Goal: Task Accomplishment & Management: Complete application form

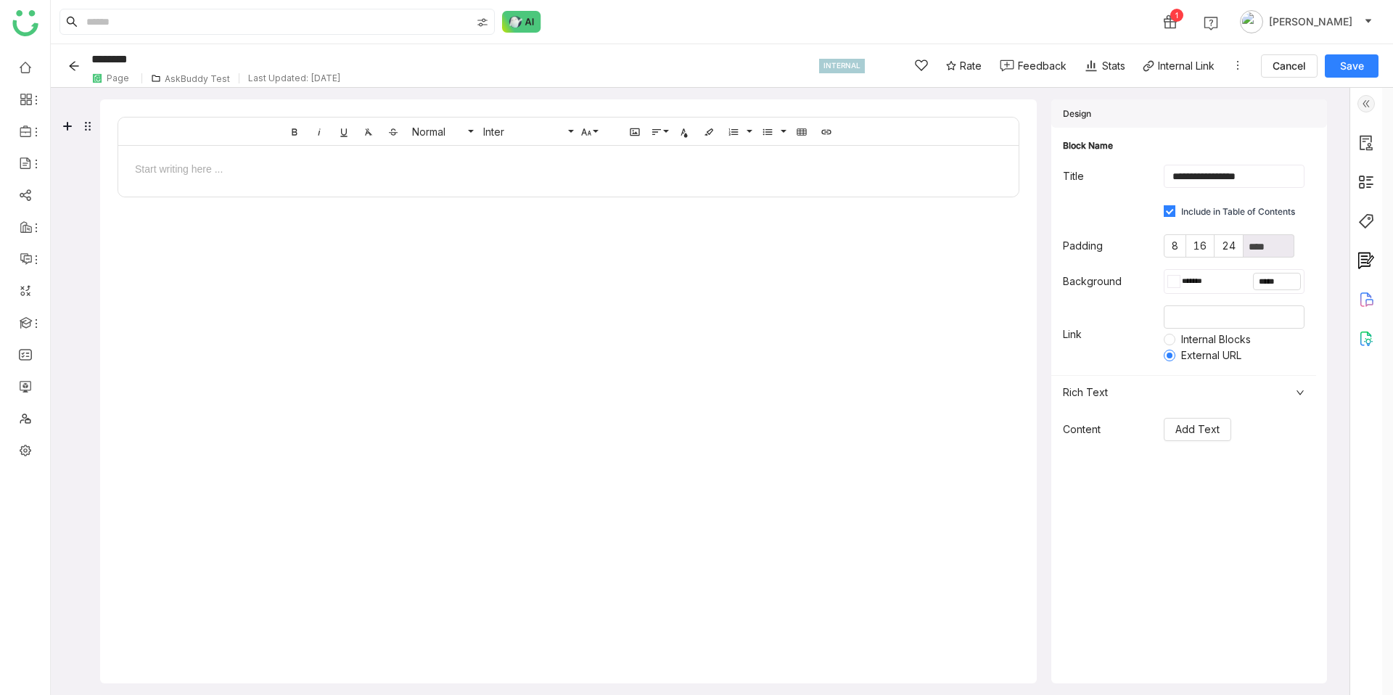
click at [78, 60] on icon "Back" at bounding box center [74, 66] width 12 height 12
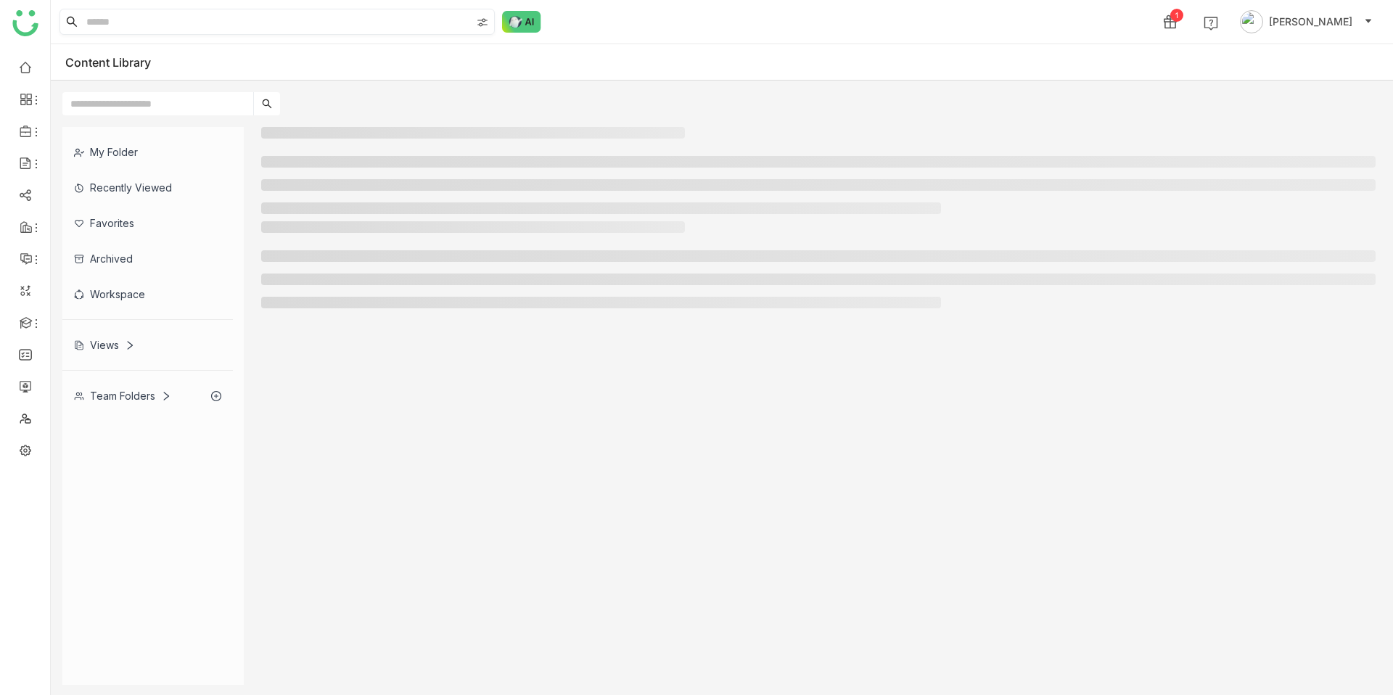
click at [152, 33] on input at bounding box center [276, 21] width 387 height 25
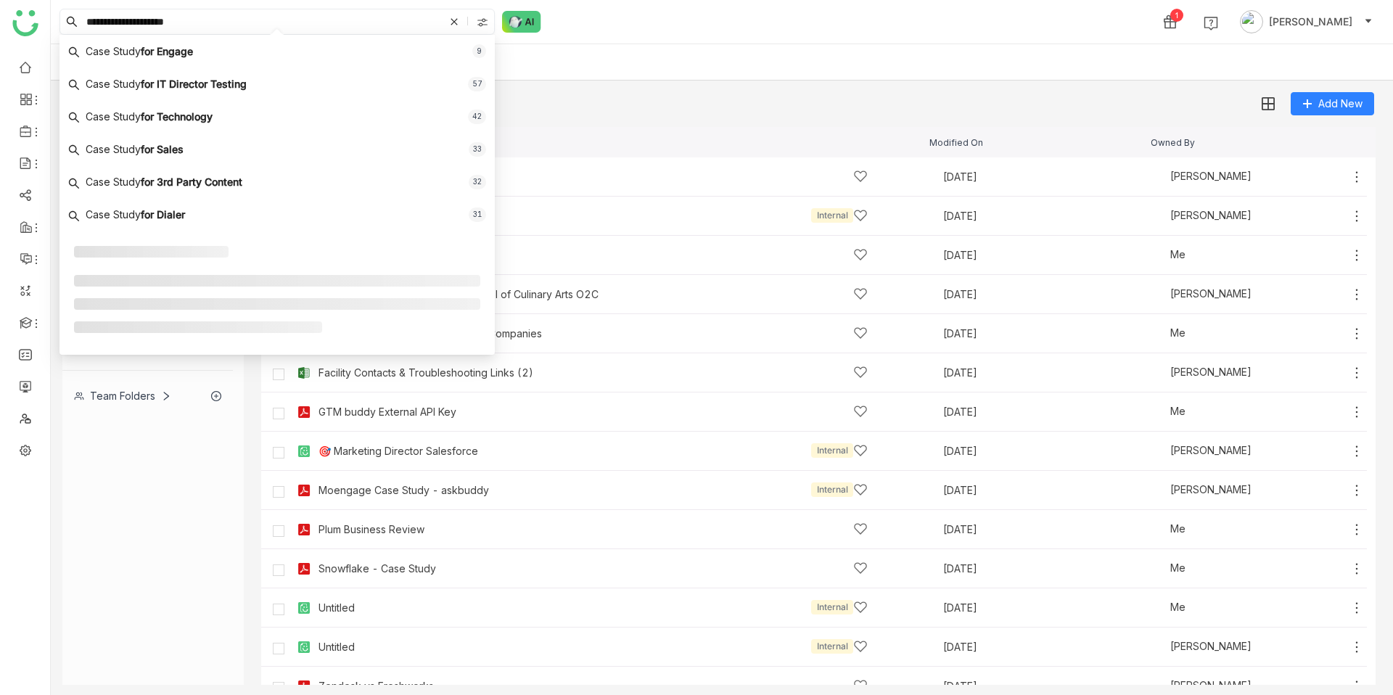
type input "**********"
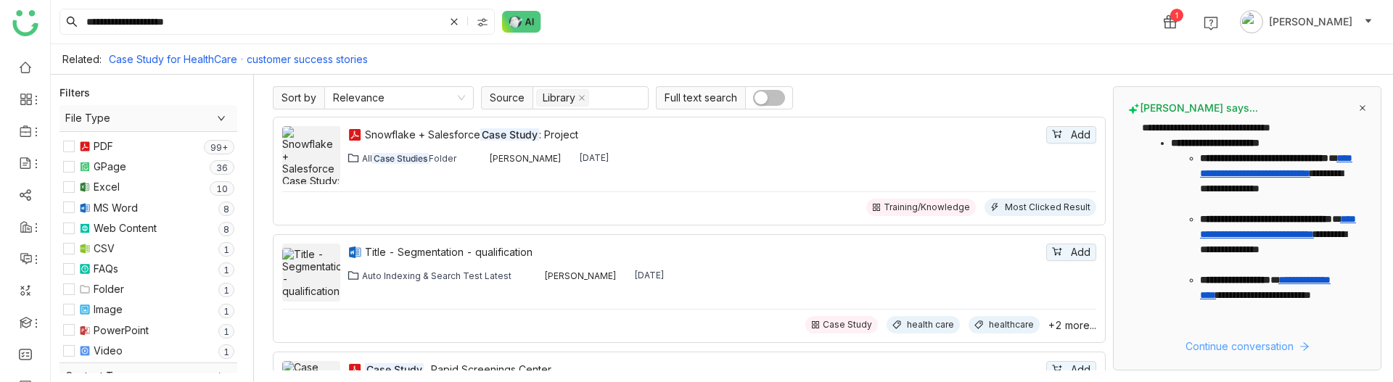
click at [1212, 349] on span "Continue conversation" at bounding box center [1240, 347] width 108 height 16
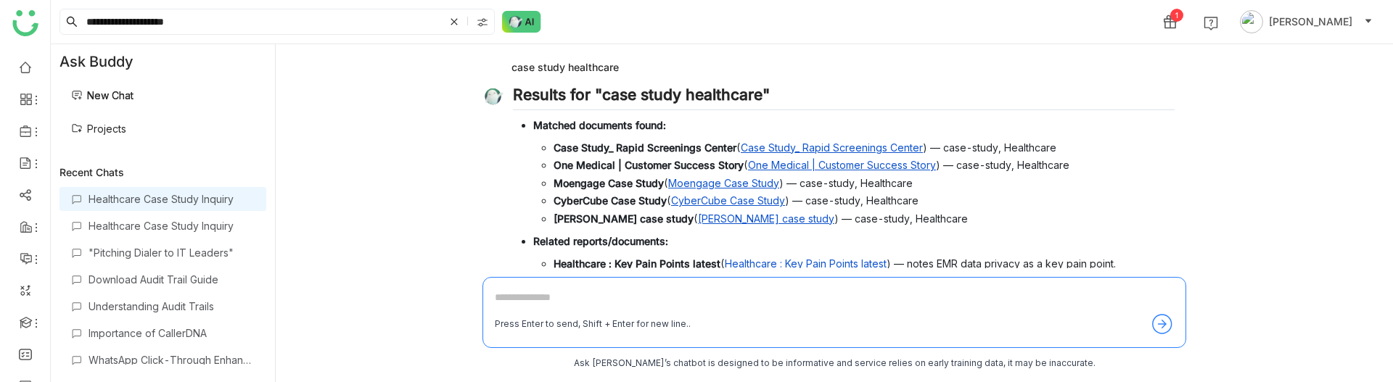
scroll to position [142, 0]
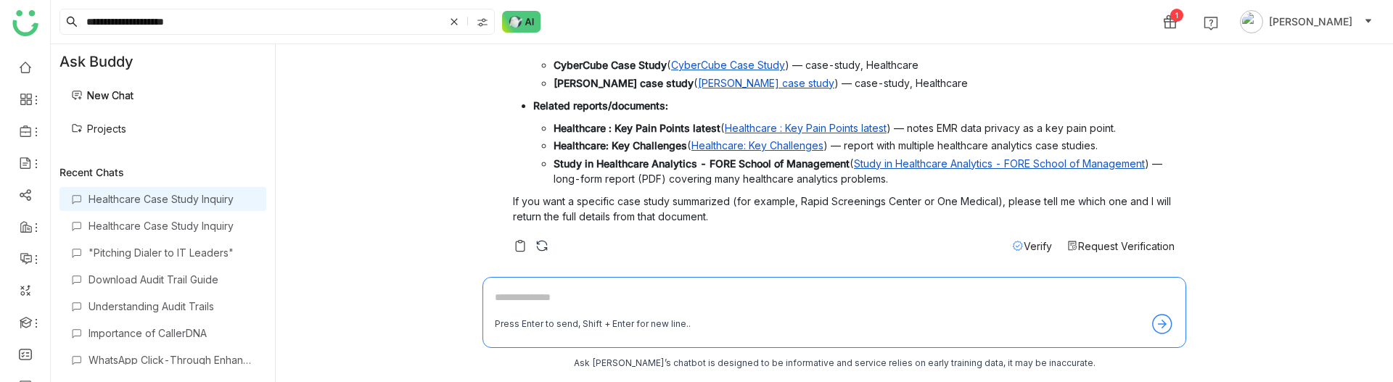
click at [584, 311] on textarea at bounding box center [834, 300] width 679 height 23
type textarea "**********"
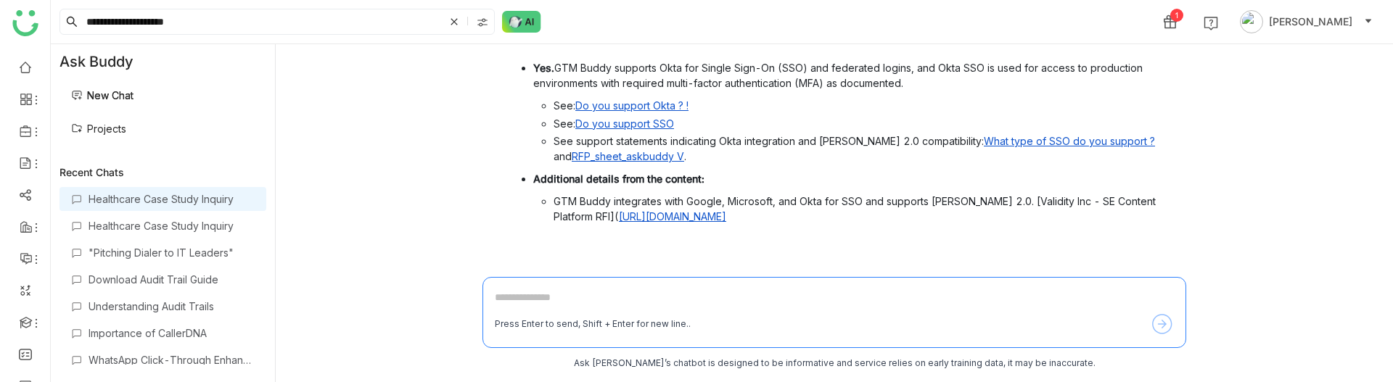
scroll to position [421, 0]
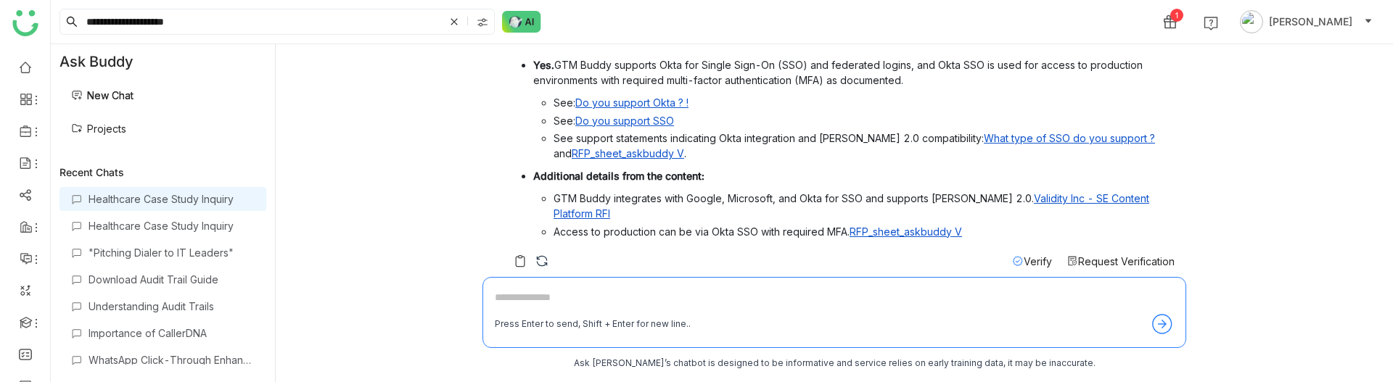
click at [126, 133] on link "Projects" at bounding box center [98, 129] width 55 height 12
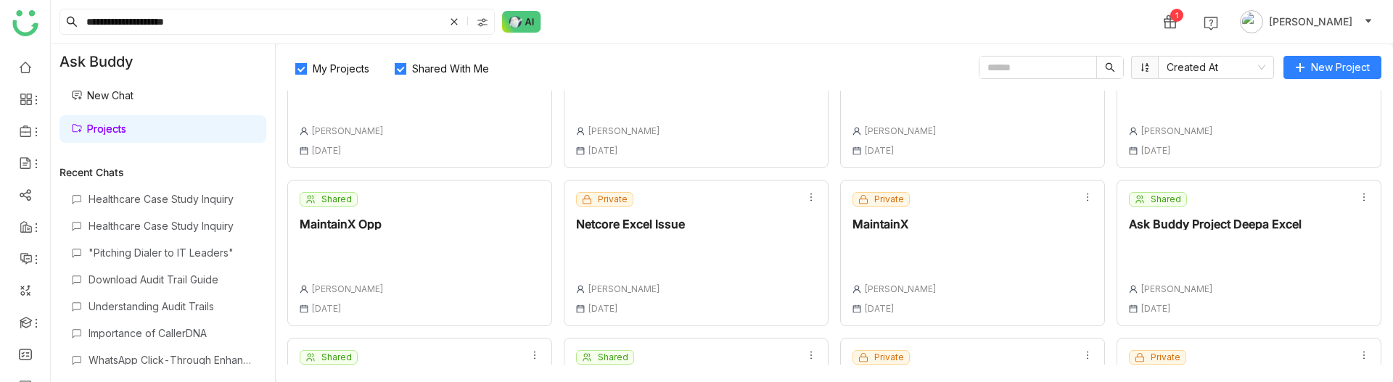
scroll to position [347, 0]
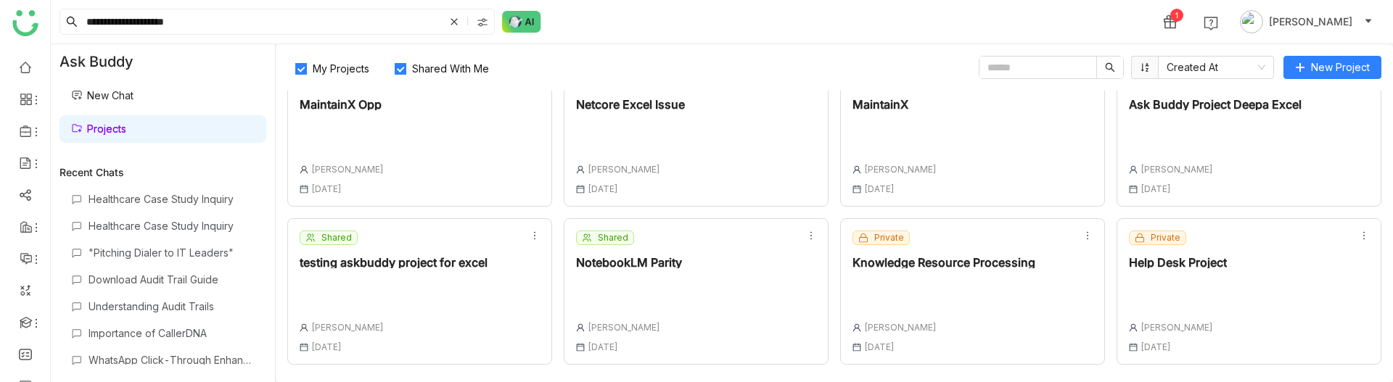
click at [1178, 295] on div at bounding box center [1178, 290] width 98 height 20
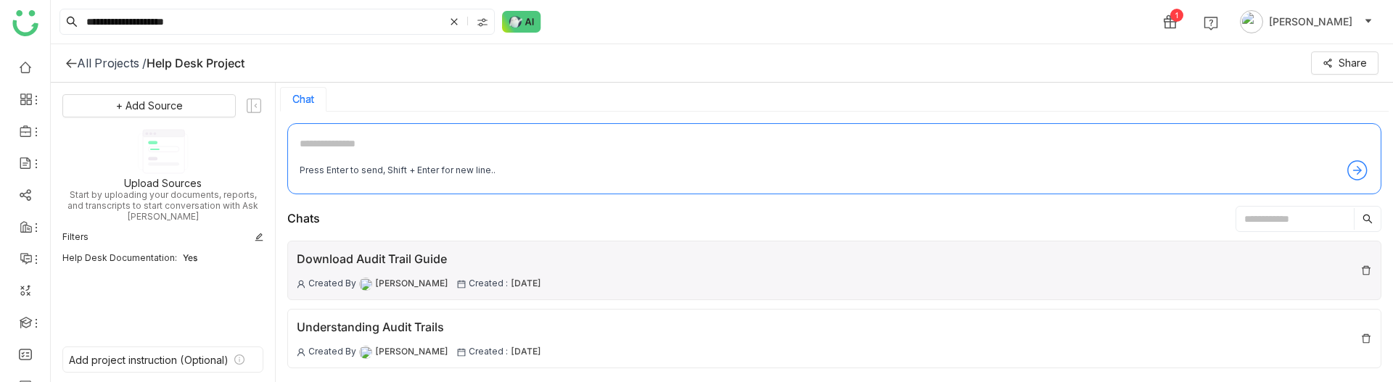
click at [679, 282] on div "Download Audit Trail Guide Created By Chandramani Tiwary Created : 09 Oct , 2025" at bounding box center [834, 270] width 1094 height 59
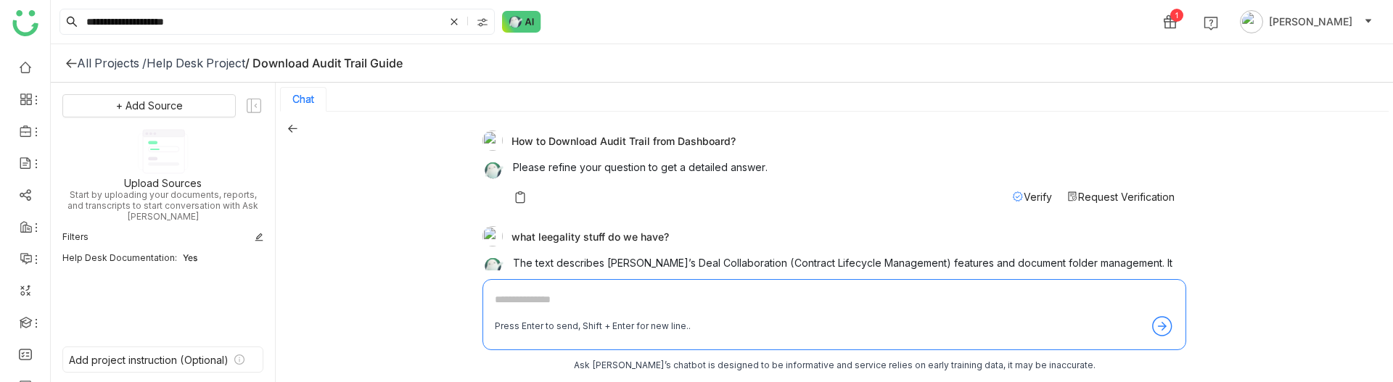
click at [646, 138] on div "How to Download Audit Trail from Dashboard?" at bounding box center [828, 141] width 692 height 20
copy div "How to Download Audit Trail from Dashboard?"
click at [612, 232] on div "what leegality stuff do we have?" at bounding box center [828, 236] width 692 height 20
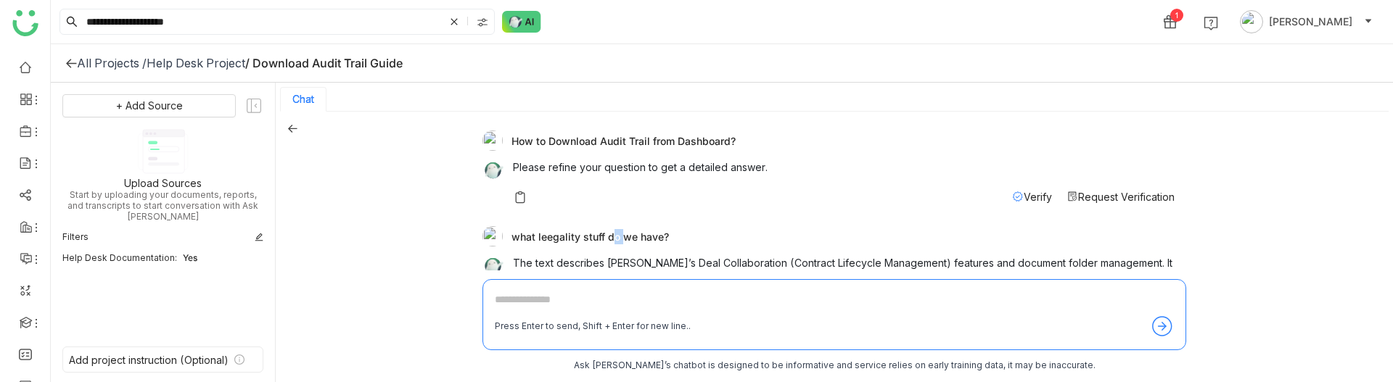
click at [612, 232] on div "what leegality stuff do we have?" at bounding box center [828, 236] width 692 height 20
click at [550, 231] on div "what leegality stuff do we have?" at bounding box center [828, 236] width 692 height 20
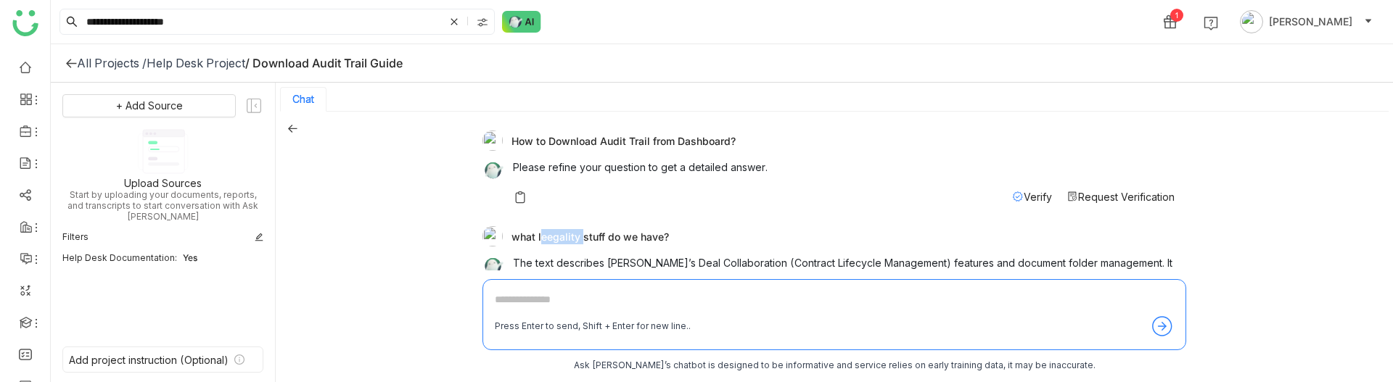
copy div "leegality"
click at [288, 125] on icon at bounding box center [292, 128] width 10 height 10
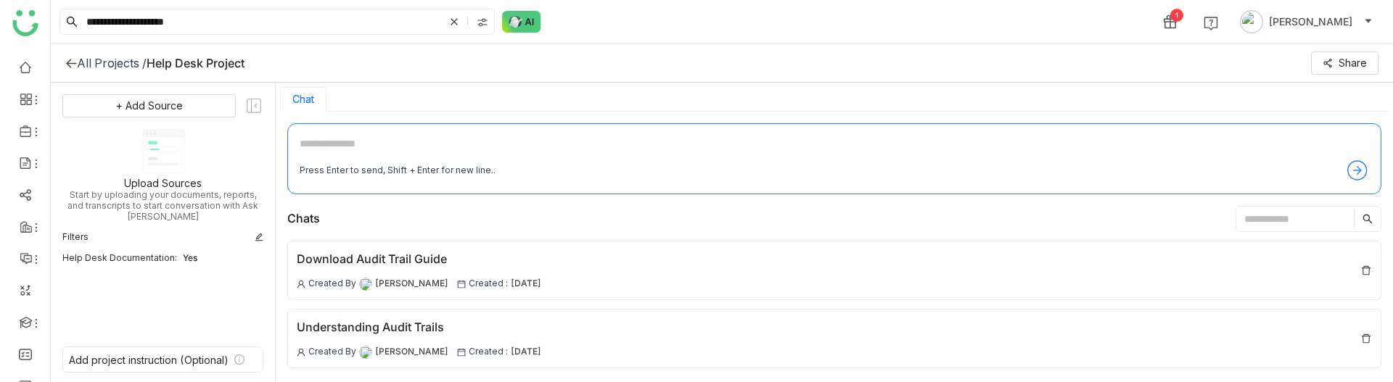
click at [398, 150] on textarea at bounding box center [834, 147] width 1069 height 23
paste textarea "**********"
type textarea "**********"
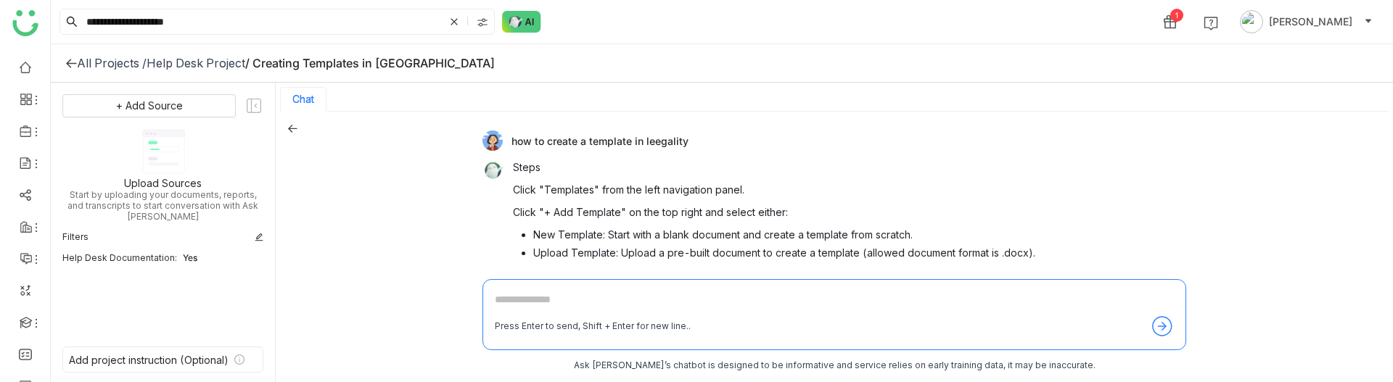
click at [131, 62] on div "All Projects /" at bounding box center [112, 63] width 70 height 15
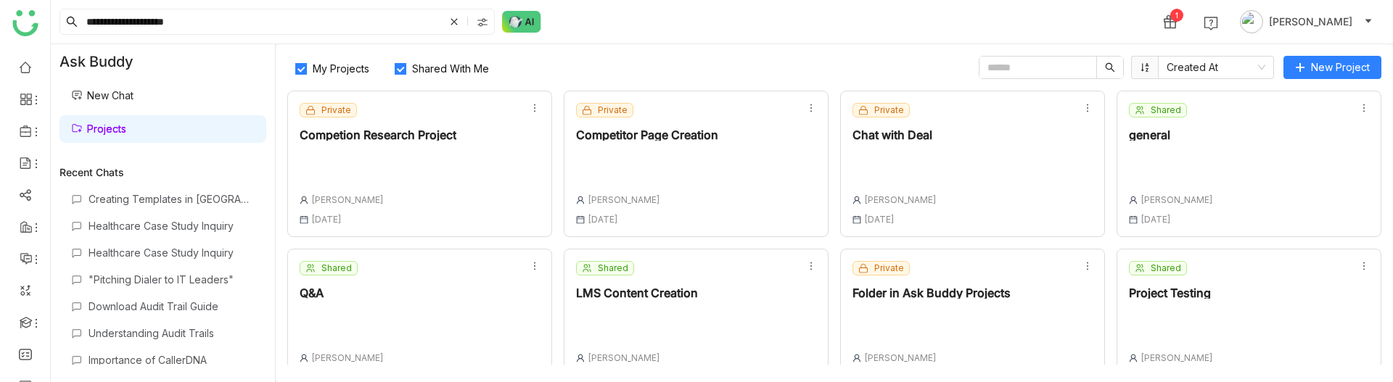
click at [437, 181] on div at bounding box center [378, 167] width 157 height 30
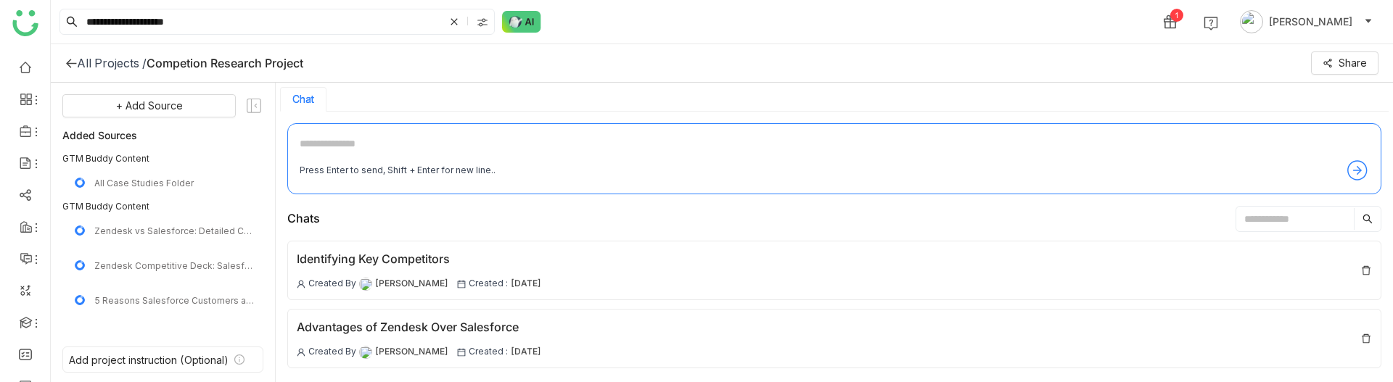
click at [466, 147] on textarea at bounding box center [834, 147] width 1069 height 23
type textarea "**********"
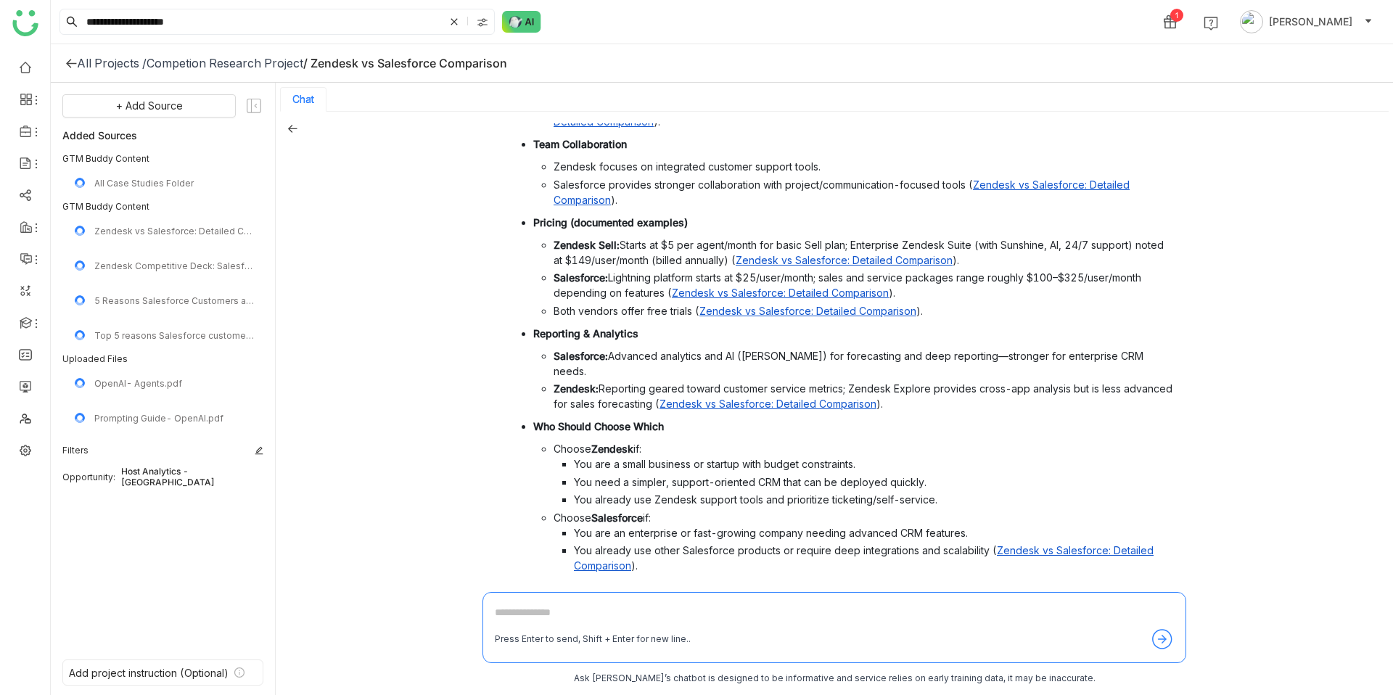
scroll to position [703, 0]
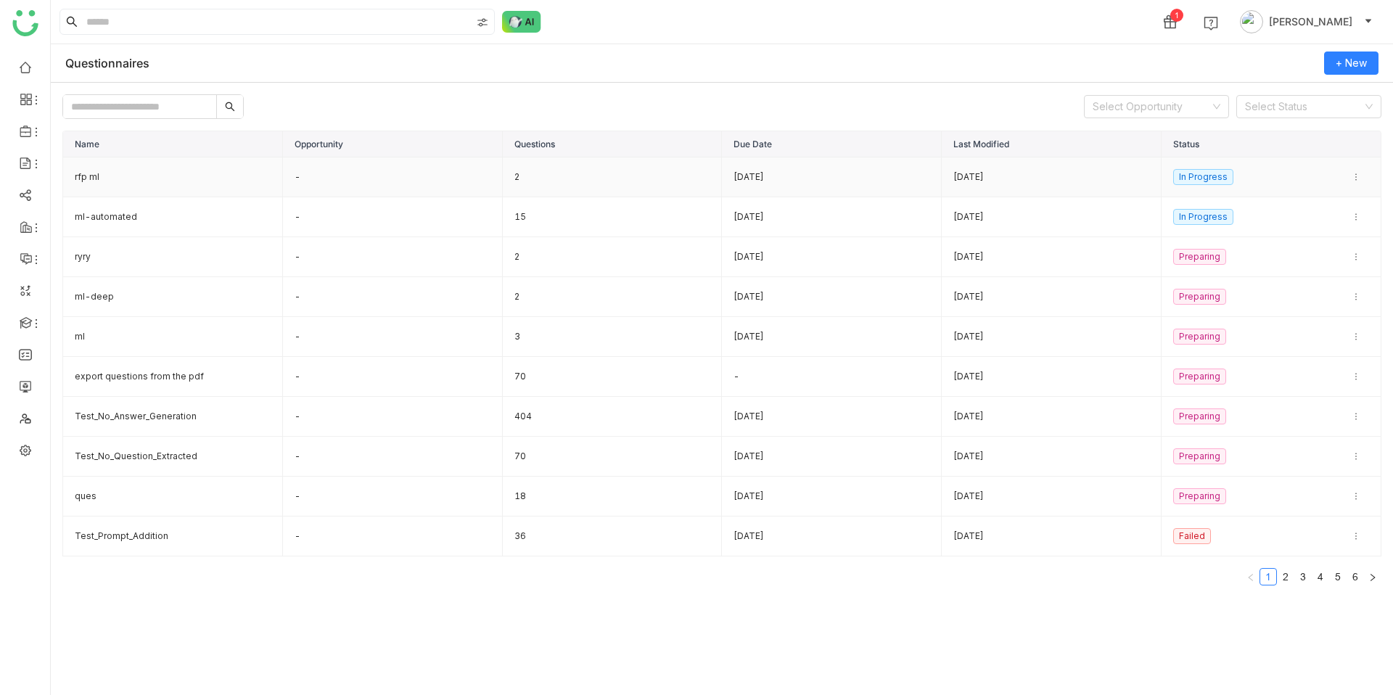
click at [123, 183] on td "rfp ml" at bounding box center [173, 177] width 220 height 40
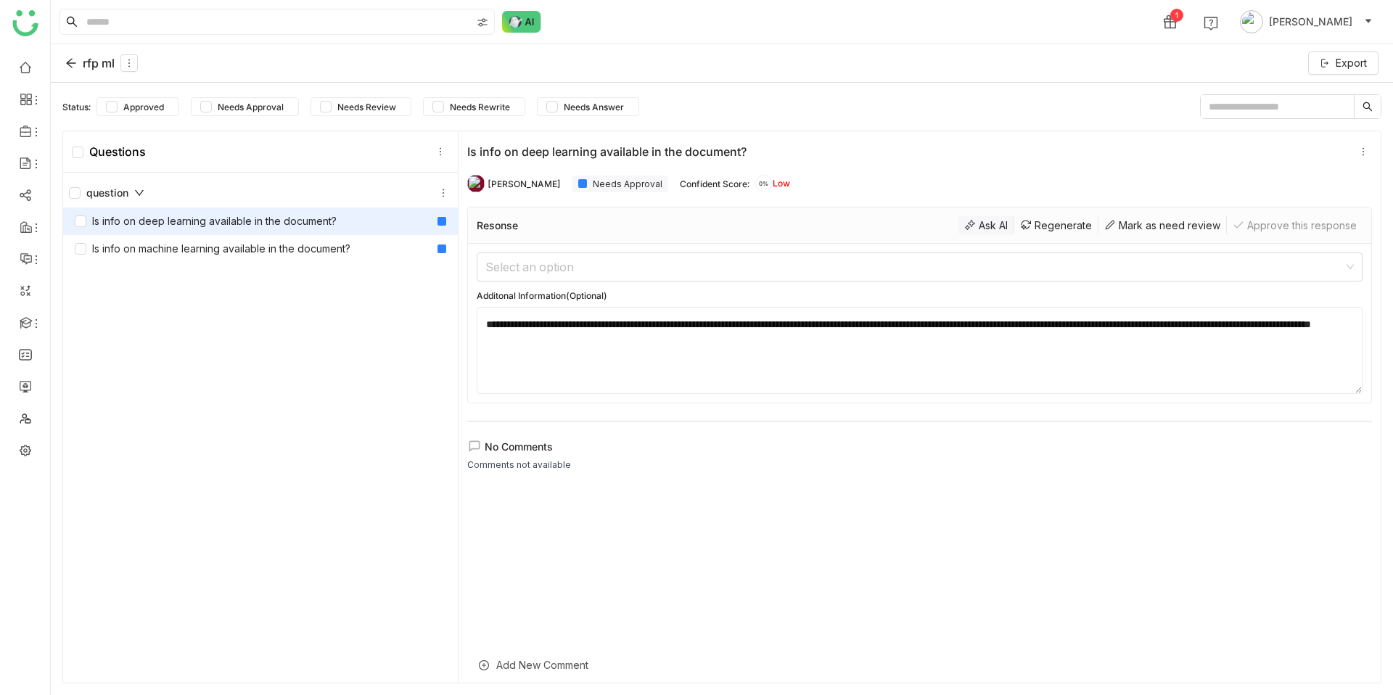
click at [993, 230] on div "Ask AI" at bounding box center [986, 225] width 56 height 18
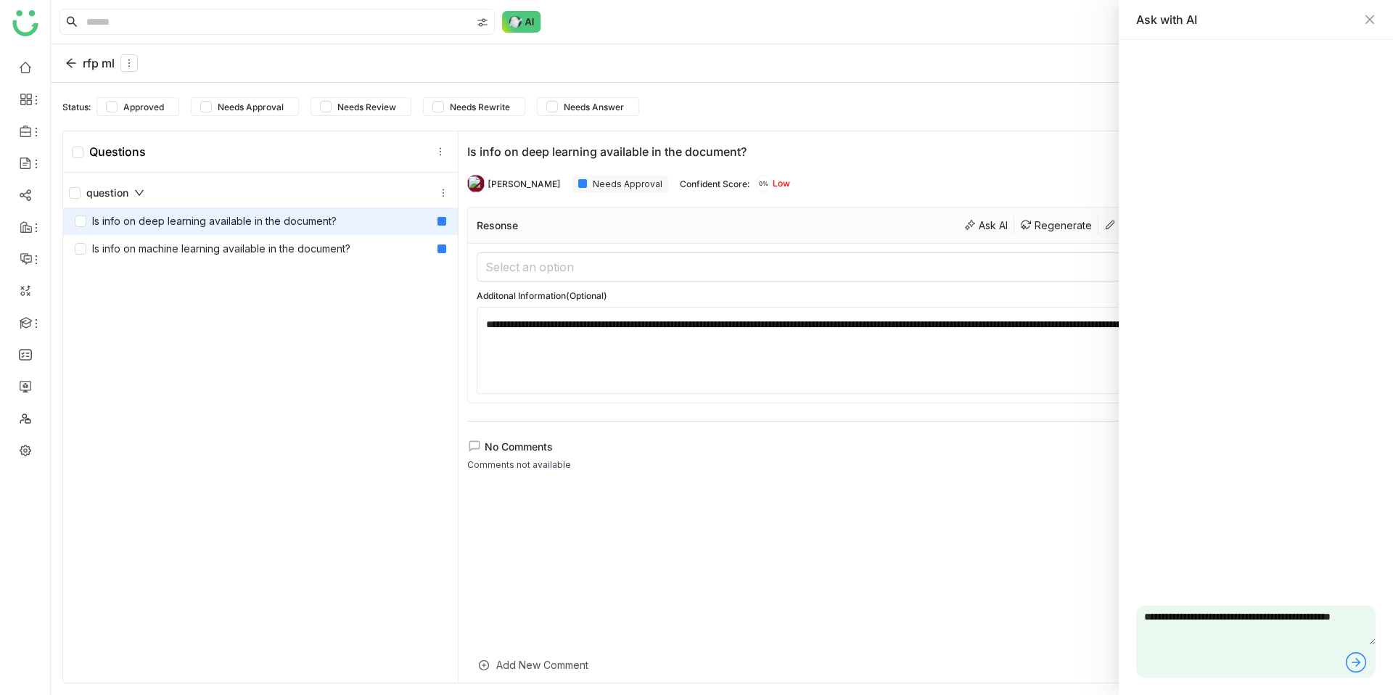
click at [1356, 664] on icon at bounding box center [1355, 662] width 23 height 23
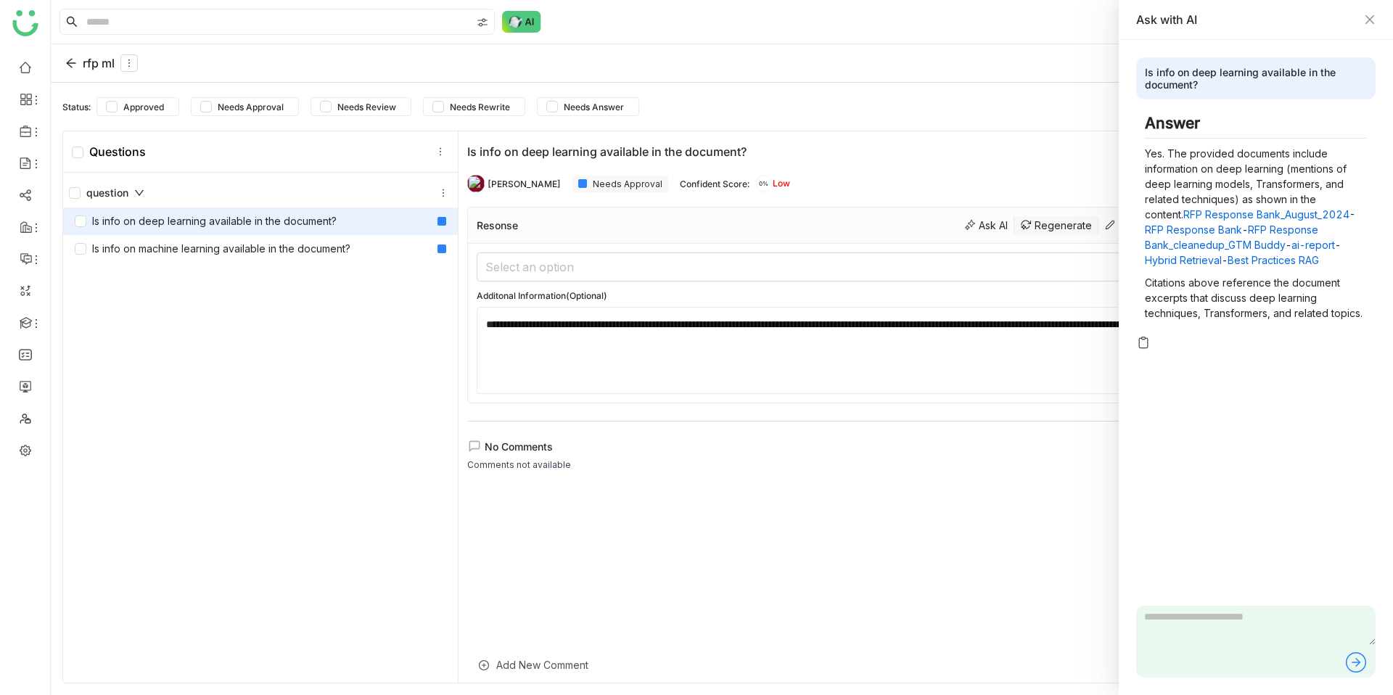
click at [1038, 226] on div "Regenerate" at bounding box center [1056, 225] width 84 height 18
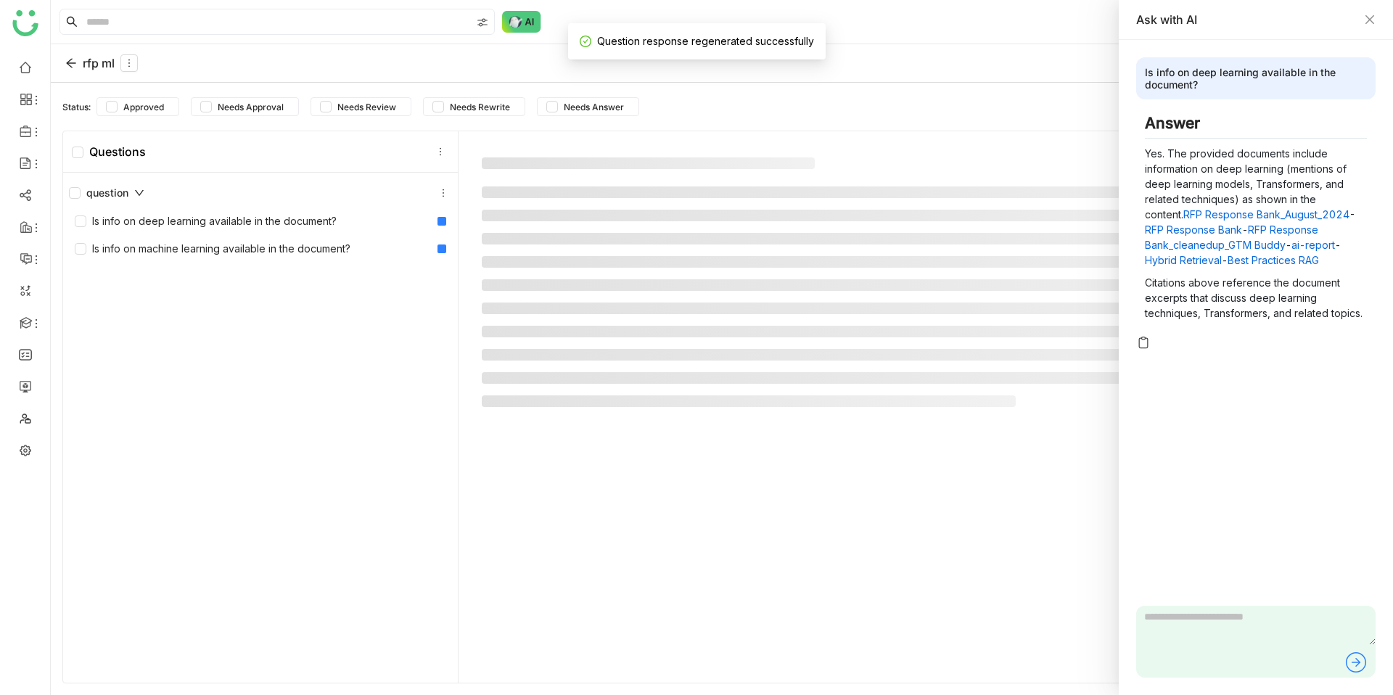
type textarea "**********"
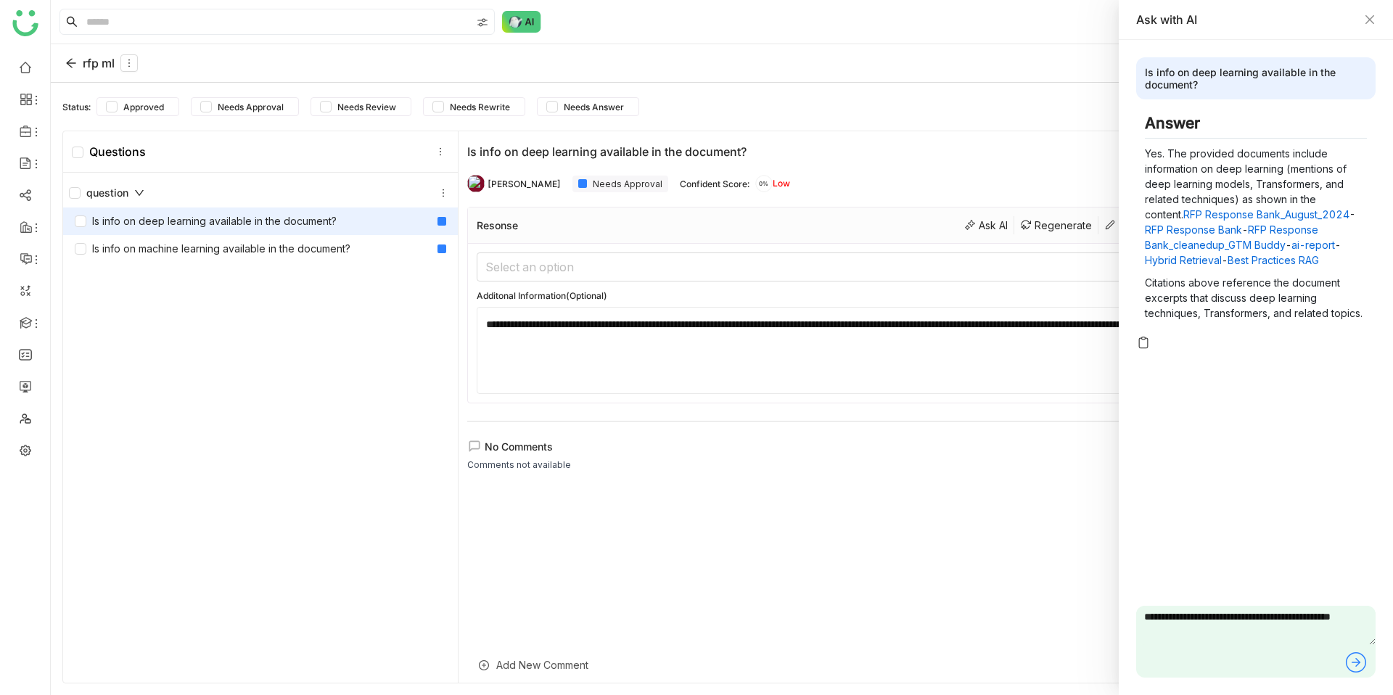
click at [1148, 83] on div "Is info on deep learning available in the document?" at bounding box center [1255, 78] width 239 height 42
click at [1148, 84] on div "Is info on deep learning available in the document?" at bounding box center [1255, 78] width 239 height 42
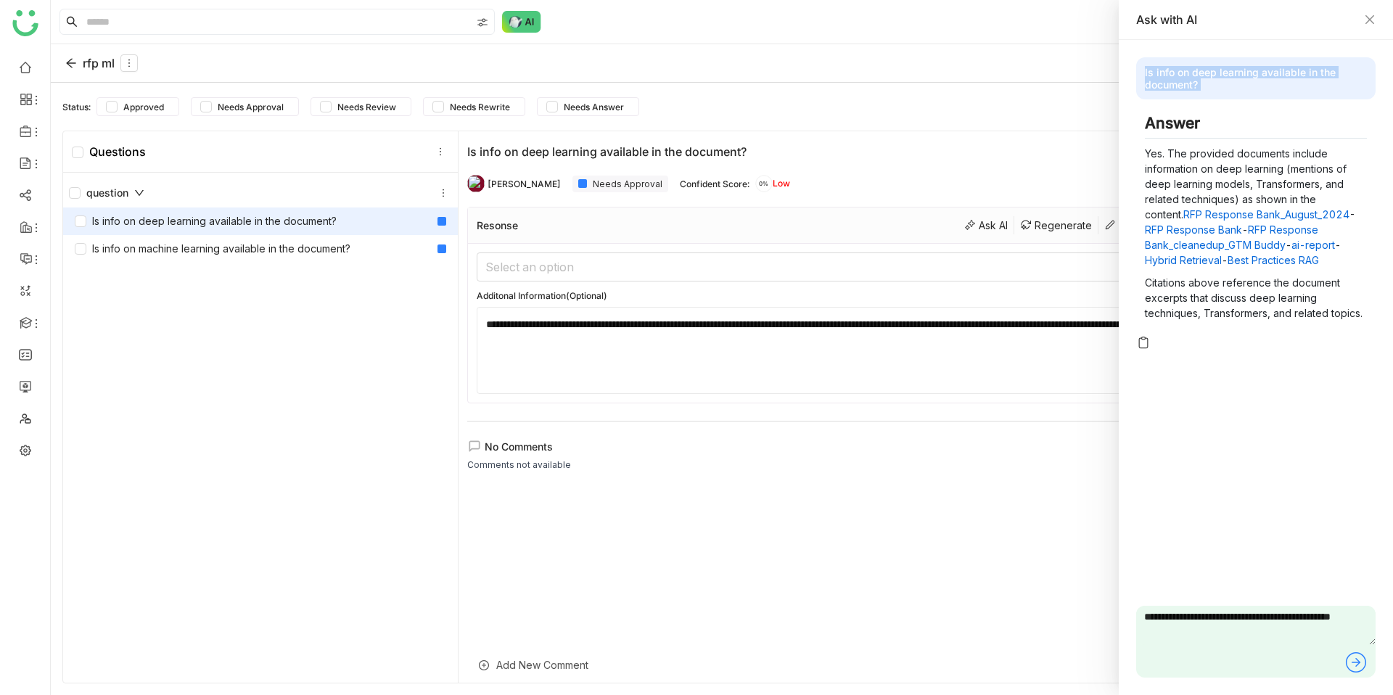
click at [1148, 84] on div "Is info on deep learning available in the document?" at bounding box center [1255, 78] width 239 height 42
drag, startPoint x: 1145, startPoint y: 278, endPoint x: 1352, endPoint y: 297, distance: 207.6
click at [1334, 292] on p "Citations above reference the document excerpts that discuss deep learning tech…" at bounding box center [1256, 298] width 222 height 46
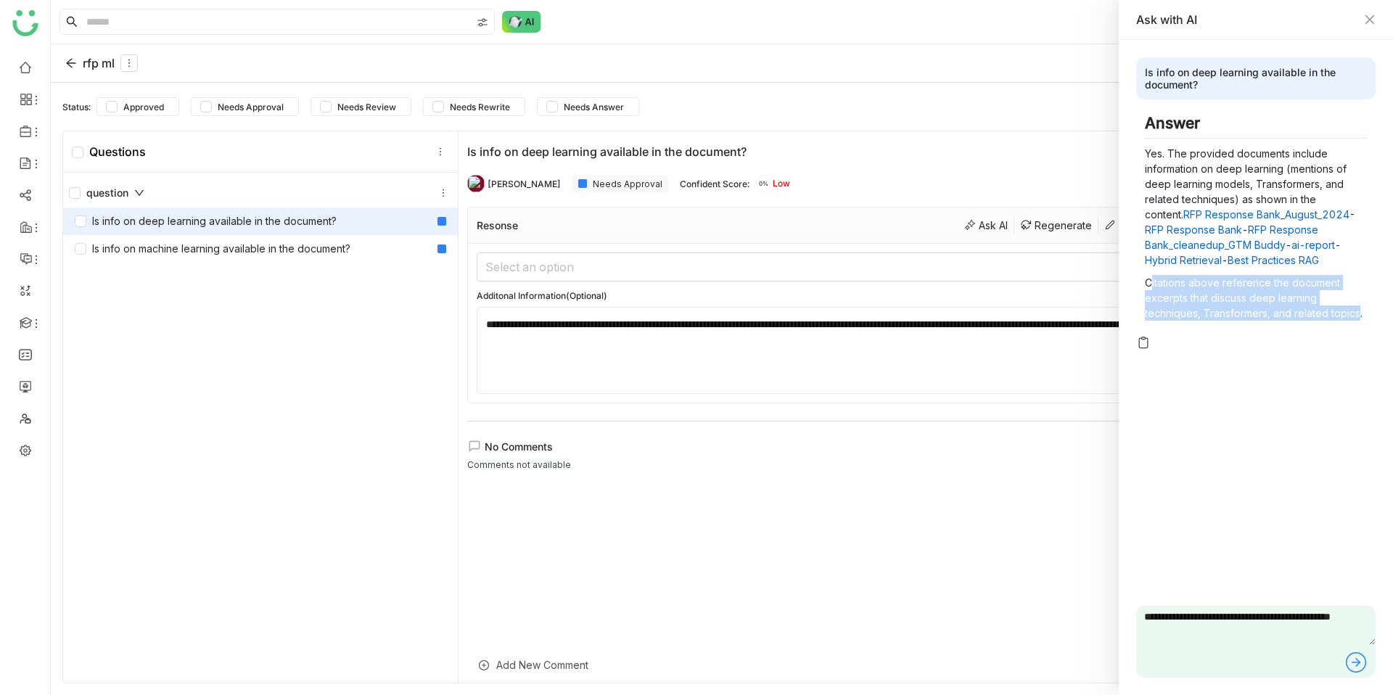
drag, startPoint x: 1358, startPoint y: 311, endPoint x: 1150, endPoint y: 282, distance: 210.3
click at [1150, 282] on p "Citations above reference the document excerpts that discuss deep learning tech…" at bounding box center [1256, 298] width 222 height 46
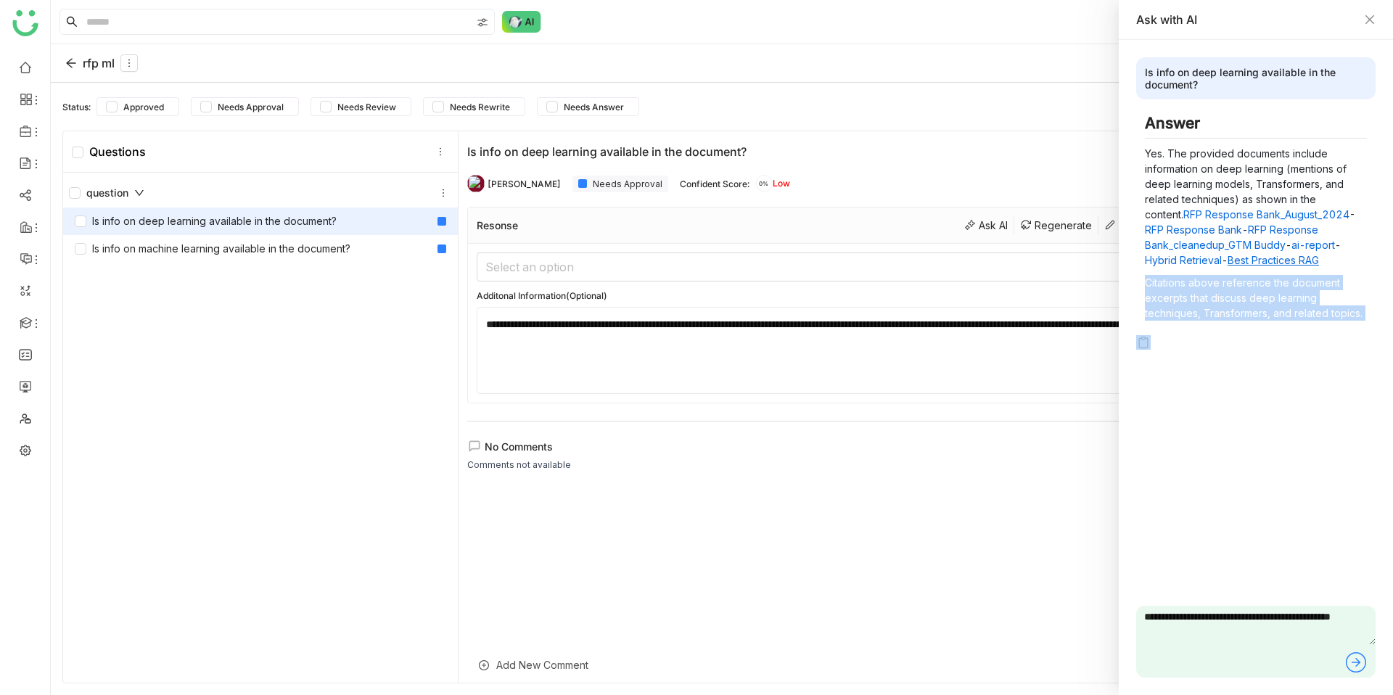
click at [1279, 261] on link "Best Practices RAG" at bounding box center [1273, 260] width 91 height 12
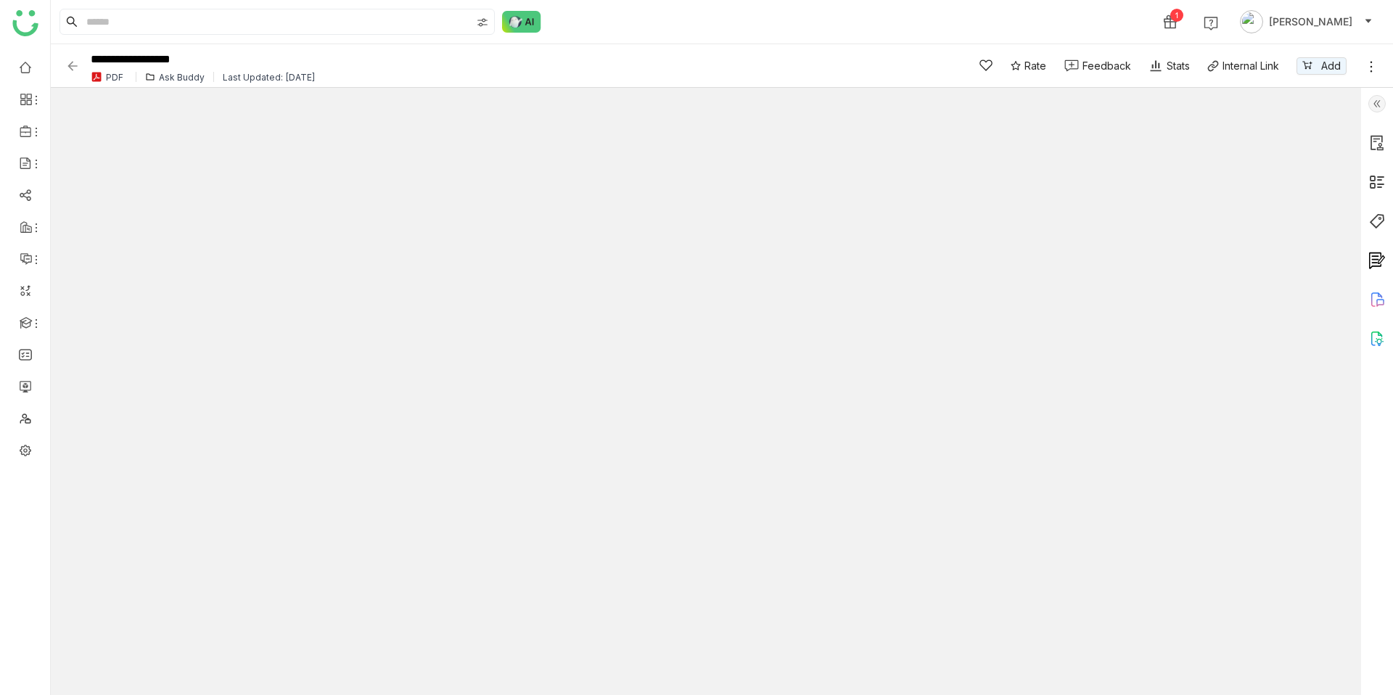
click at [1371, 300] on icon at bounding box center [1376, 299] width 17 height 17
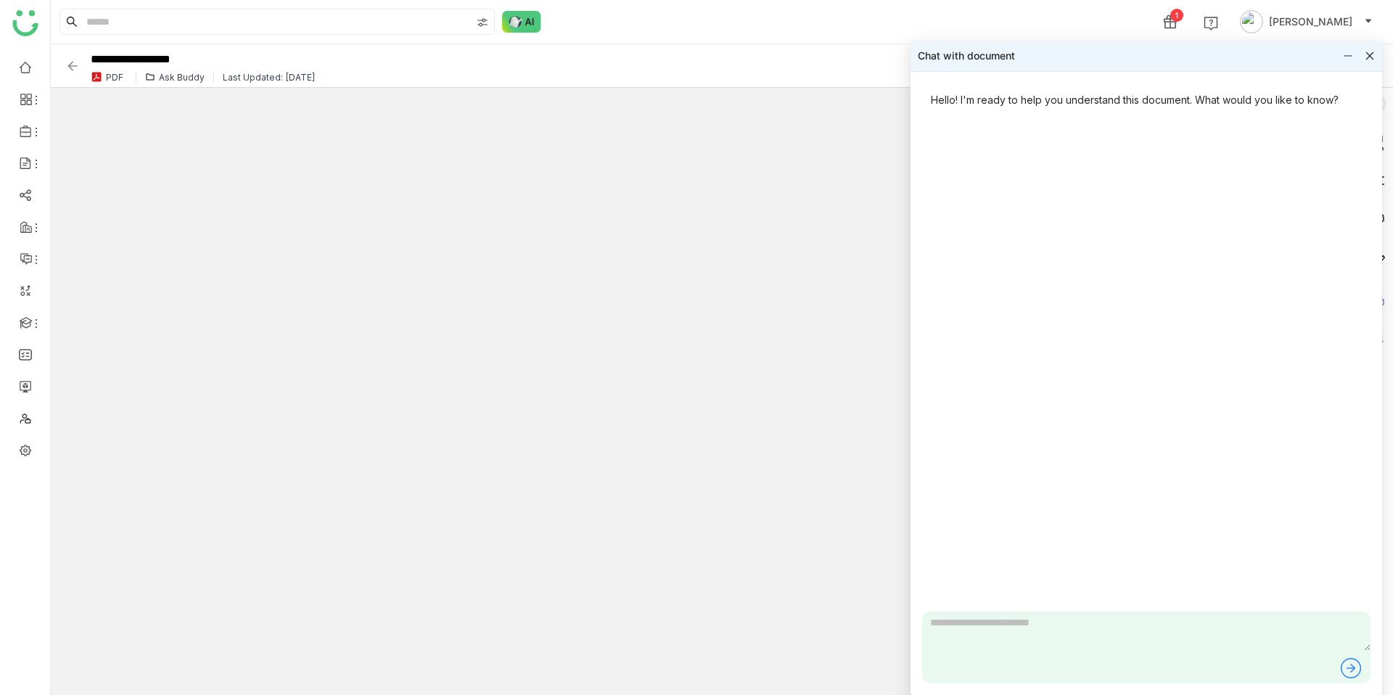
type input "*"
click at [1040, 627] on textarea at bounding box center [1146, 631] width 448 height 39
type textarea "**********"
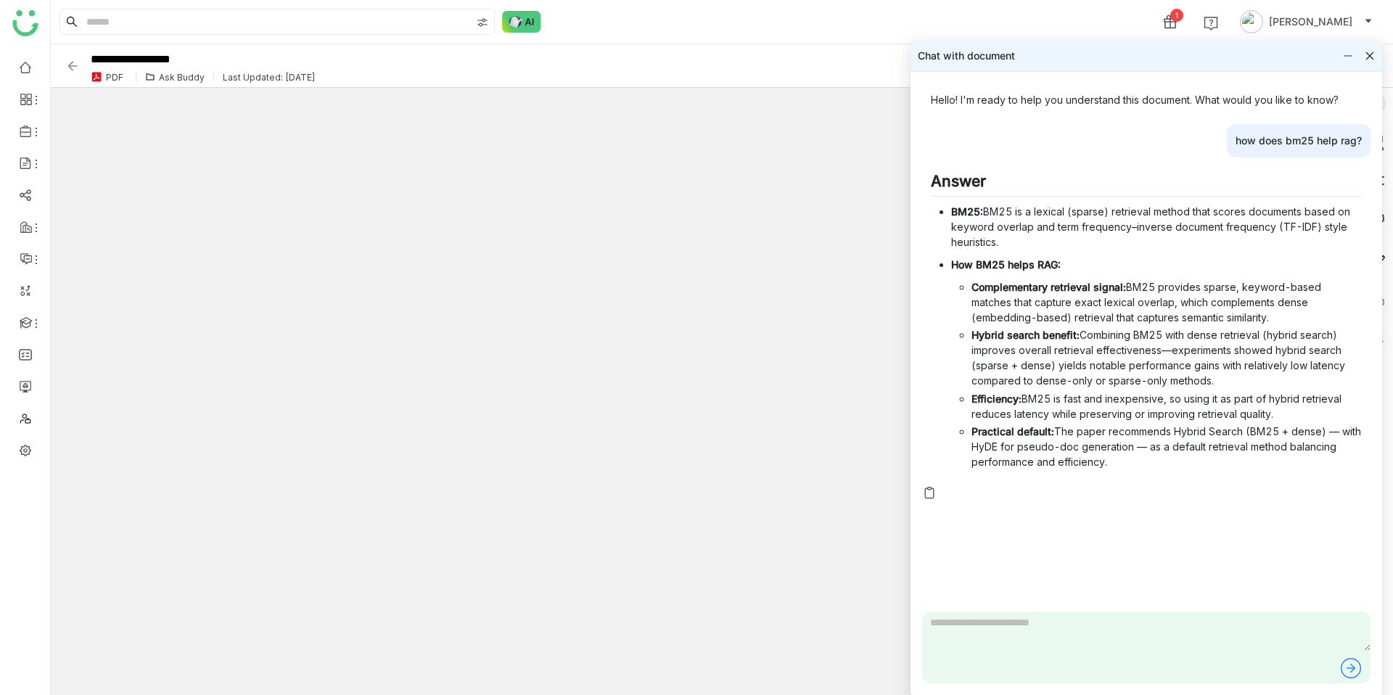
click at [1374, 48] on div "Chat with document" at bounding box center [1147, 56] width 472 height 30
click at [1368, 63] on div "Chat with document" at bounding box center [1147, 56] width 472 height 30
click at [1369, 59] on icon at bounding box center [1370, 56] width 10 height 10
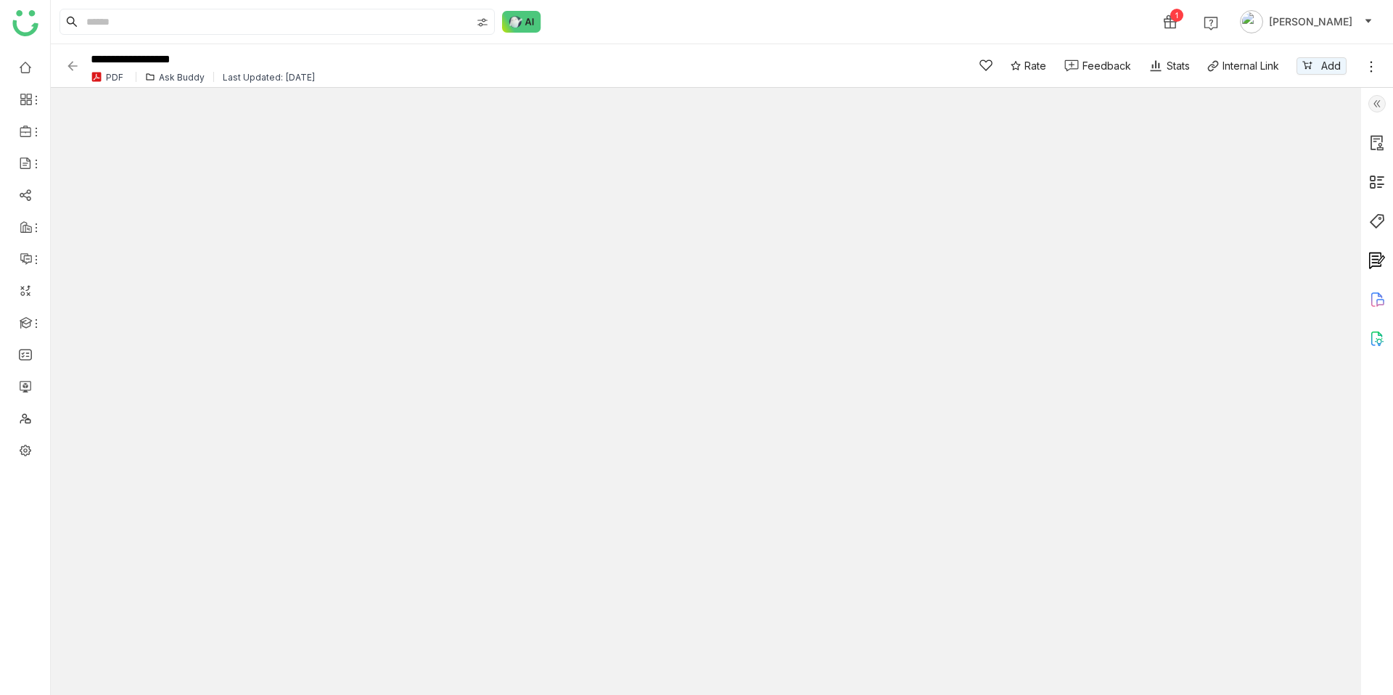
click at [1375, 344] on img at bounding box center [1376, 338] width 17 height 17
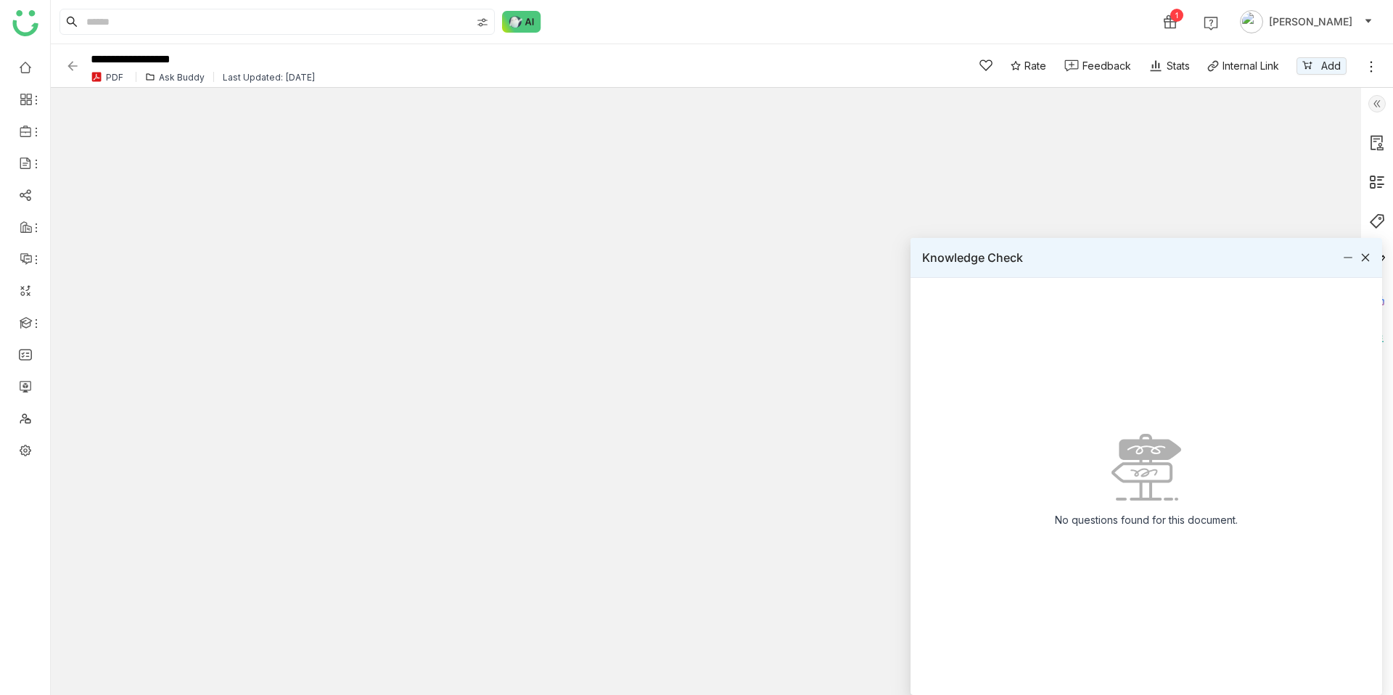
click at [1367, 259] on icon at bounding box center [1366, 258] width 8 height 8
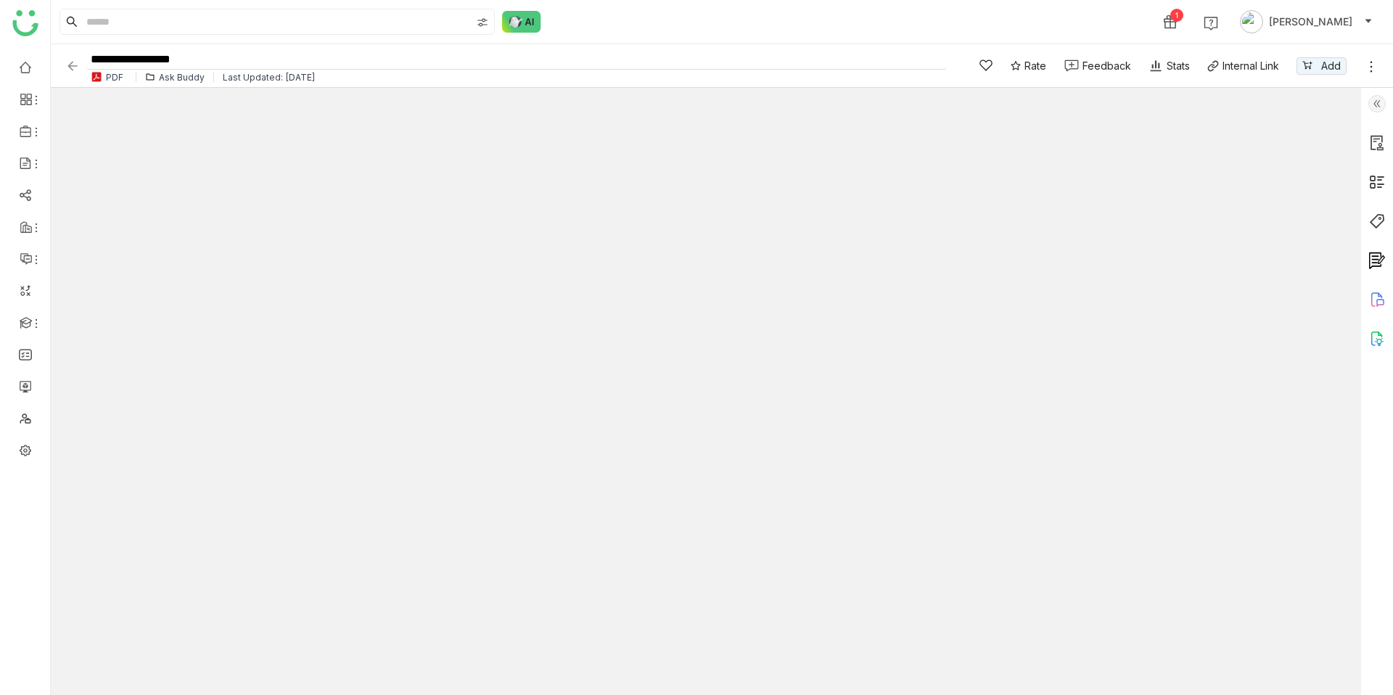
click at [205, 55] on input "**********" at bounding box center [517, 60] width 860 height 20
type input "**********"
click at [584, 22] on div "1 Chandramani Tiwary" at bounding box center [722, 22] width 1342 height 44
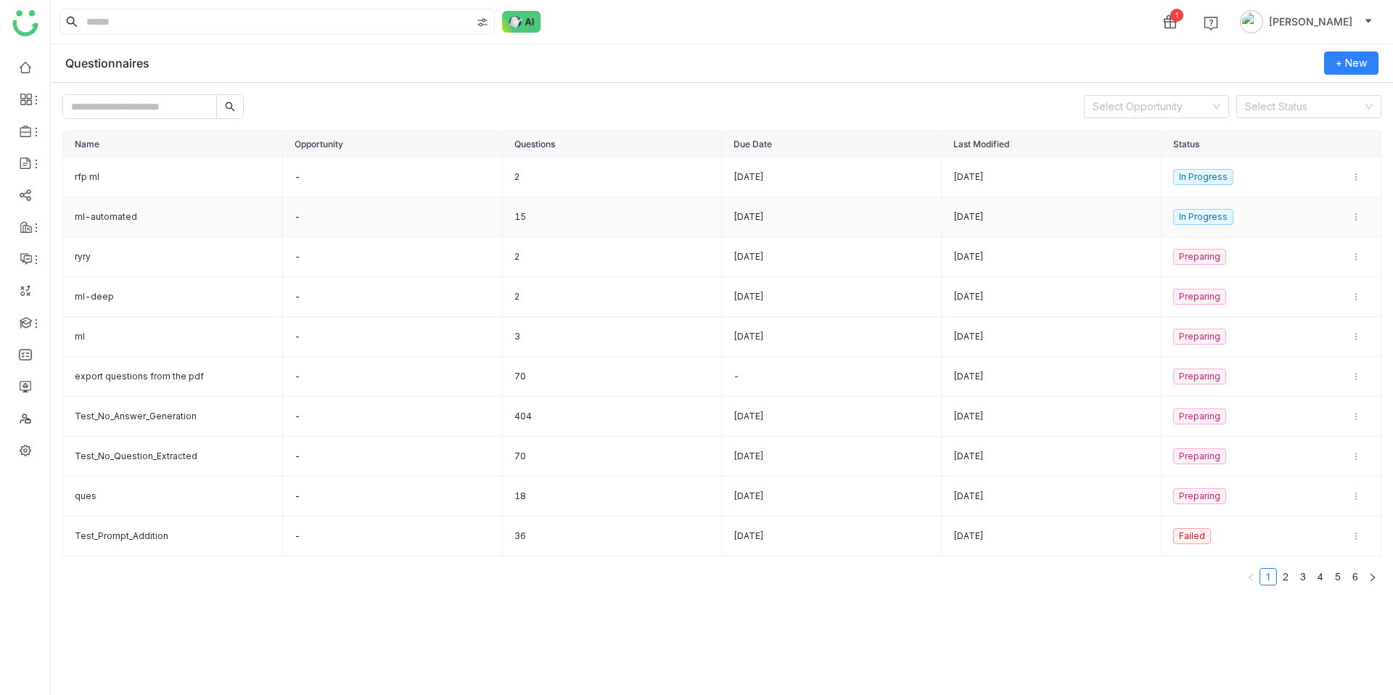
click at [180, 220] on td "ml-automated" at bounding box center [173, 217] width 220 height 40
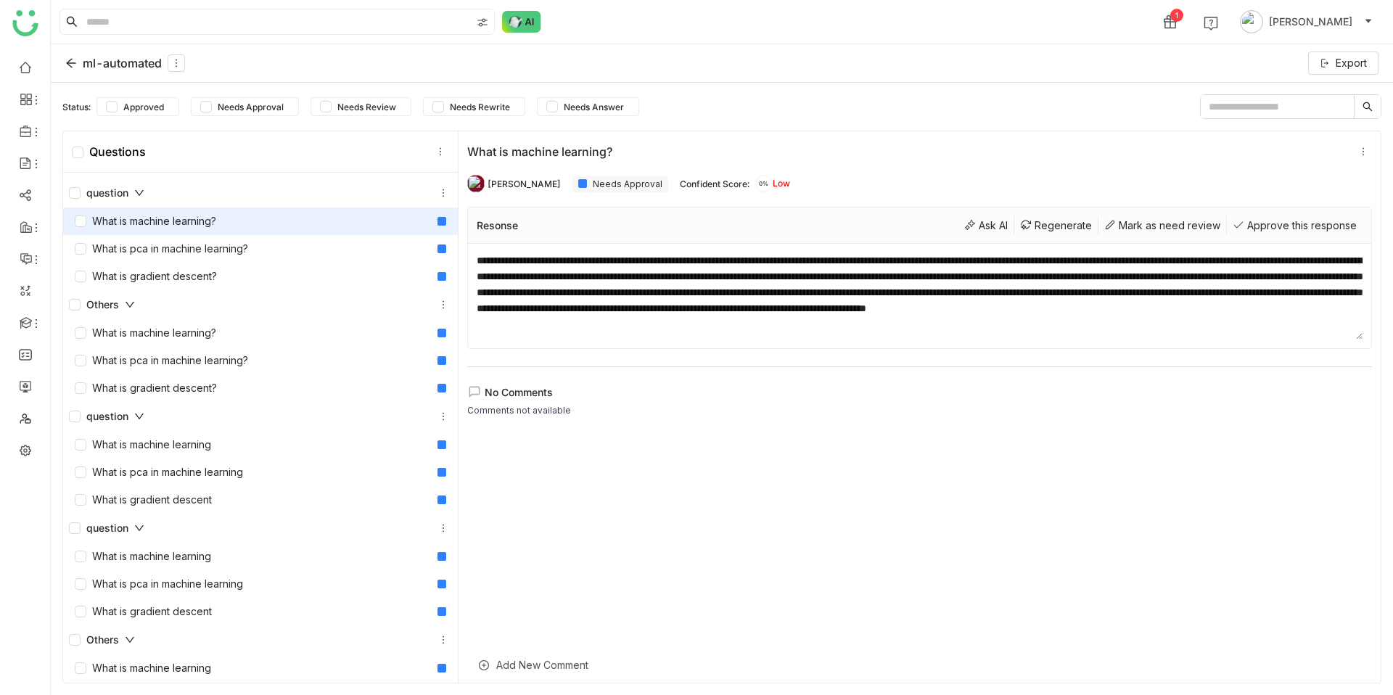
click at [70, 59] on icon at bounding box center [71, 63] width 12 height 12
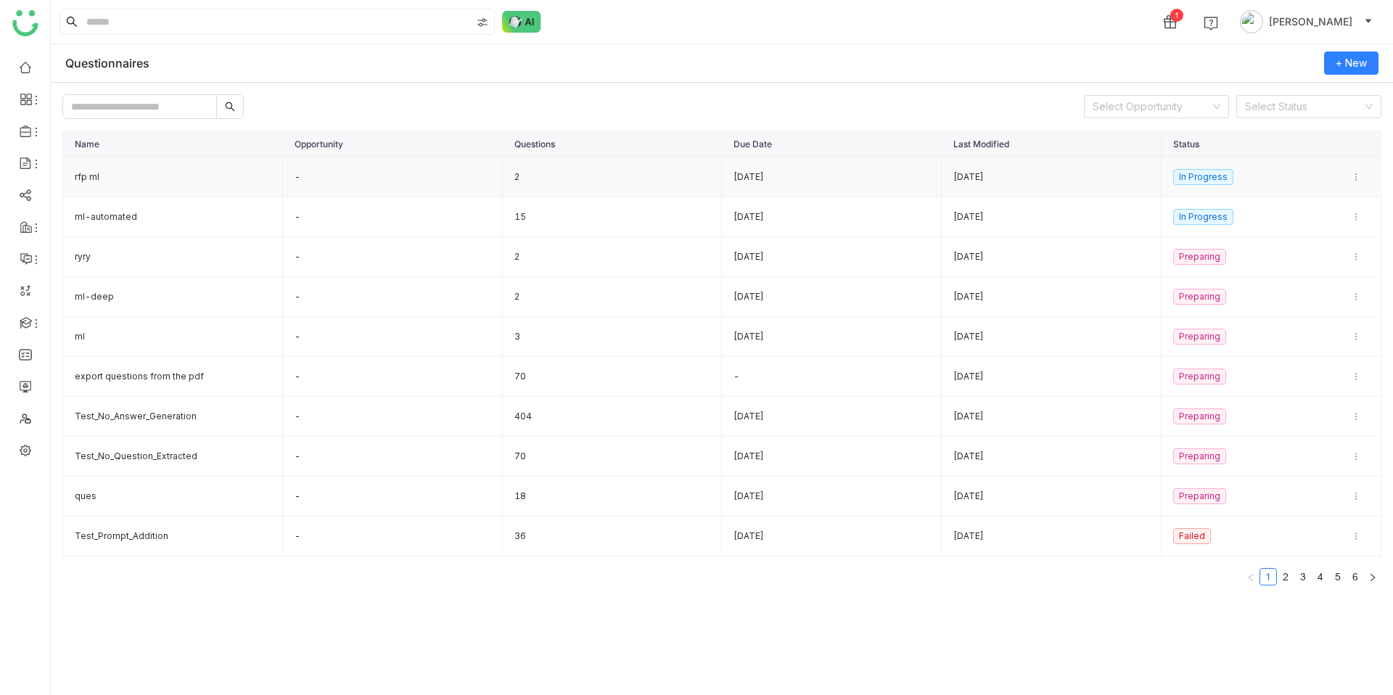
click at [106, 174] on td "rfp ml" at bounding box center [173, 177] width 220 height 40
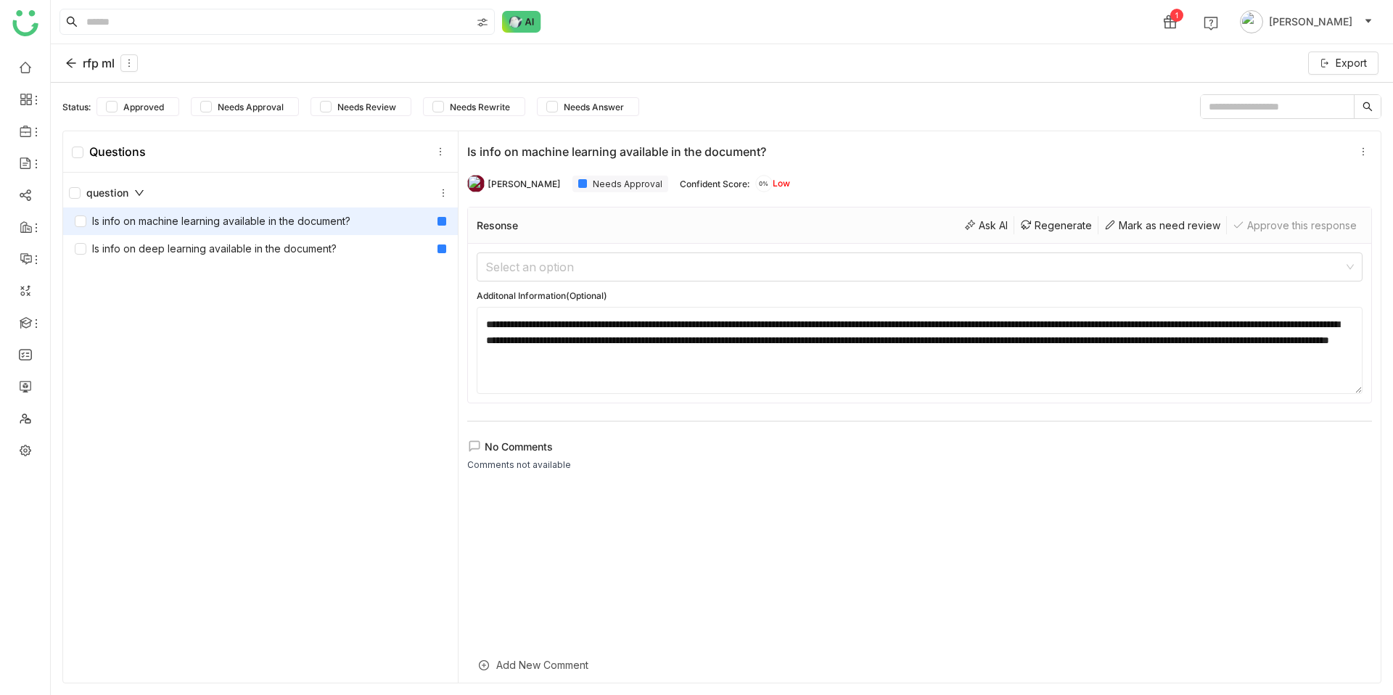
drag, startPoint x: 672, startPoint y: 335, endPoint x: 1130, endPoint y: 353, distance: 458.1
click at [1129, 353] on textarea "**********" at bounding box center [920, 350] width 886 height 87
click at [1130, 353] on textarea "**********" at bounding box center [920, 350] width 886 height 87
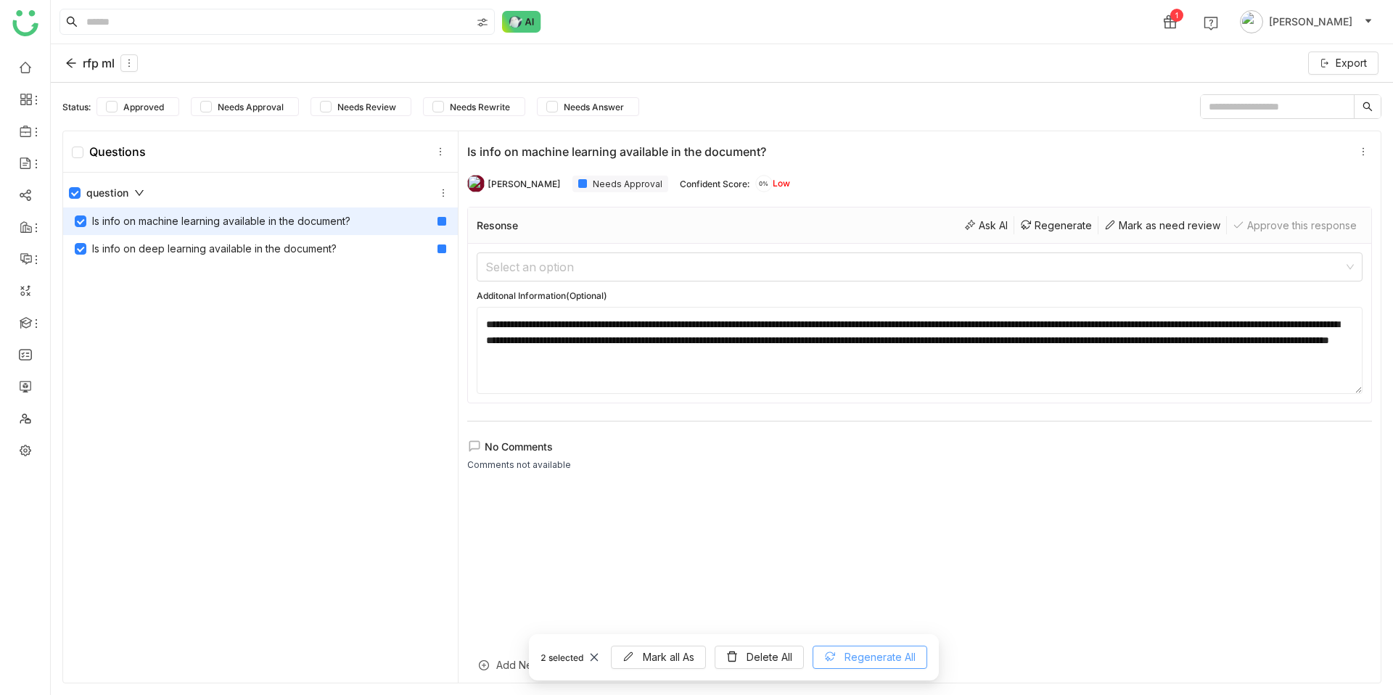
click at [856, 654] on span "Regenerate All" at bounding box center [880, 657] width 71 height 16
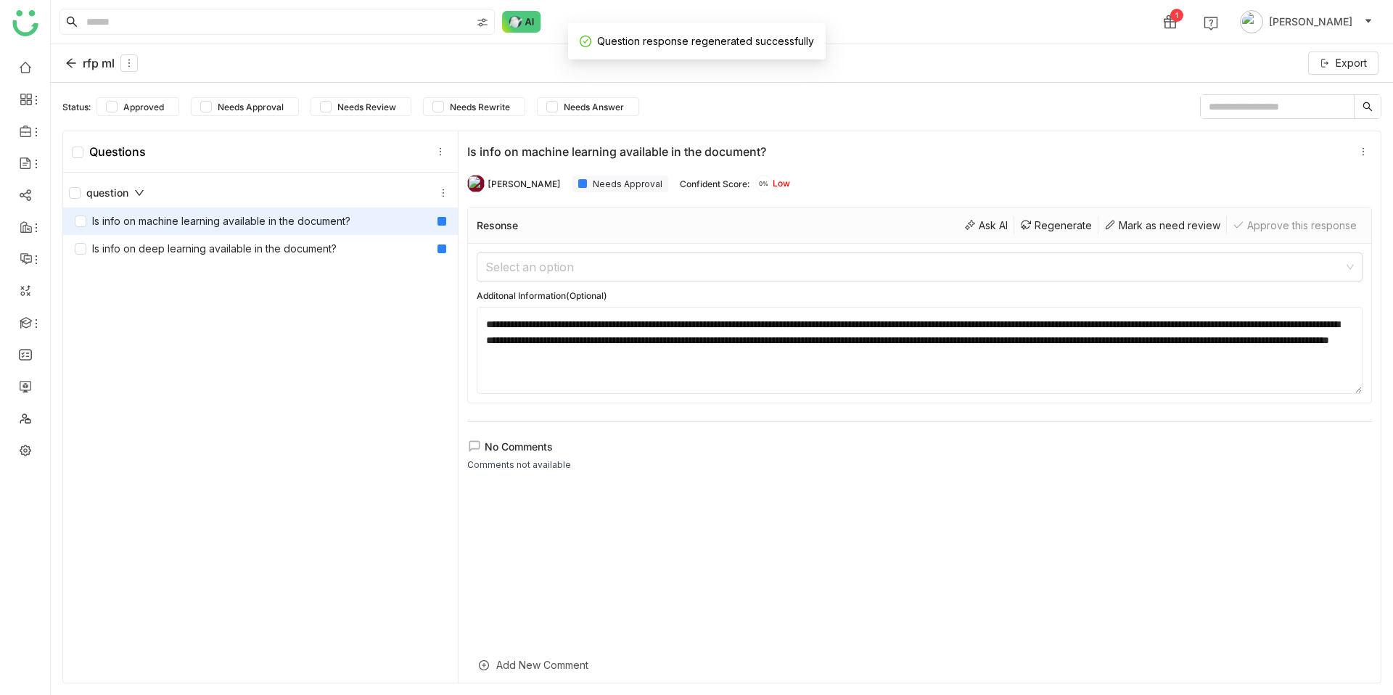
click at [72, 65] on icon at bounding box center [71, 63] width 12 height 12
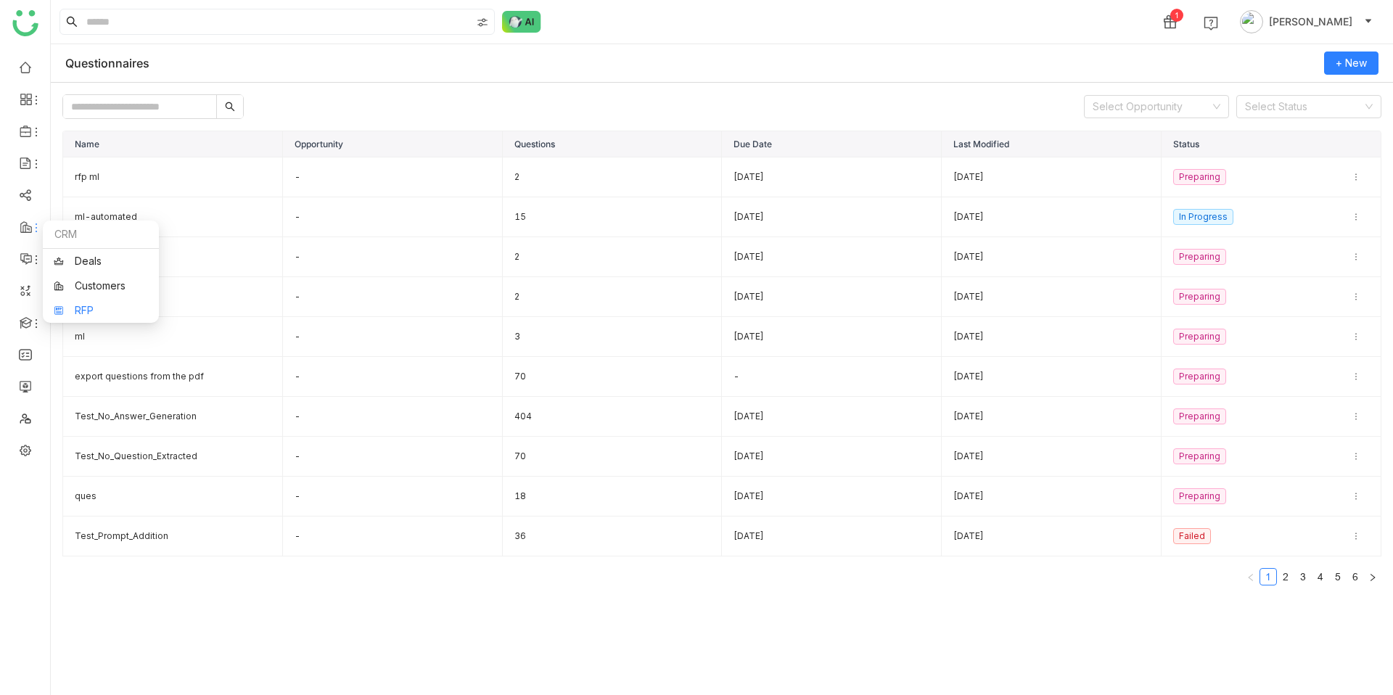
click at [100, 310] on link "RFP" at bounding box center [101, 310] width 94 height 10
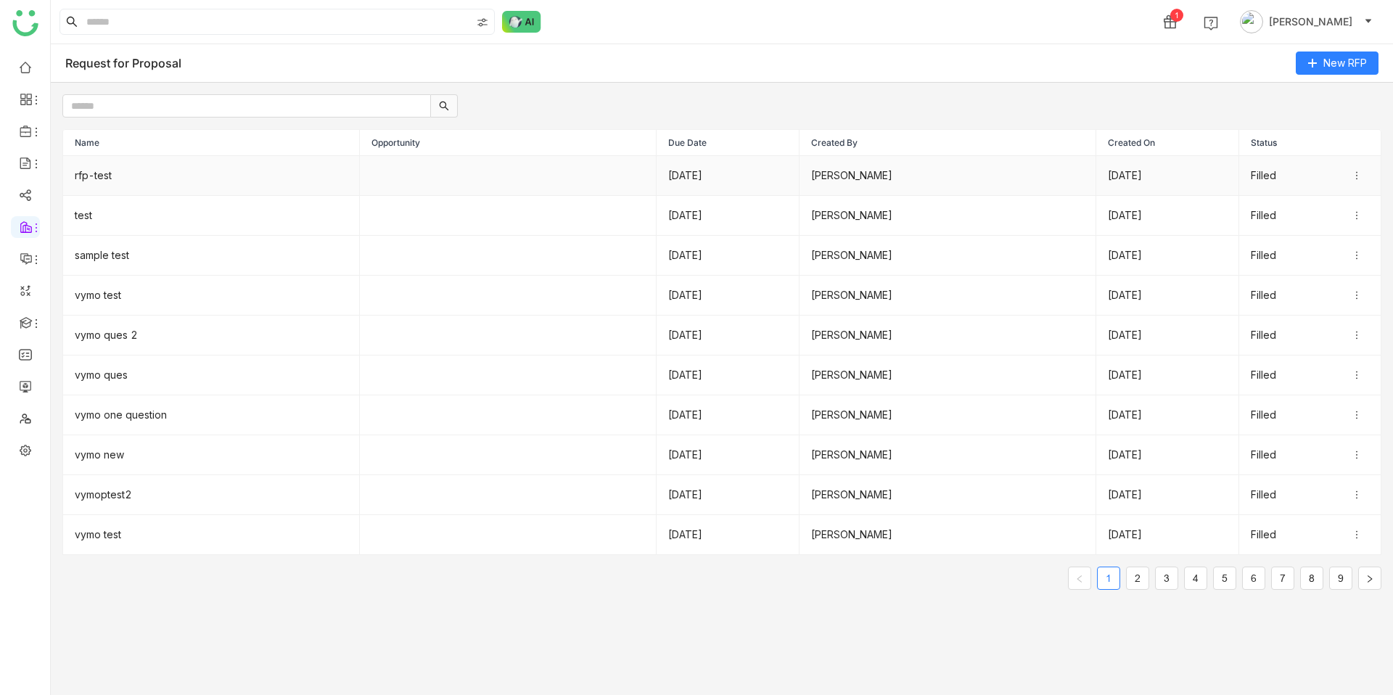
click at [111, 177] on td "rfp-test" at bounding box center [211, 176] width 297 height 40
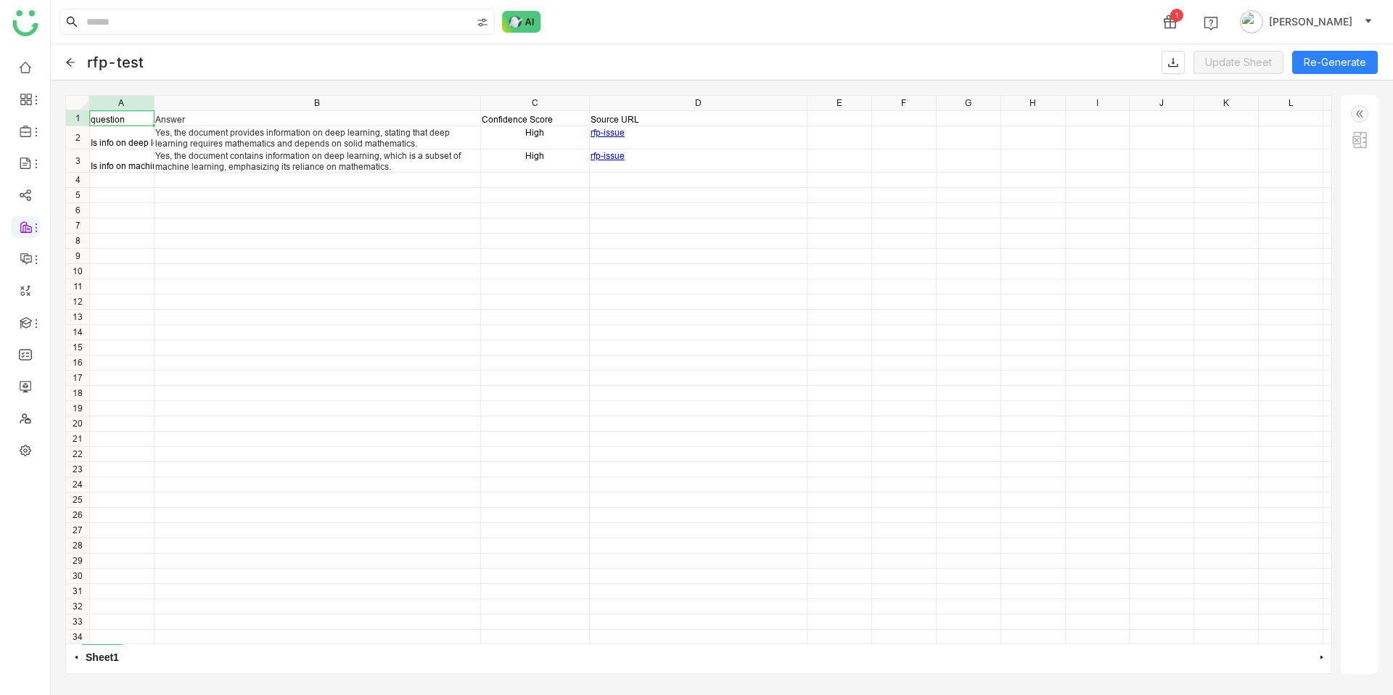
click at [75, 57] on icon at bounding box center [70, 62] width 10 height 10
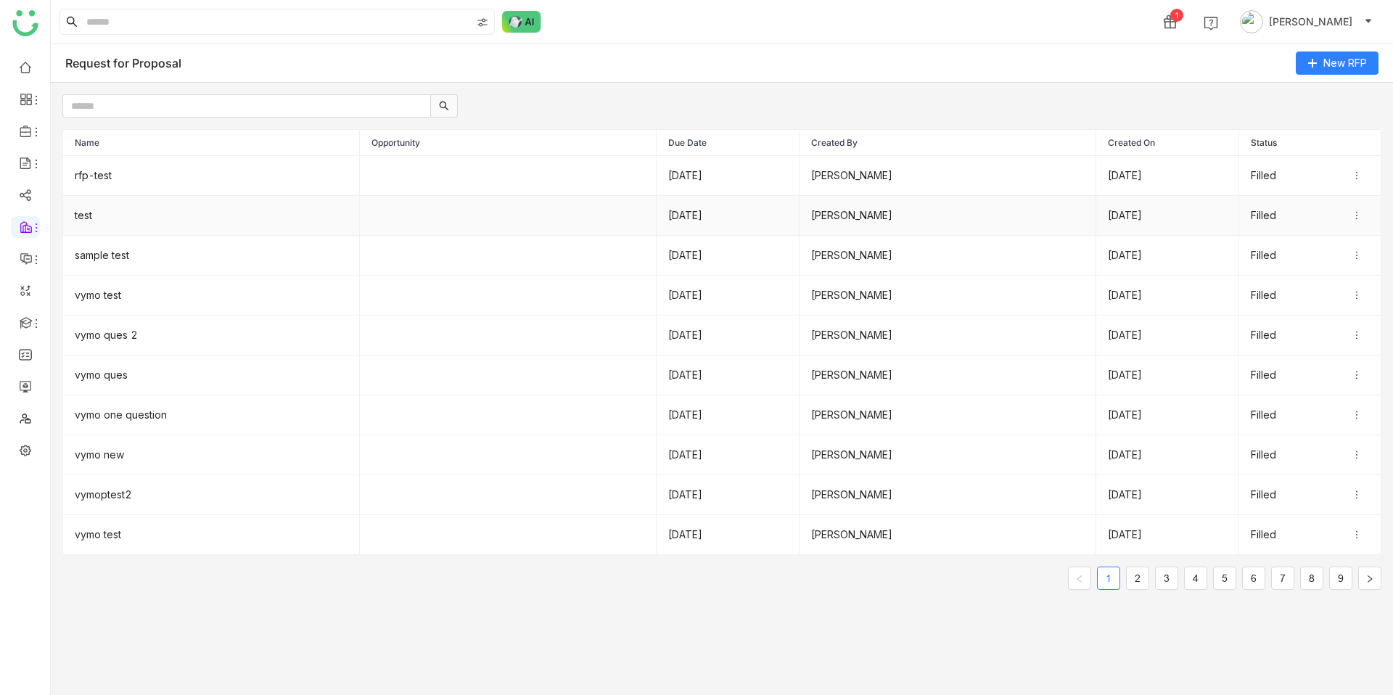
click at [83, 214] on td "test" at bounding box center [211, 216] width 297 height 40
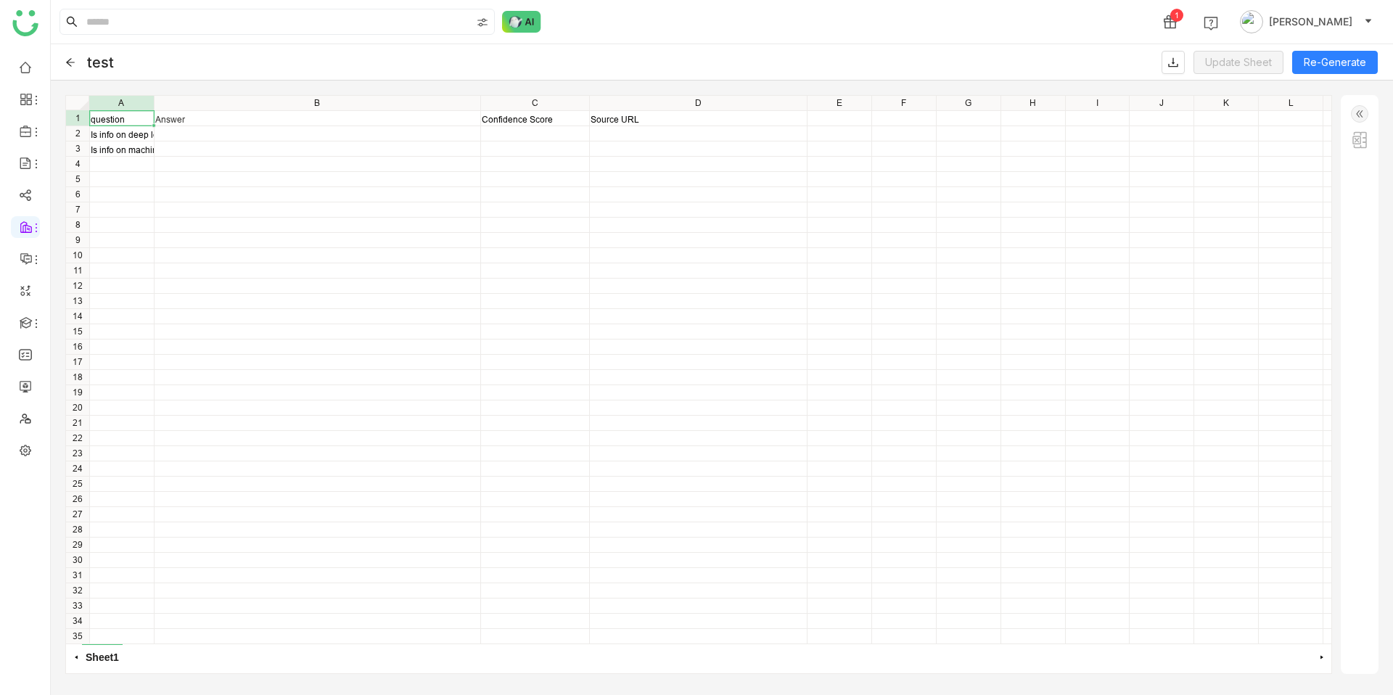
click at [1357, 138] on img at bounding box center [1359, 139] width 17 height 17
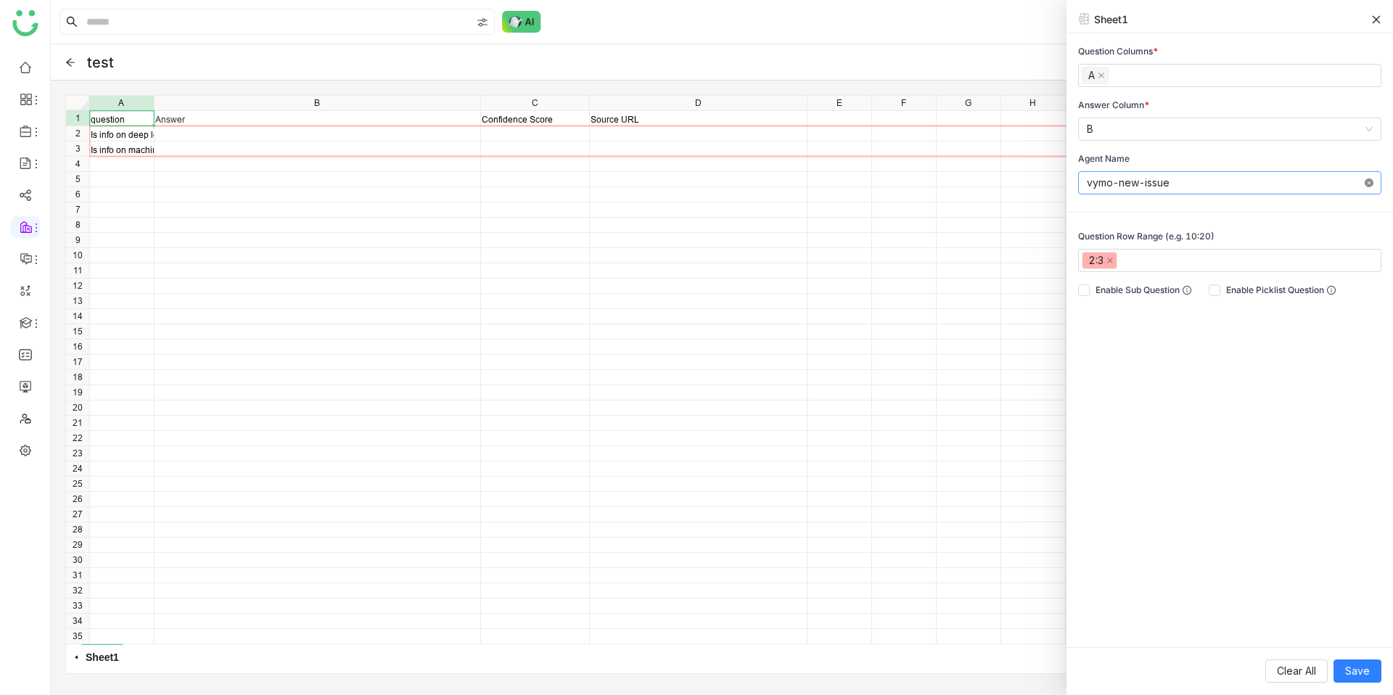
click at [1367, 182] on icon at bounding box center [1369, 182] width 9 height 9
click at [1219, 379] on div "Question Columns * A Answer Column * B Agent Name Please select agent name Ques…" at bounding box center [1230, 340] width 326 height 614
click at [1333, 181] on input at bounding box center [1225, 183] width 276 height 22
type input "***"
click at [1289, 235] on div "vymo-new-issue" at bounding box center [1230, 235] width 286 height 16
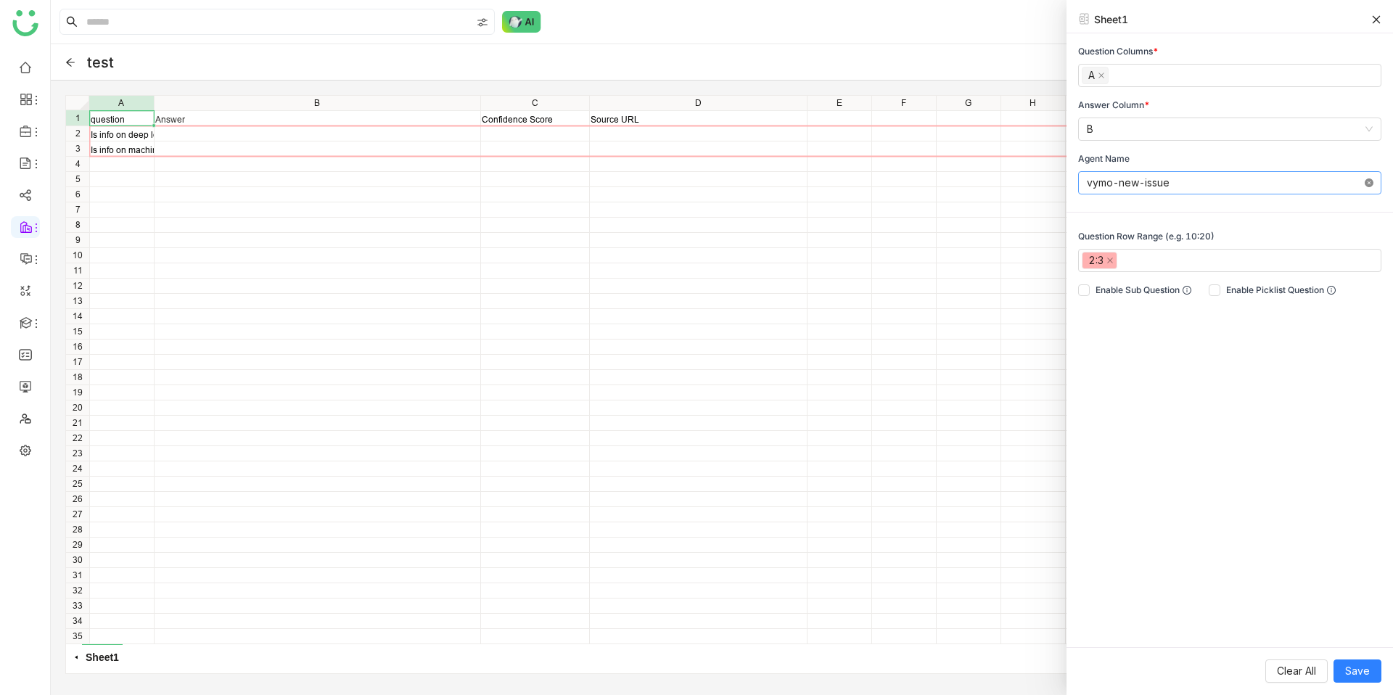
click at [1365, 181] on icon at bounding box center [1369, 182] width 9 height 9
click at [1363, 675] on span "Save" at bounding box center [1357, 671] width 25 height 16
click at [1375, 25] on div at bounding box center [1376, 19] width 10 height 12
click at [1376, 18] on icon at bounding box center [1376, 20] width 10 height 10
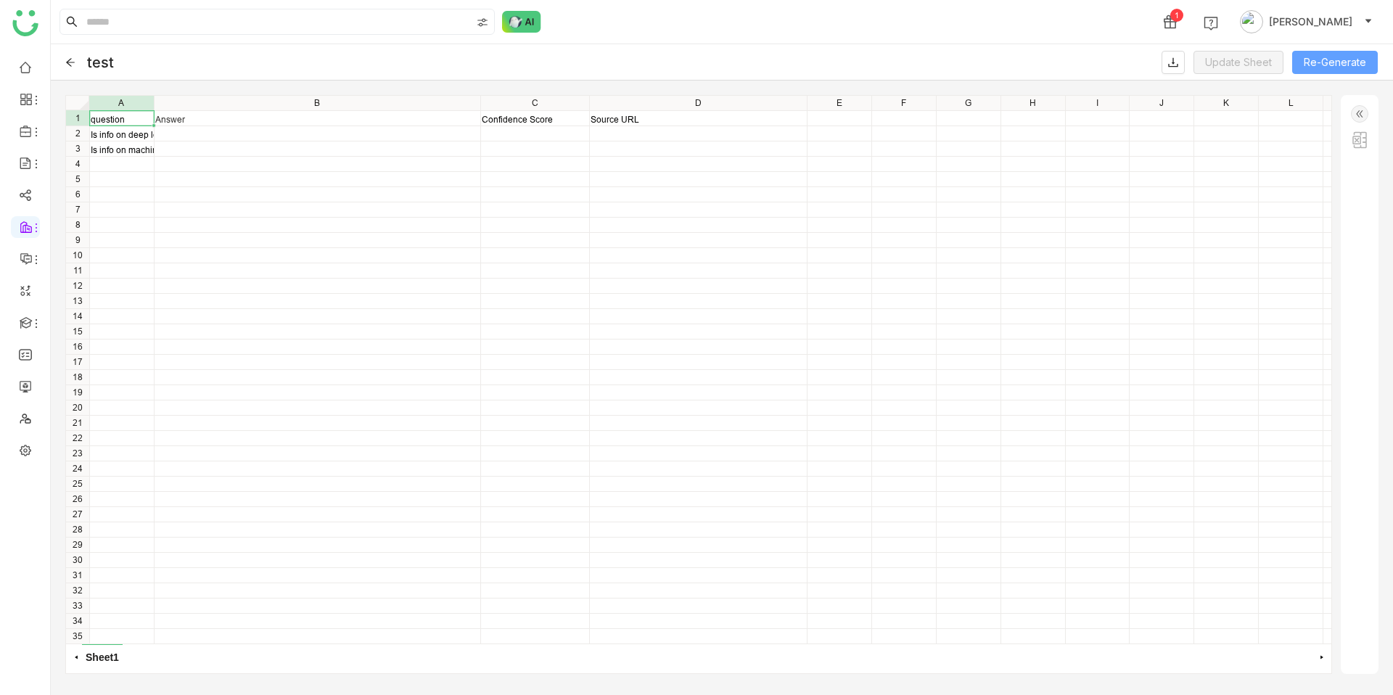
click at [1350, 64] on button "Re-Generate" at bounding box center [1335, 62] width 86 height 23
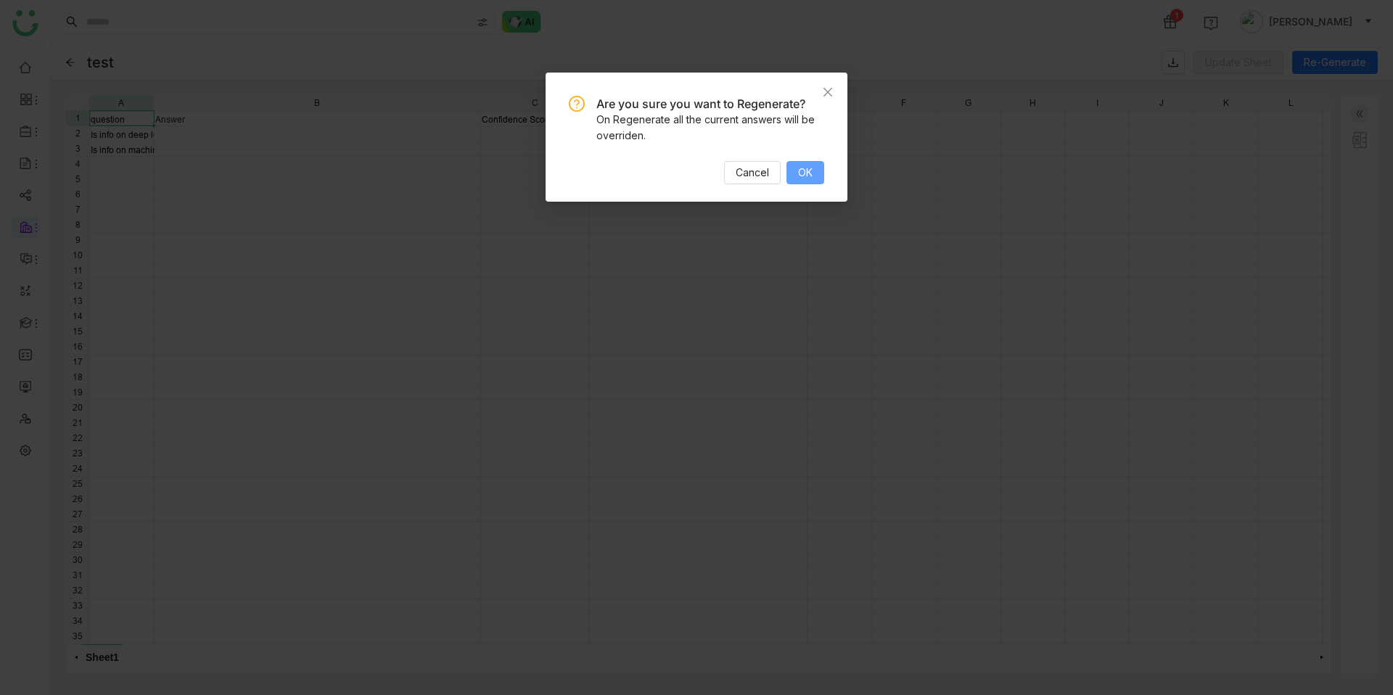
click at [805, 171] on span "OK" at bounding box center [805, 173] width 15 height 16
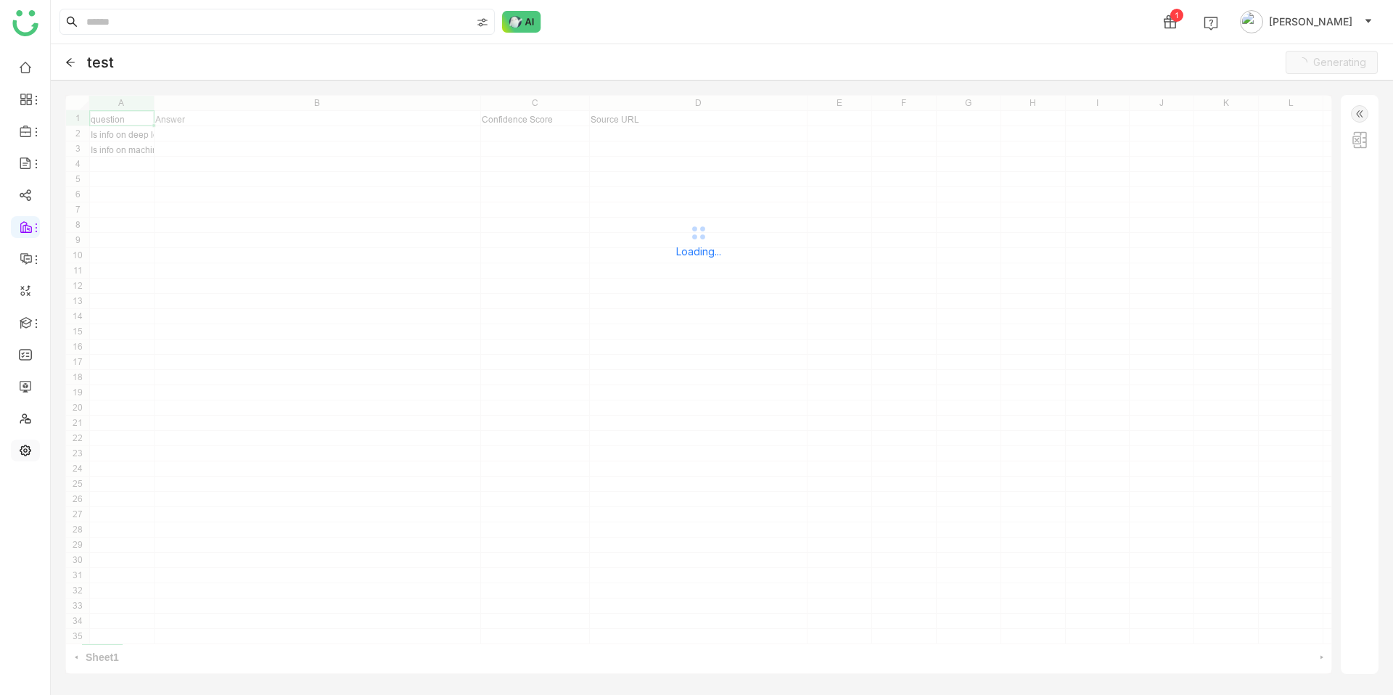
click at [29, 453] on link at bounding box center [25, 449] width 13 height 12
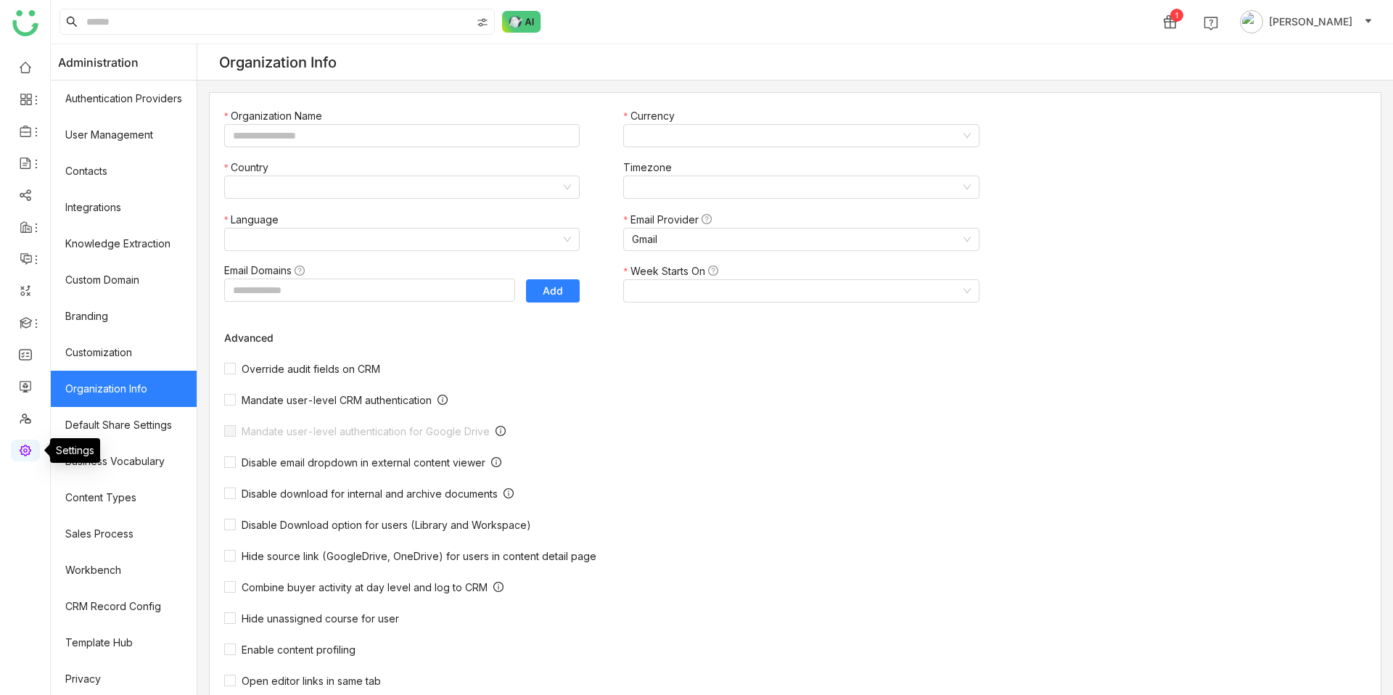
type input "*******"
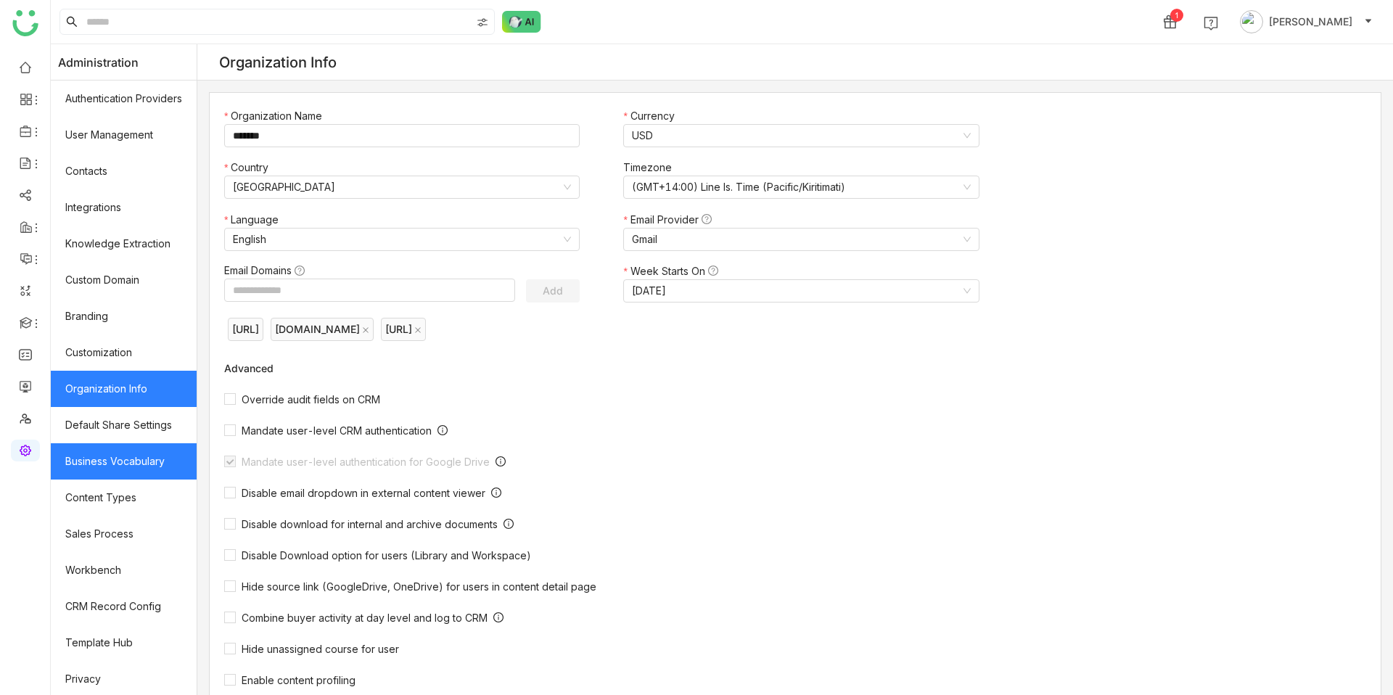
click at [134, 459] on link "Business Vocabulary" at bounding box center [124, 461] width 146 height 36
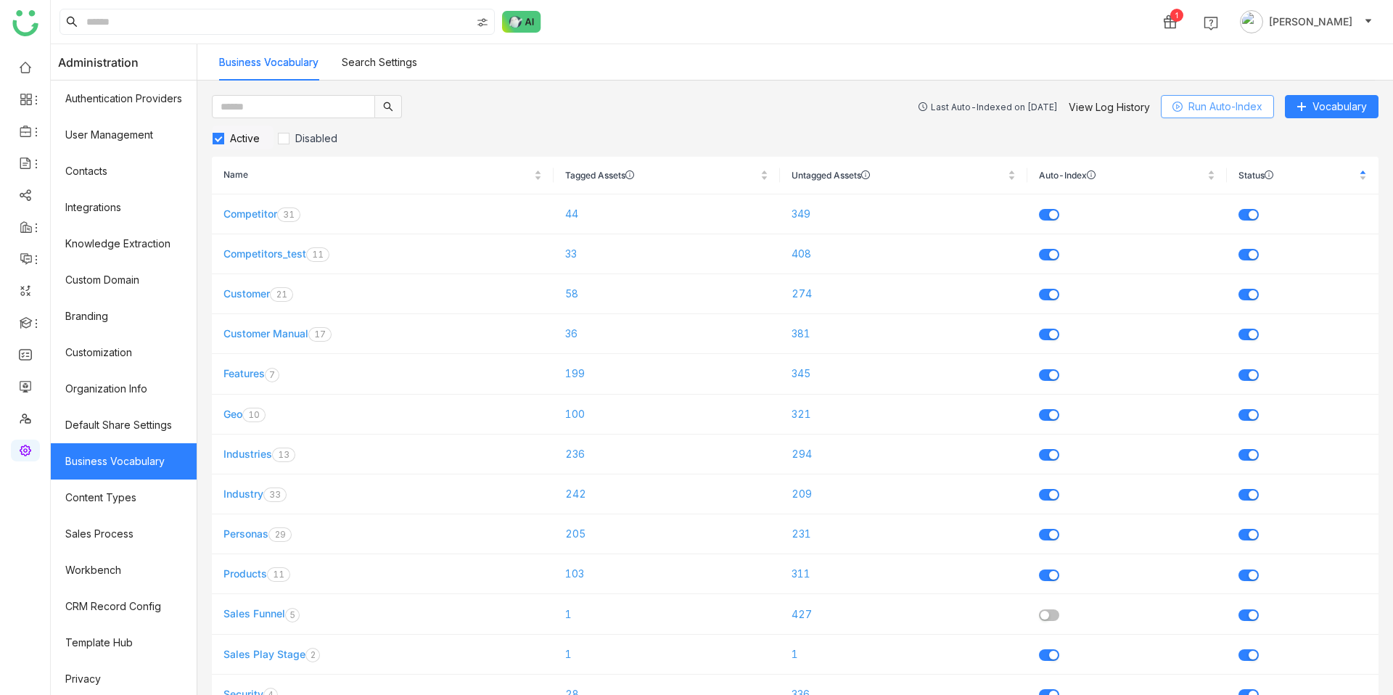
click at [1213, 112] on span "Run Auto-Index" at bounding box center [1225, 107] width 74 height 16
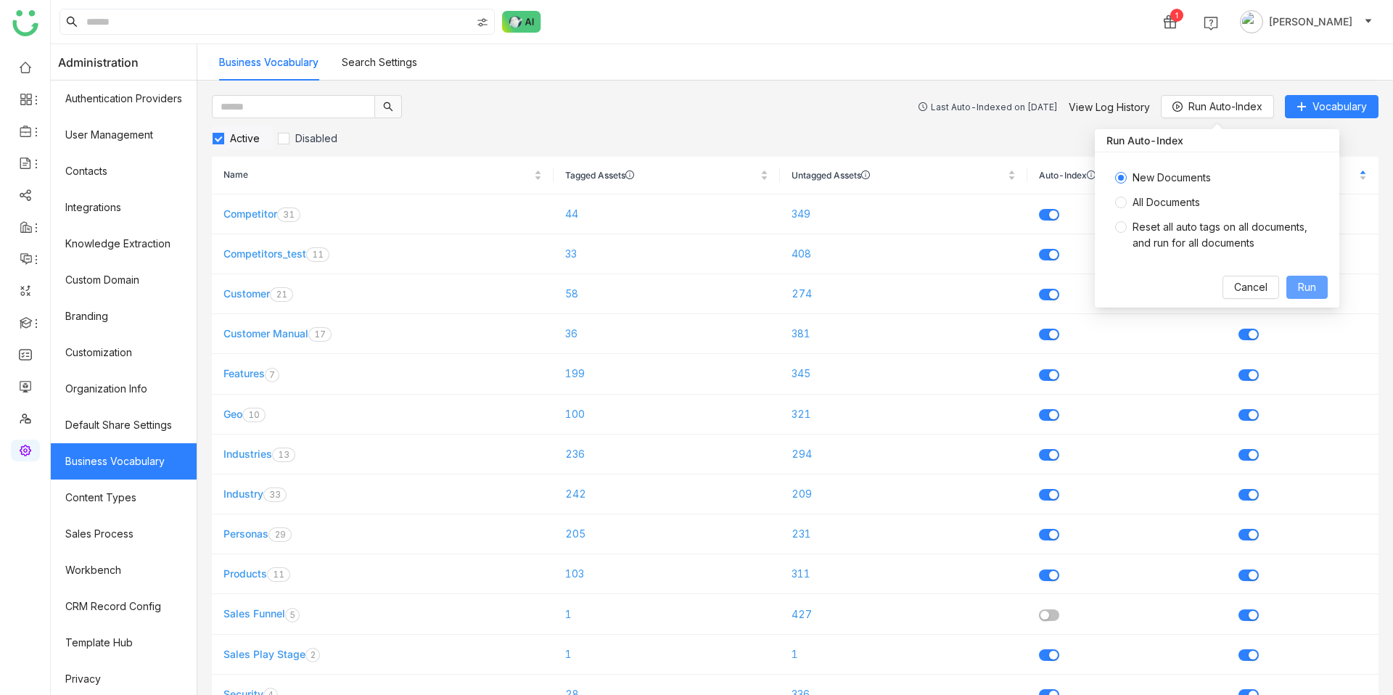
click at [1310, 290] on span "Run" at bounding box center [1307, 287] width 18 height 16
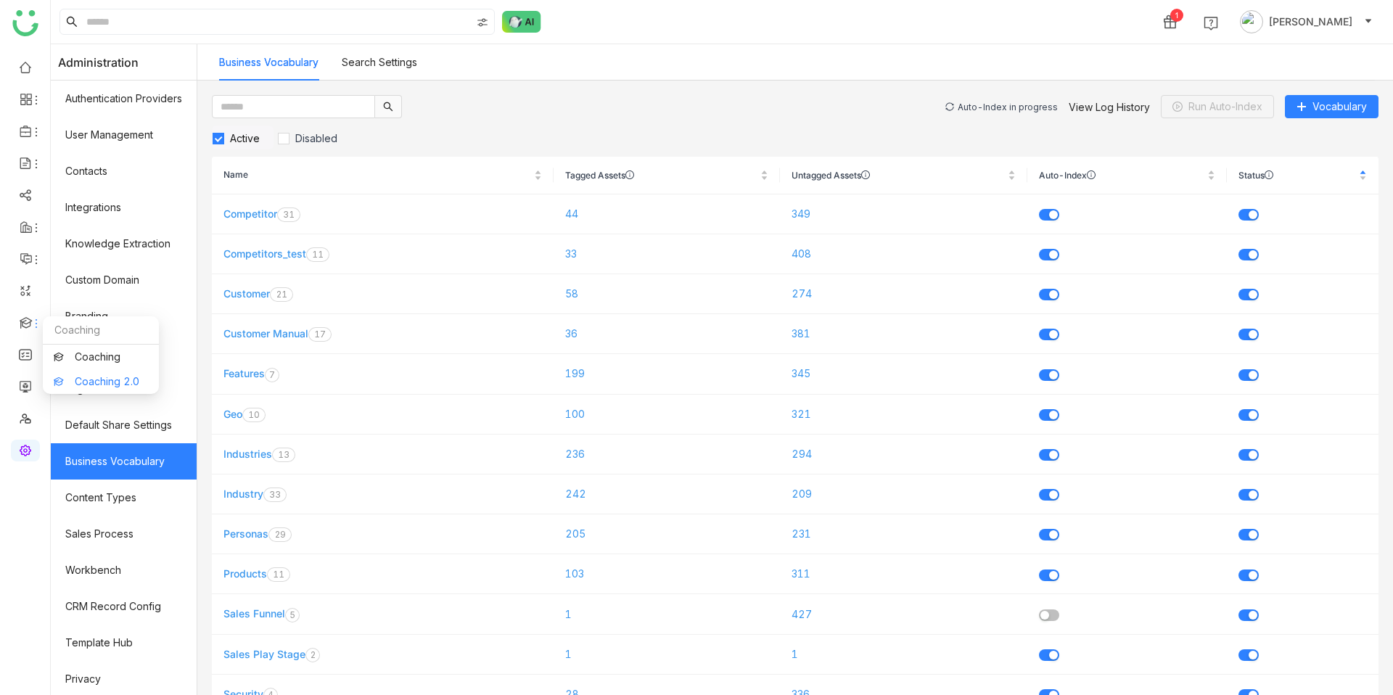
click at [102, 377] on link "Coaching 2.0" at bounding box center [101, 382] width 94 height 10
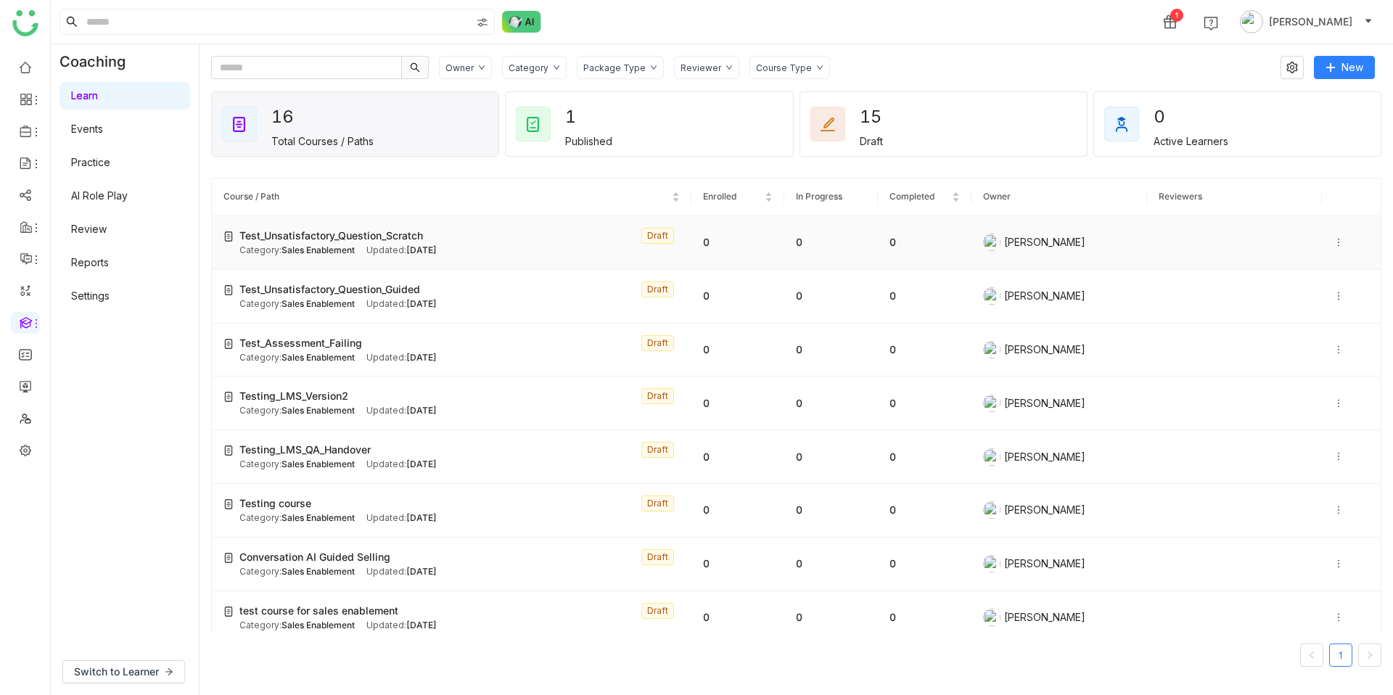
click at [1339, 239] on icon at bounding box center [1339, 243] width 1 height 8
click at [107, 223] on link "Review" at bounding box center [89, 229] width 36 height 12
click at [128, 202] on link "AI Role Play" at bounding box center [99, 195] width 57 height 12
click at [123, 200] on link "AI Role Play" at bounding box center [99, 195] width 57 height 12
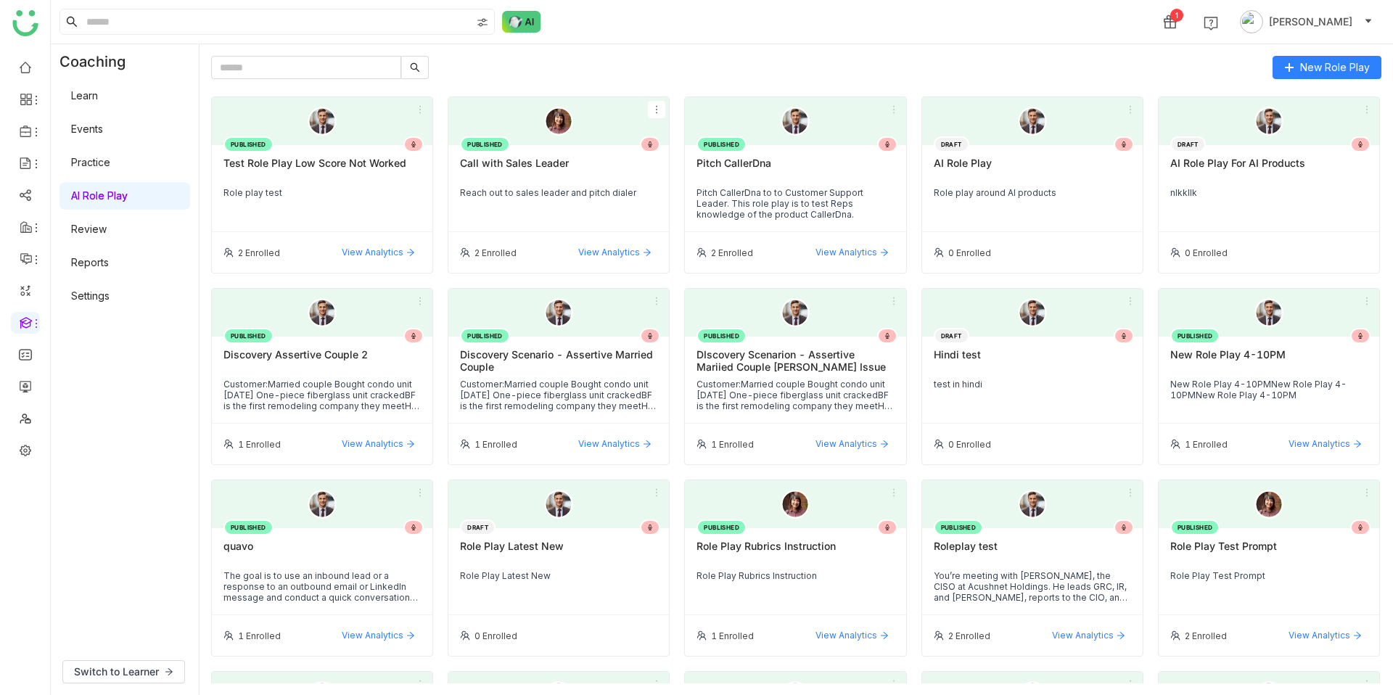
click at [657, 111] on icon at bounding box center [657, 109] width 10 height 10
click at [649, 136] on li "Edit" at bounding box center [635, 137] width 59 height 28
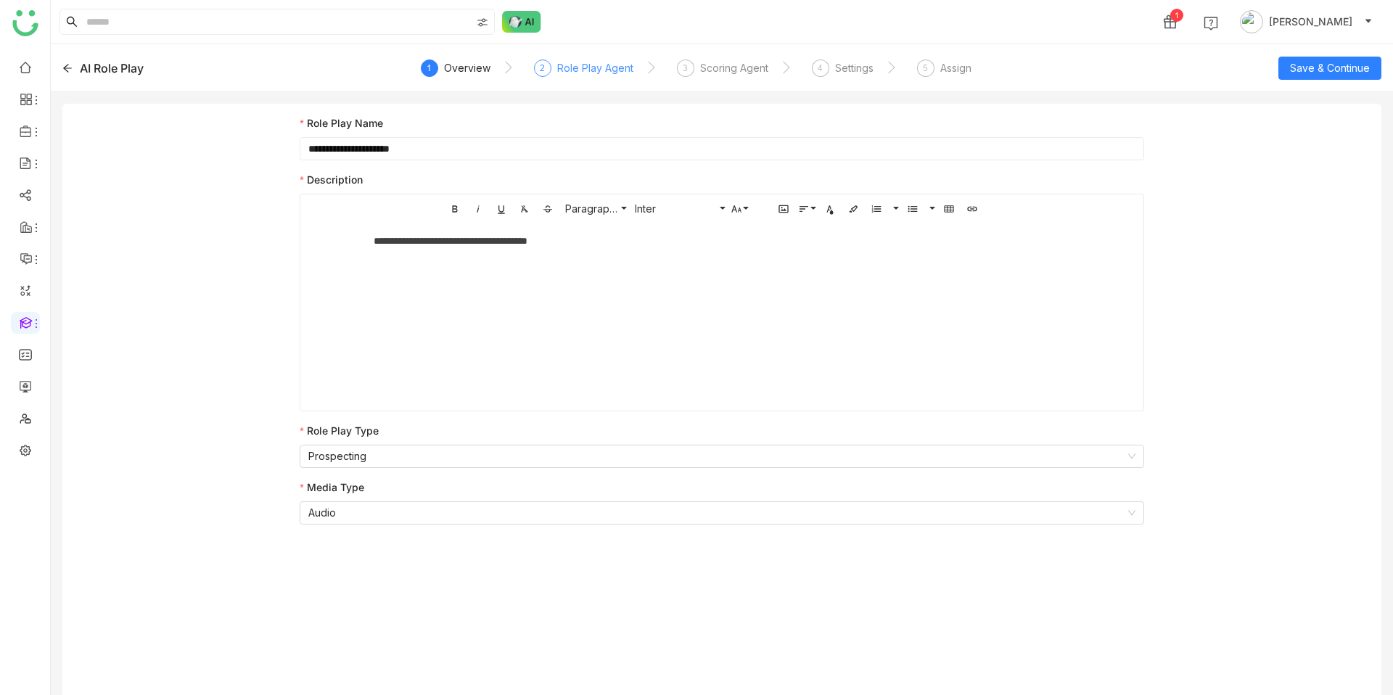
click at [562, 71] on div "Role Play Agent" at bounding box center [595, 67] width 76 height 17
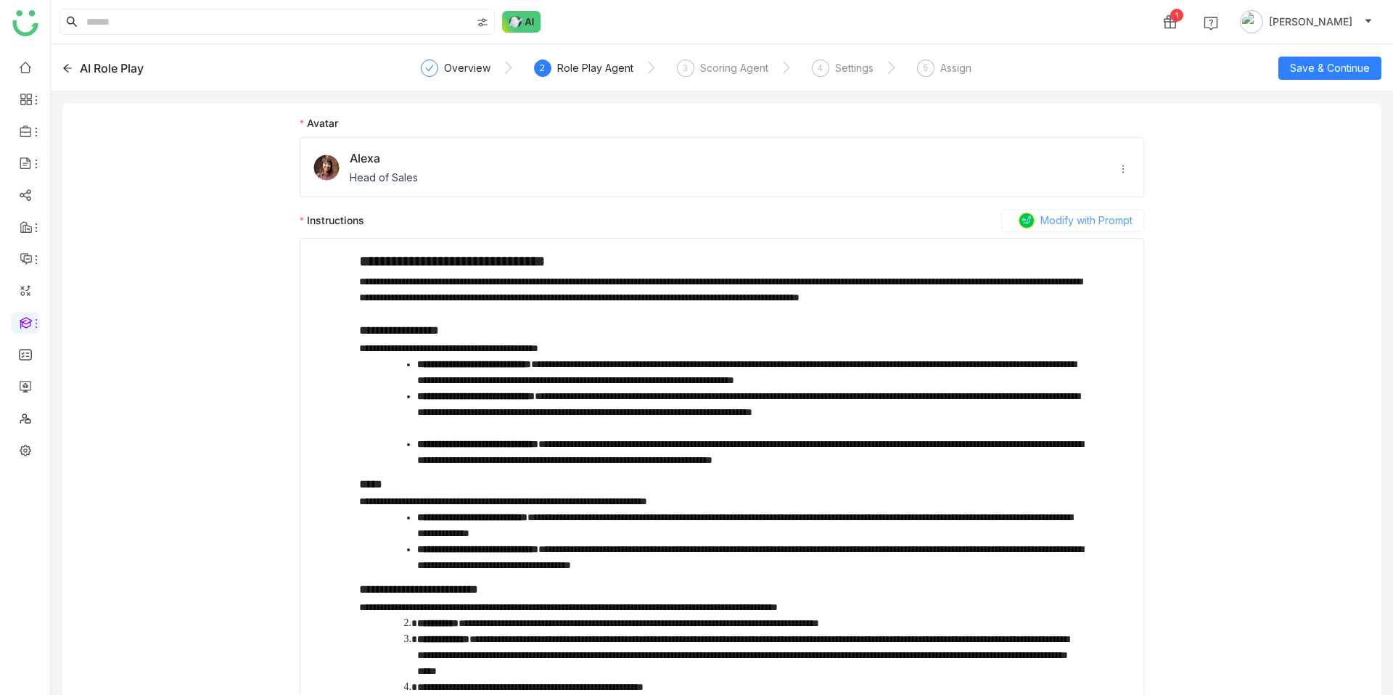
click at [1075, 218] on span "Modify with Prompt" at bounding box center [1086, 221] width 92 height 16
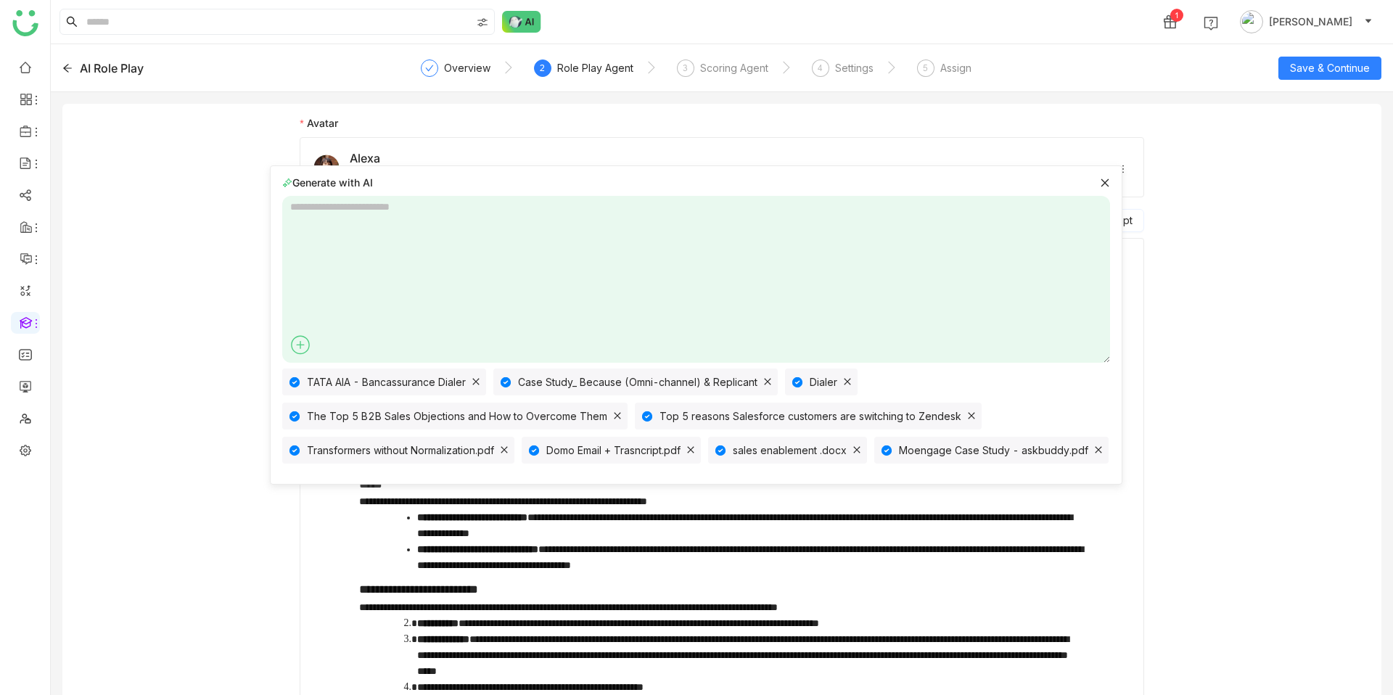
click at [604, 268] on textarea at bounding box center [696, 279] width 828 height 167
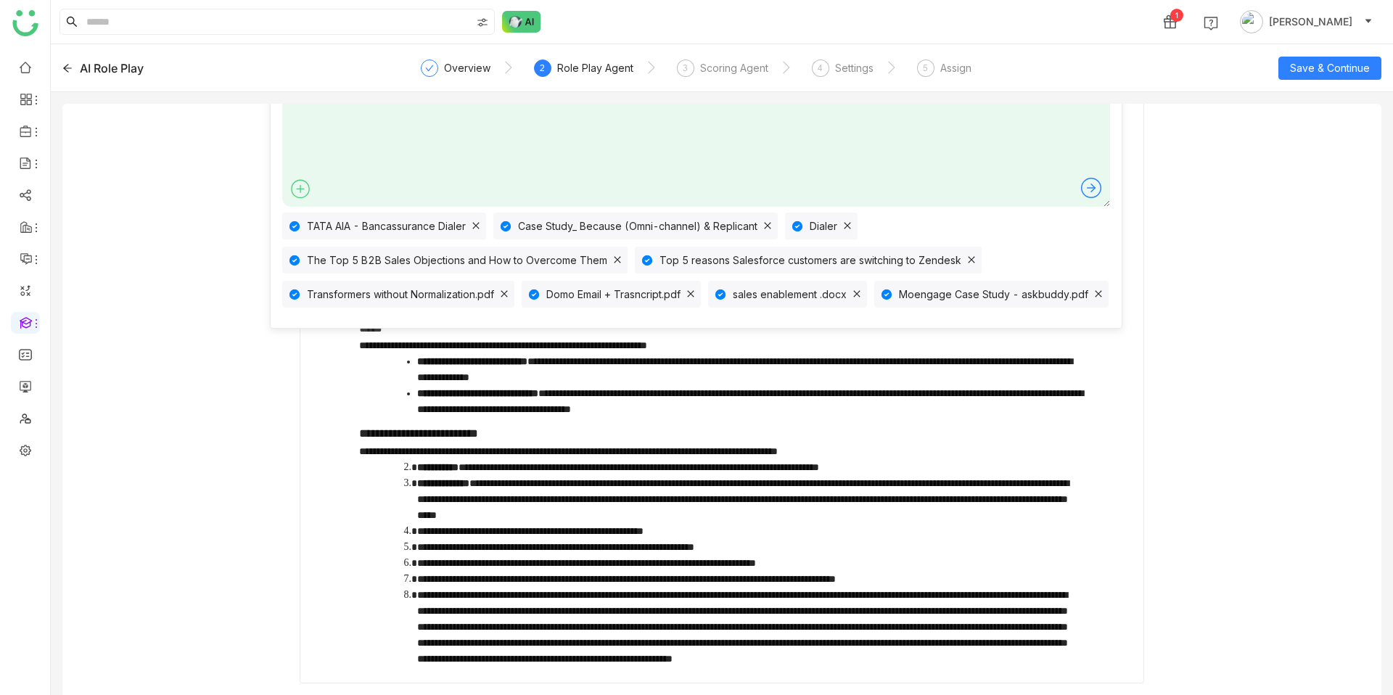
type textarea "**********"
drag, startPoint x: 520, startPoint y: 432, endPoint x: 363, endPoint y: 430, distance: 157.4
click at [363, 430] on h3 "**********" at bounding box center [722, 433] width 726 height 19
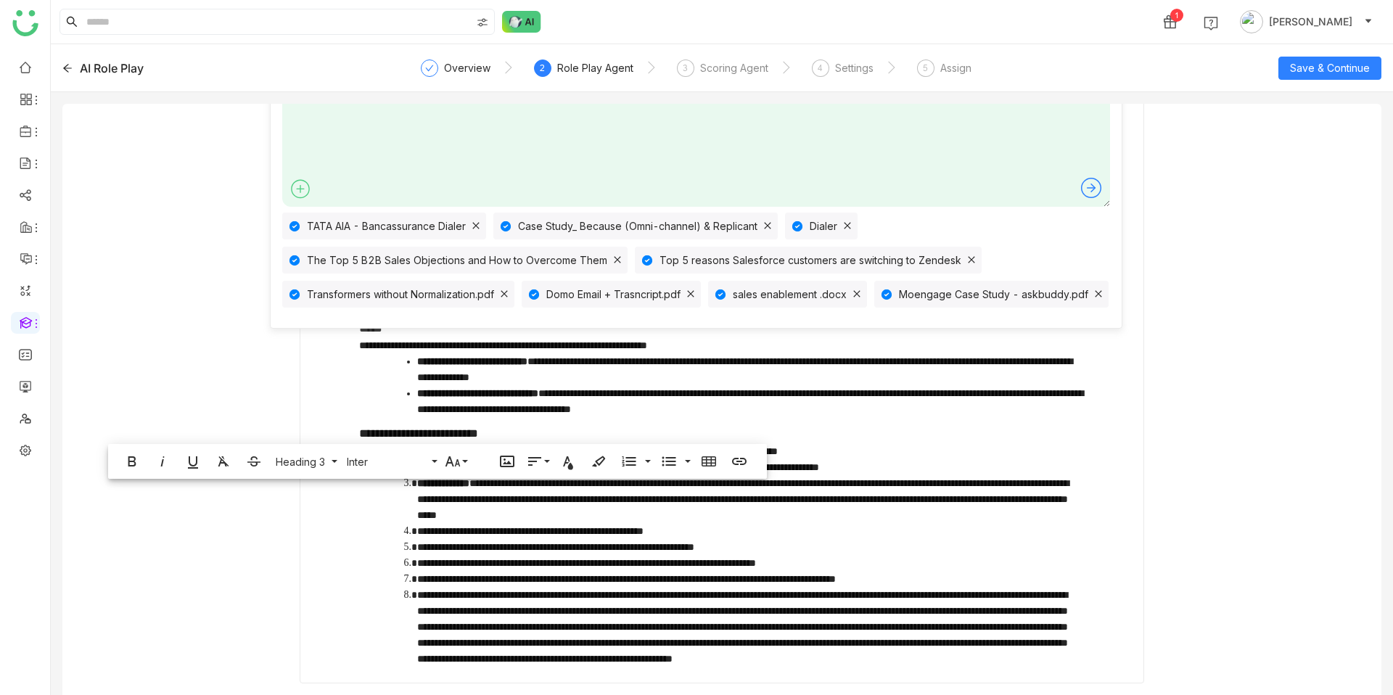
click at [1093, 185] on icon at bounding box center [1091, 187] width 23 height 23
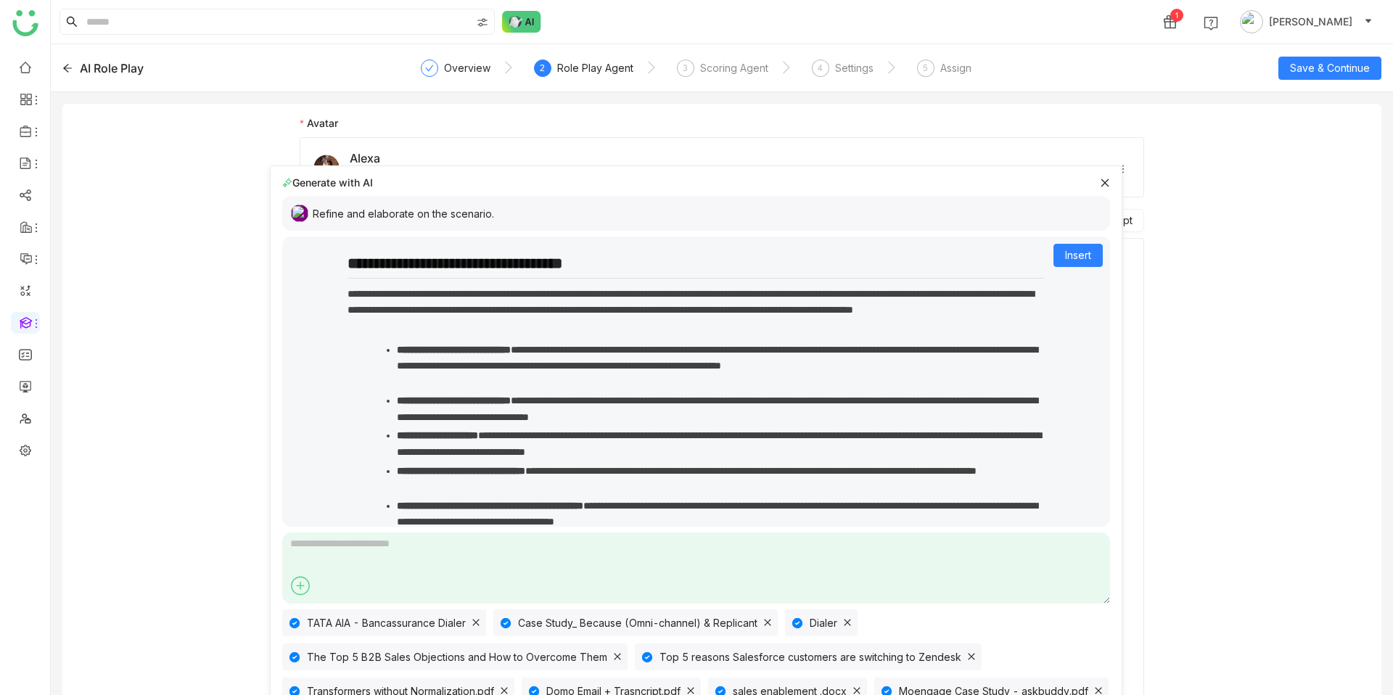
scroll to position [0, 0]
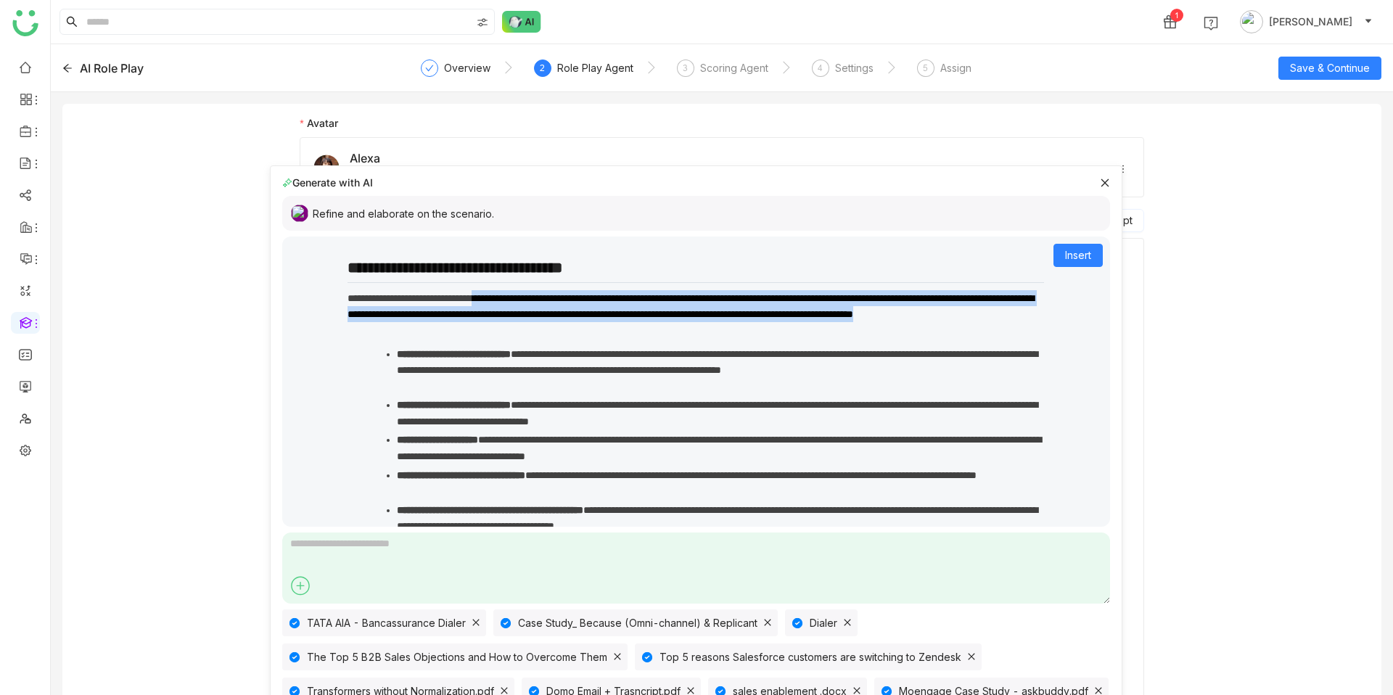
drag, startPoint x: 510, startPoint y: 298, endPoint x: 893, endPoint y: 336, distance: 384.9
click at [893, 336] on p "**********" at bounding box center [696, 314] width 697 height 49
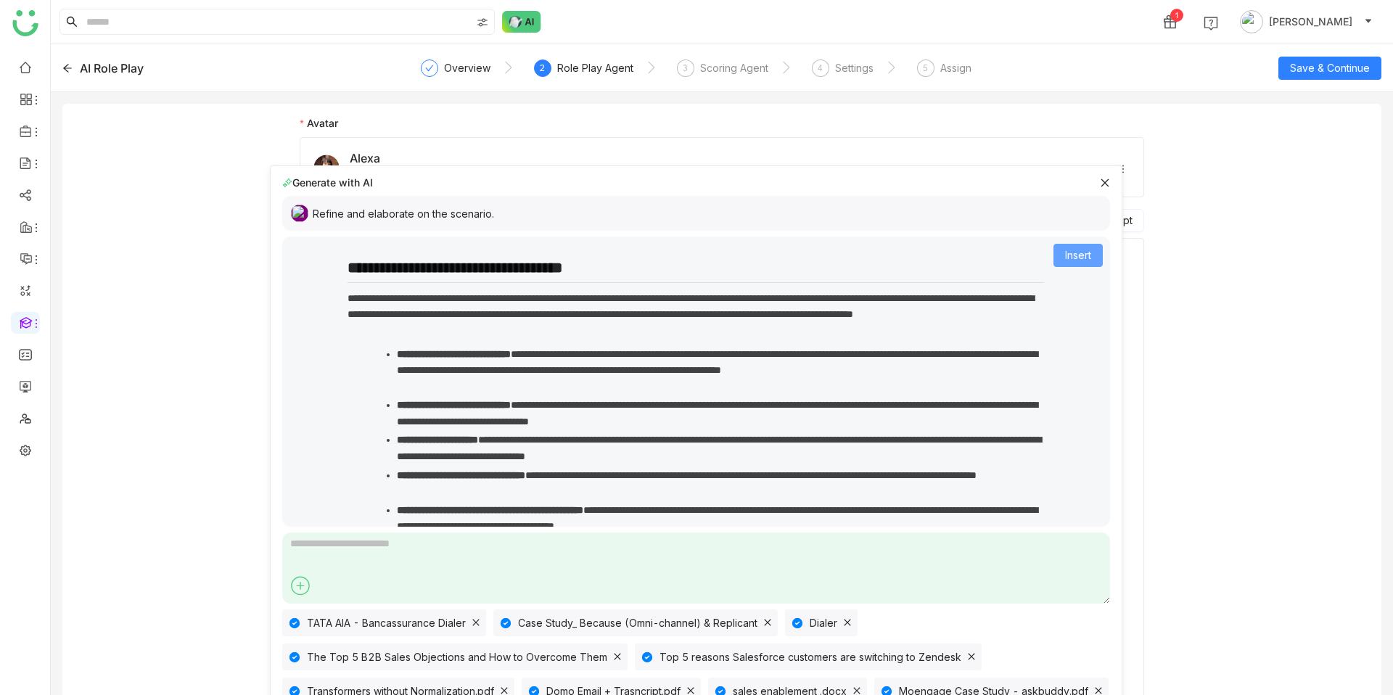
click at [1067, 261] on span "Insert" at bounding box center [1078, 255] width 26 height 16
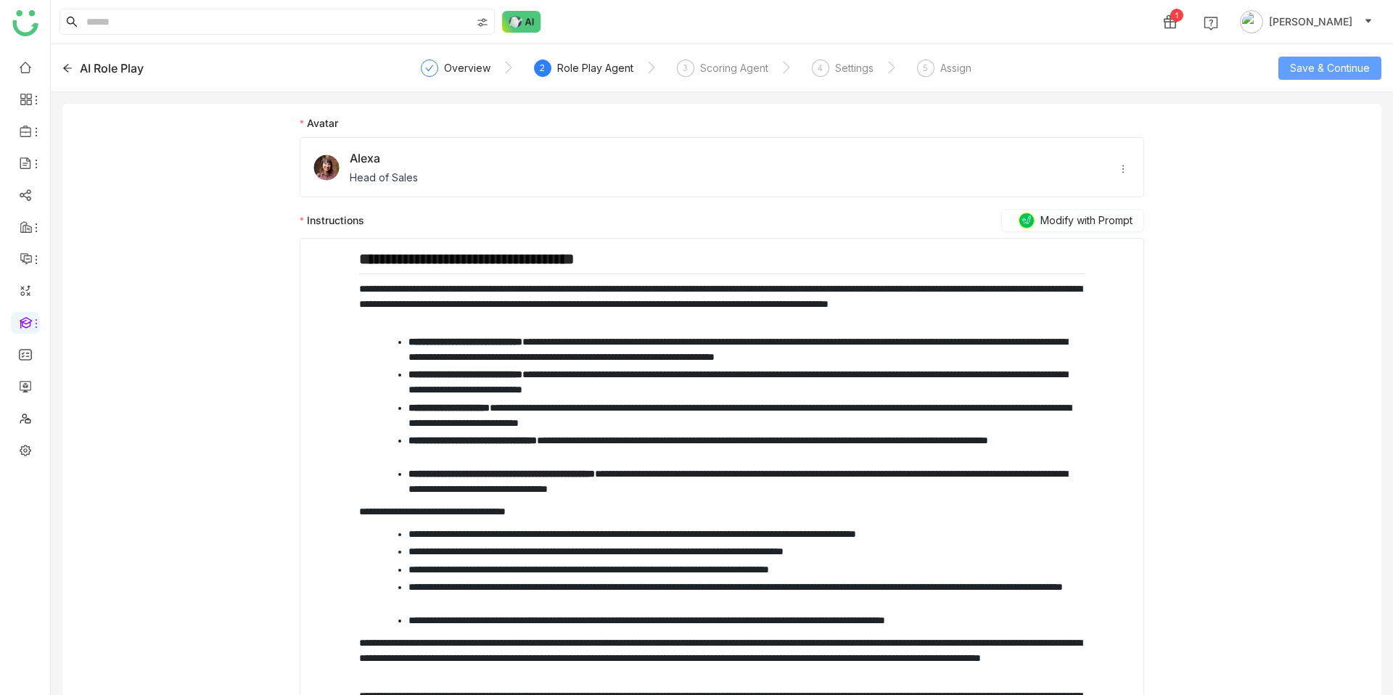
click at [1315, 75] on span "Save & Continue" at bounding box center [1330, 68] width 80 height 16
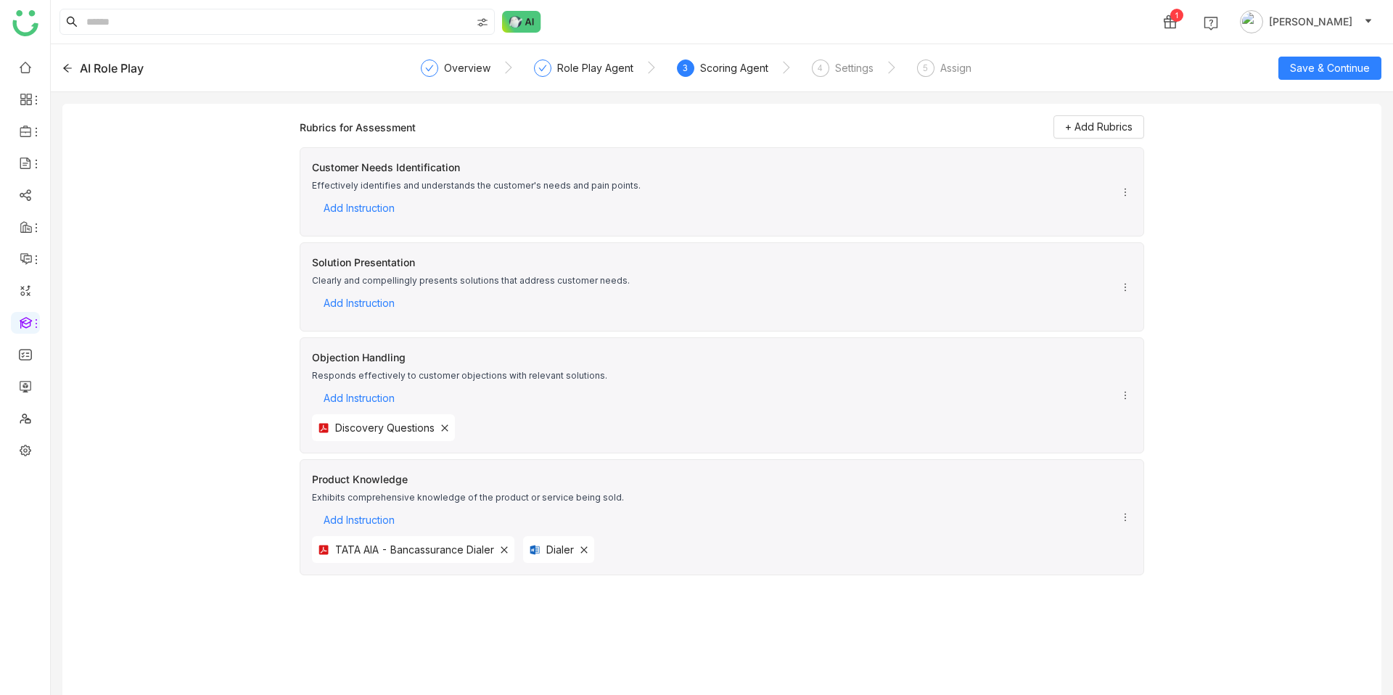
click at [66, 68] on icon at bounding box center [67, 68] width 10 height 10
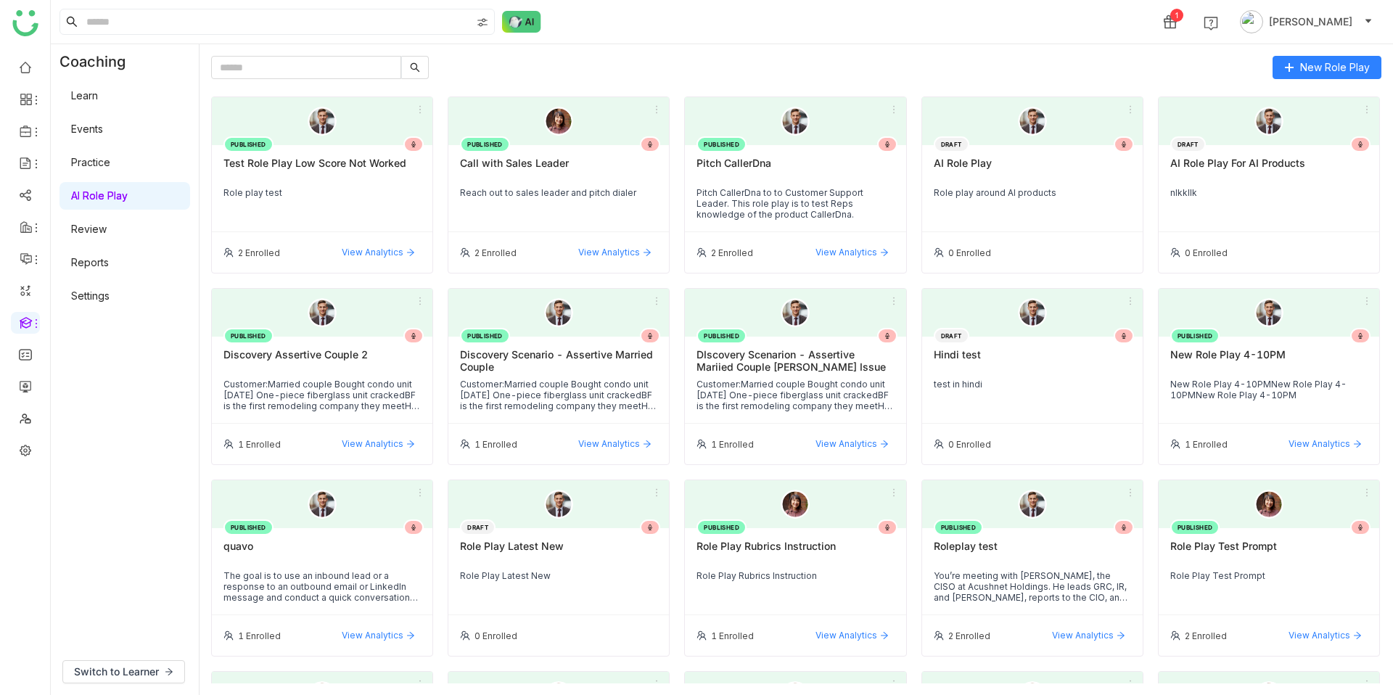
click at [97, 100] on link "Learn" at bounding box center [84, 95] width 27 height 12
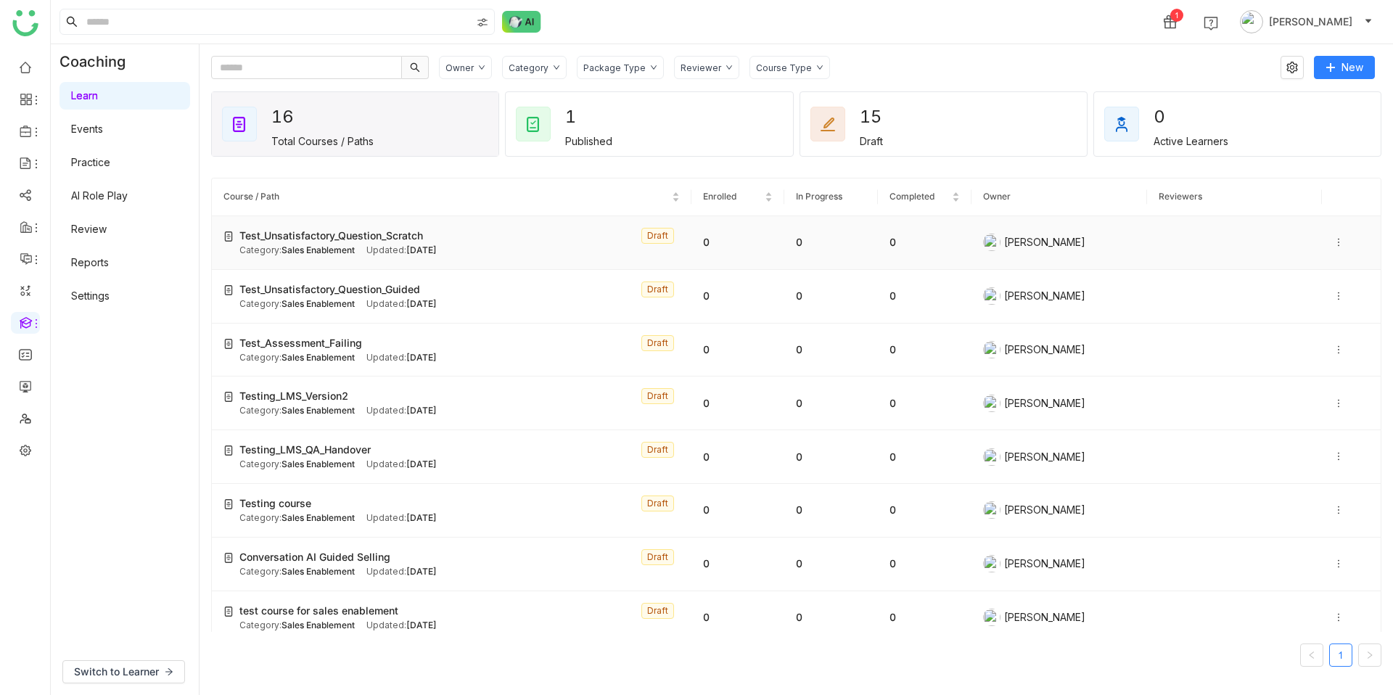
click at [1342, 243] on icon at bounding box center [1339, 242] width 10 height 10
click at [1296, 226] on span "Edit" at bounding box center [1300, 228] width 17 height 12
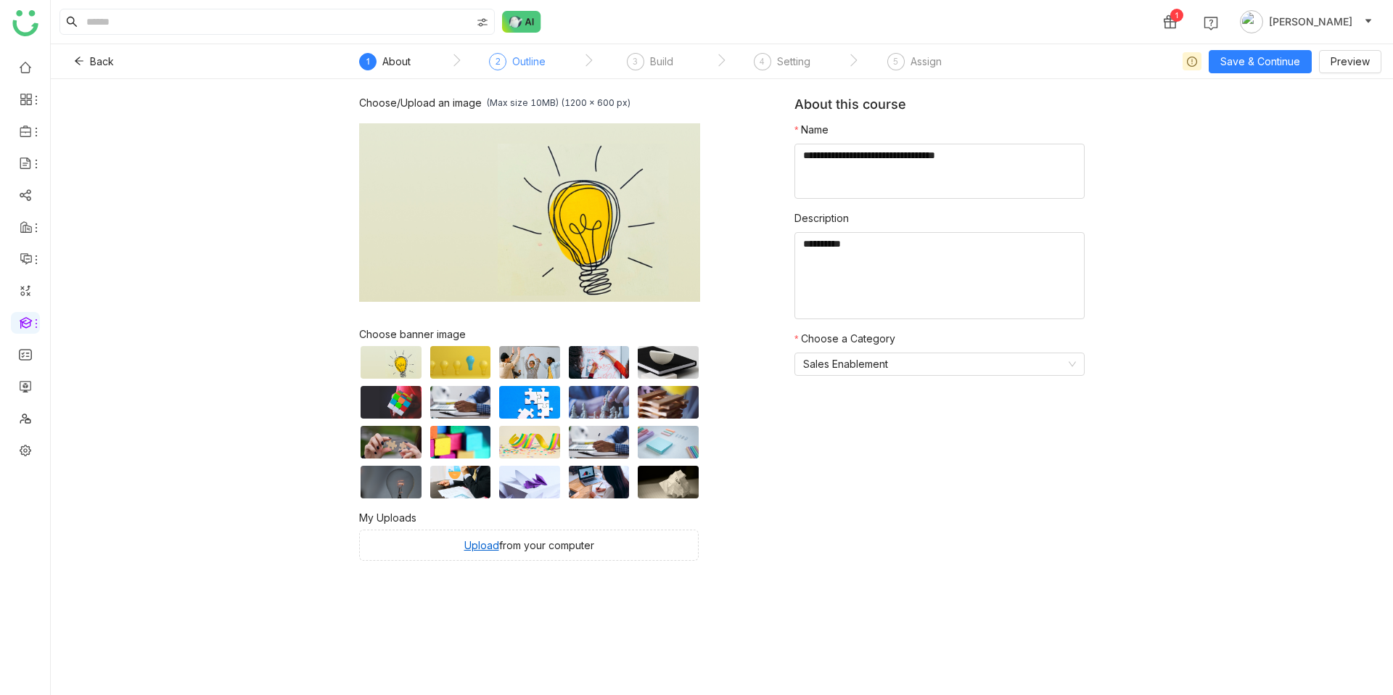
click at [517, 65] on div "Outline" at bounding box center [528, 61] width 33 height 17
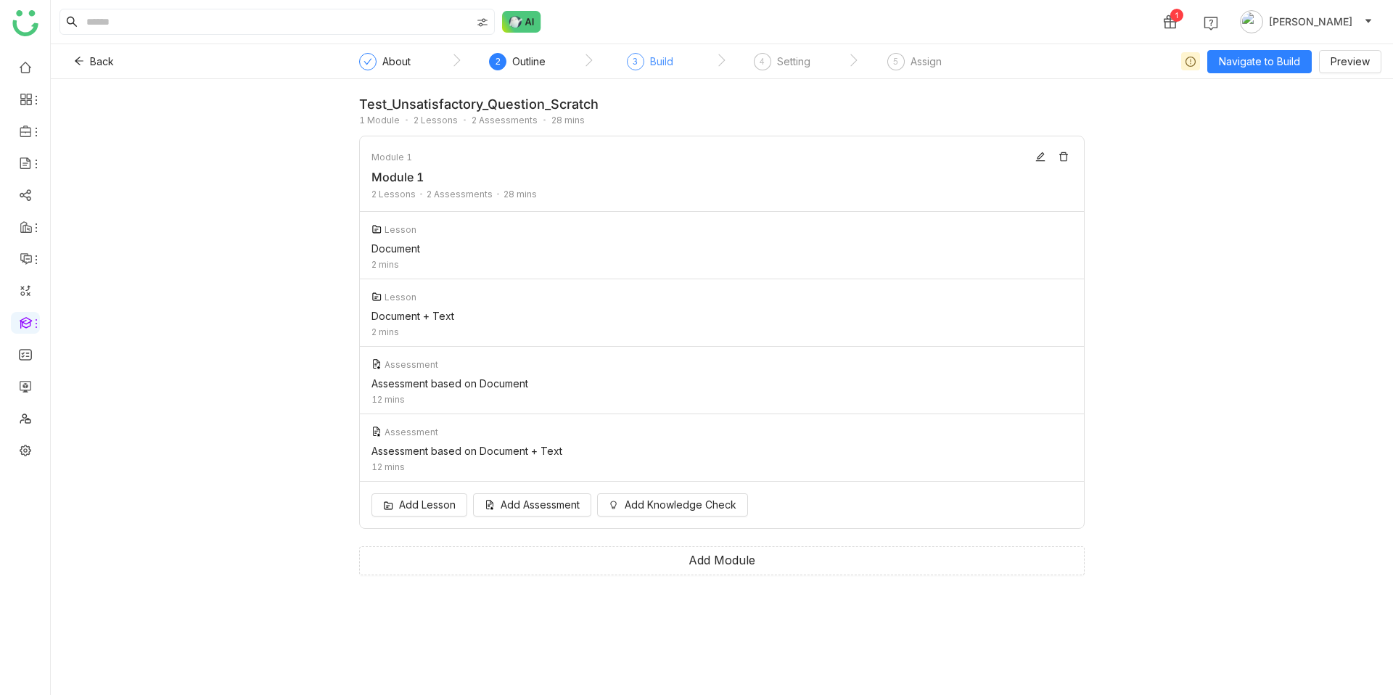
click at [673, 60] on div "Build" at bounding box center [661, 61] width 23 height 17
click at [665, 59] on div "Build" at bounding box center [661, 61] width 23 height 17
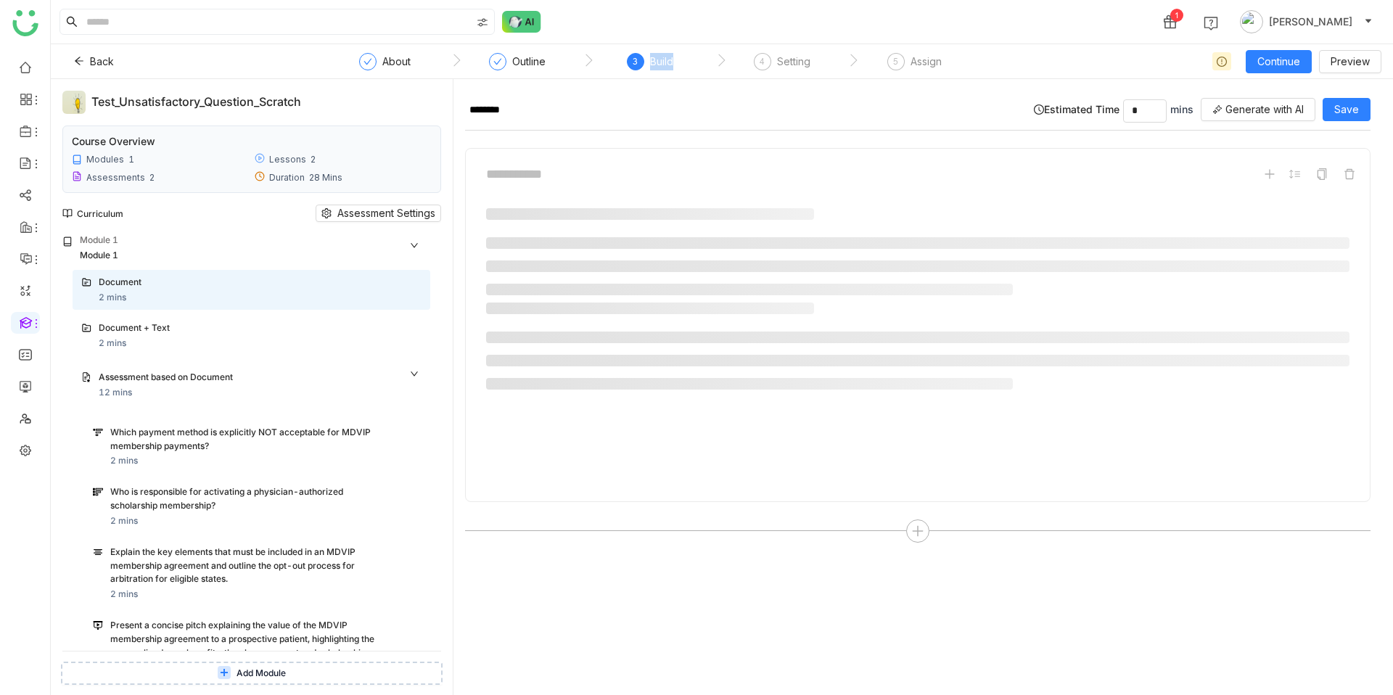
click at [263, 672] on span "Add Module" at bounding box center [261, 674] width 49 height 14
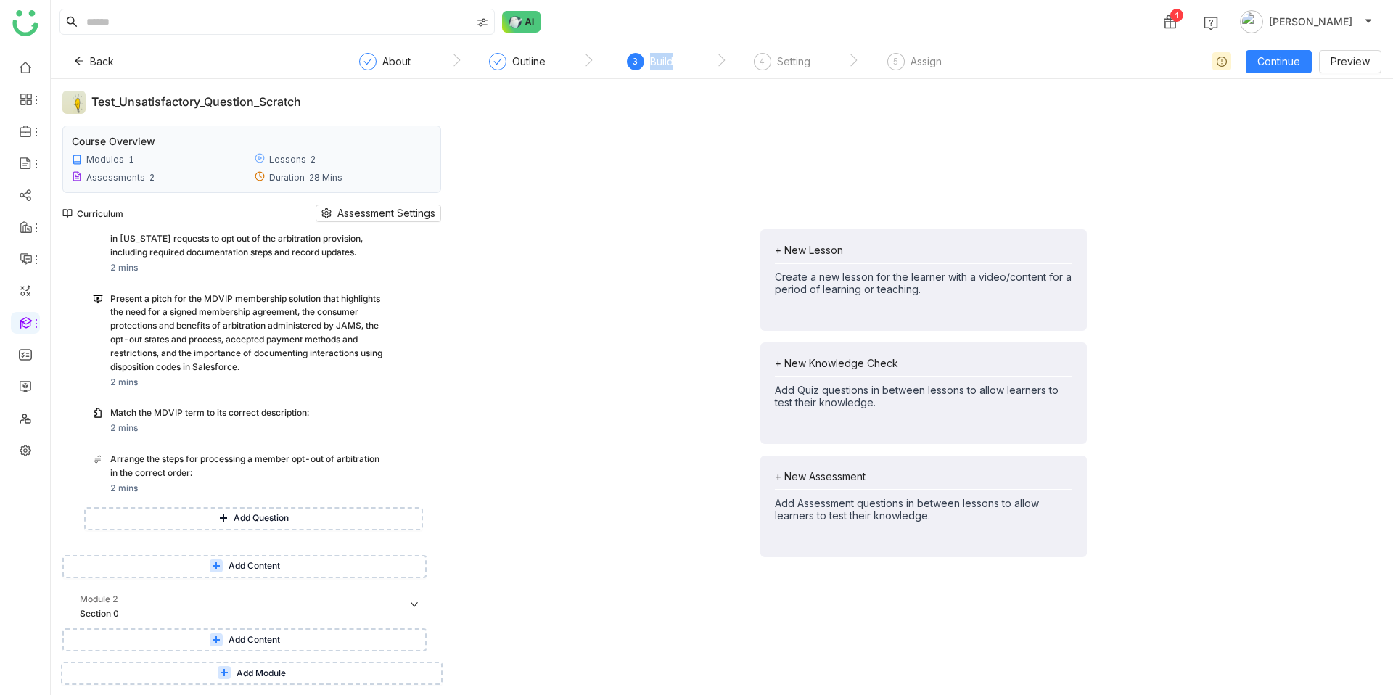
scroll to position [867, 0]
click at [280, 514] on span "Add Question" at bounding box center [261, 518] width 55 height 14
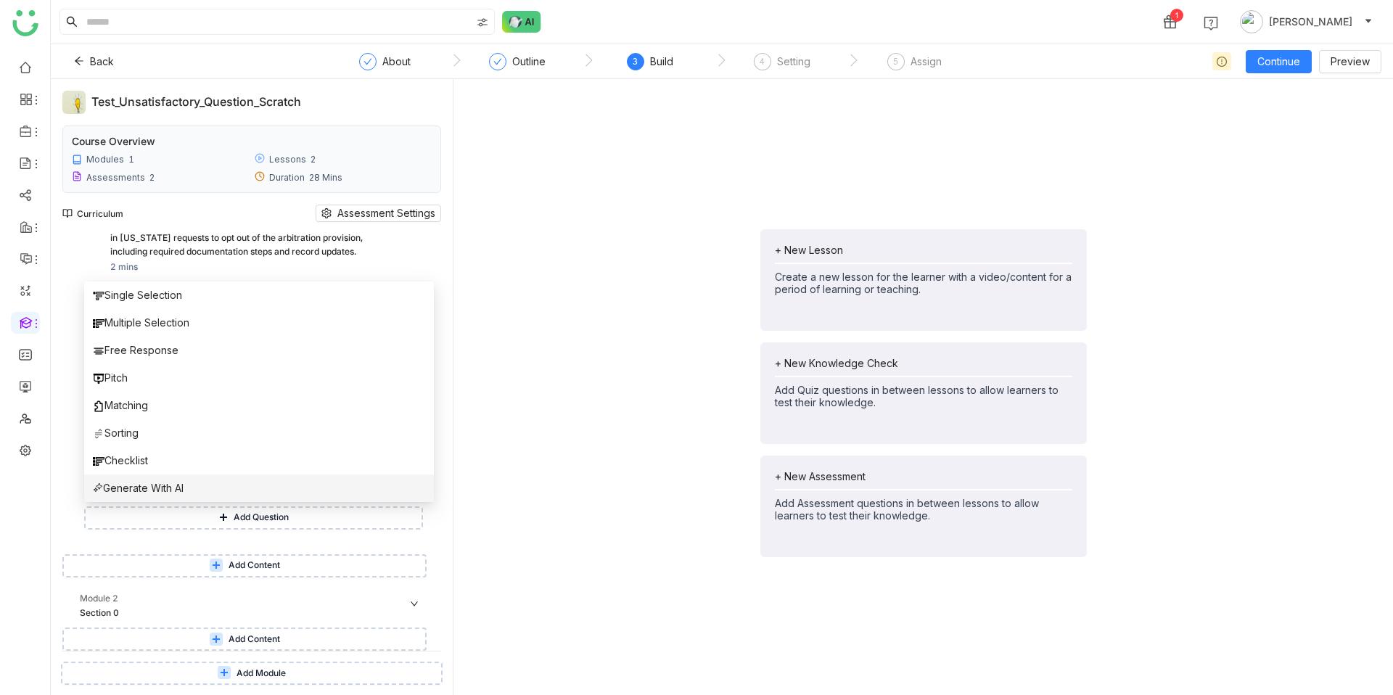
click at [261, 486] on li "Generate With AI" at bounding box center [259, 488] width 350 height 28
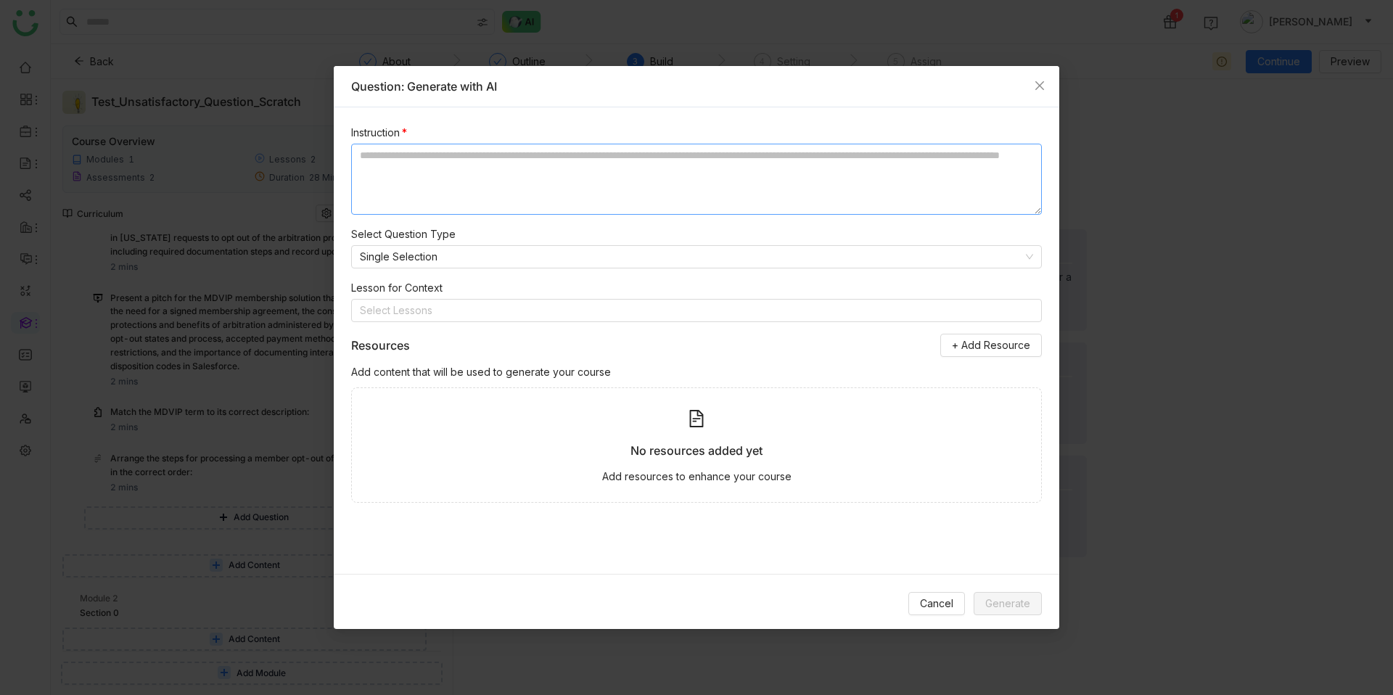
click at [605, 171] on textarea at bounding box center [696, 179] width 691 height 71
click at [583, 305] on nz-select-top-control "Select Lessons" at bounding box center [696, 310] width 691 height 23
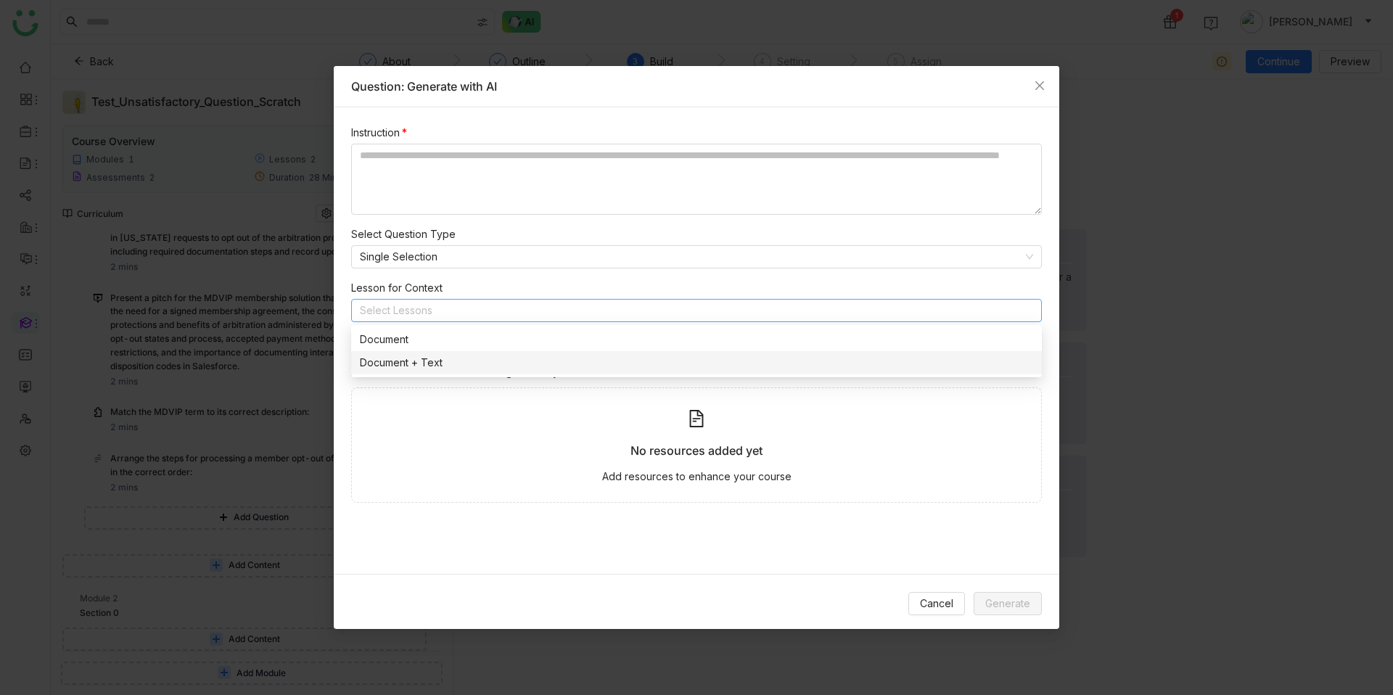
click at [548, 362] on div "Document + Text" at bounding box center [696, 363] width 673 height 16
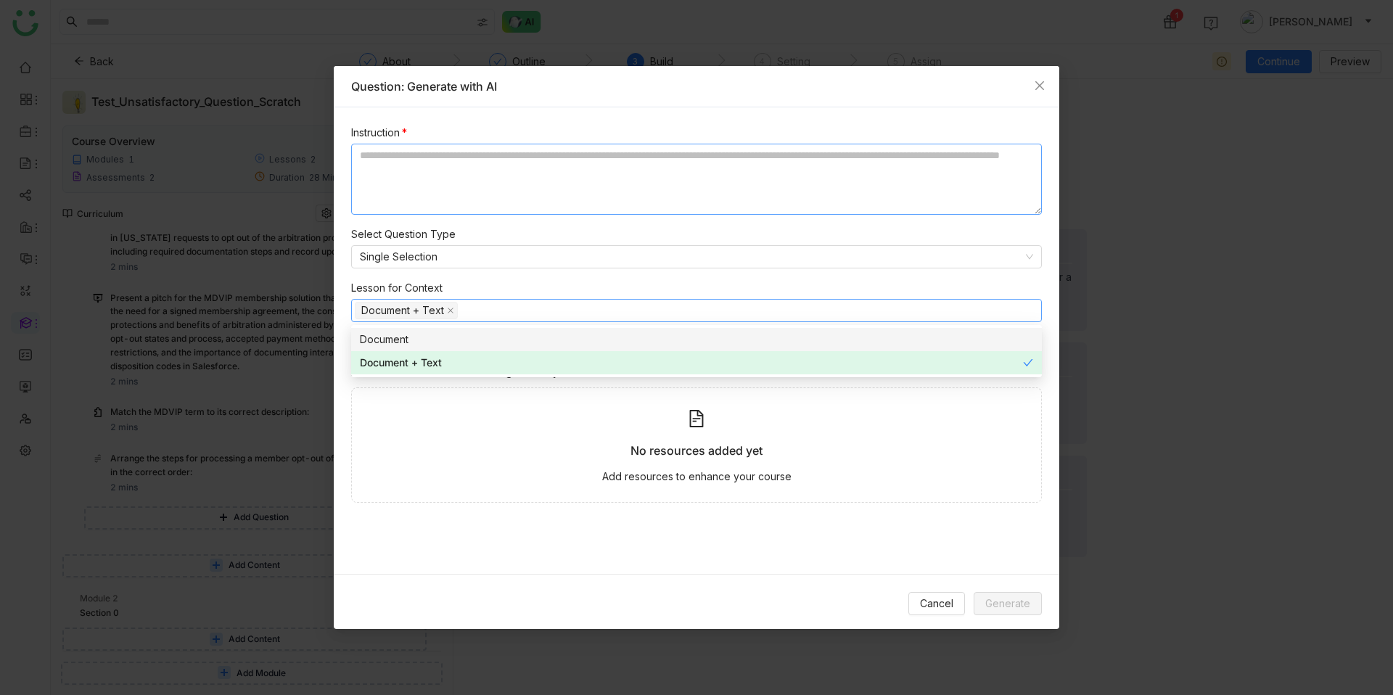
click at [532, 191] on textarea at bounding box center [696, 179] width 691 height 71
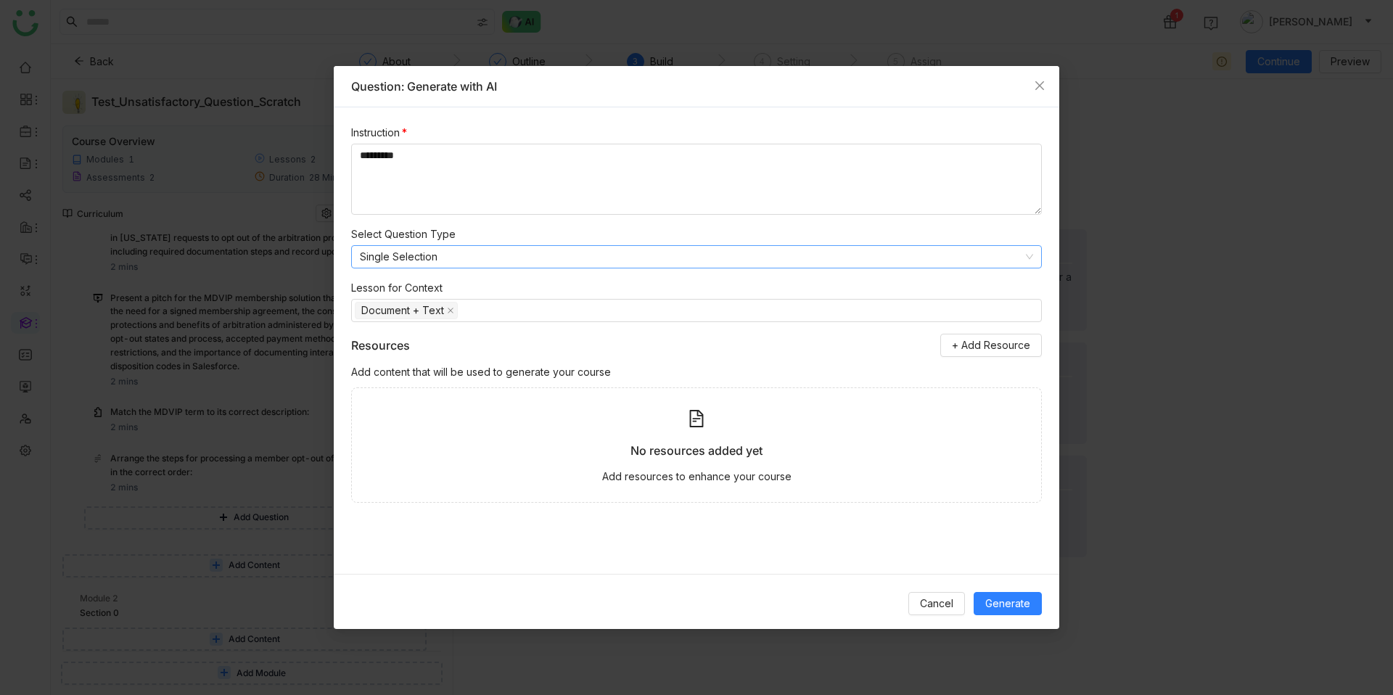
click at [602, 250] on nz-select-item "Single Selection" at bounding box center [696, 257] width 673 height 22
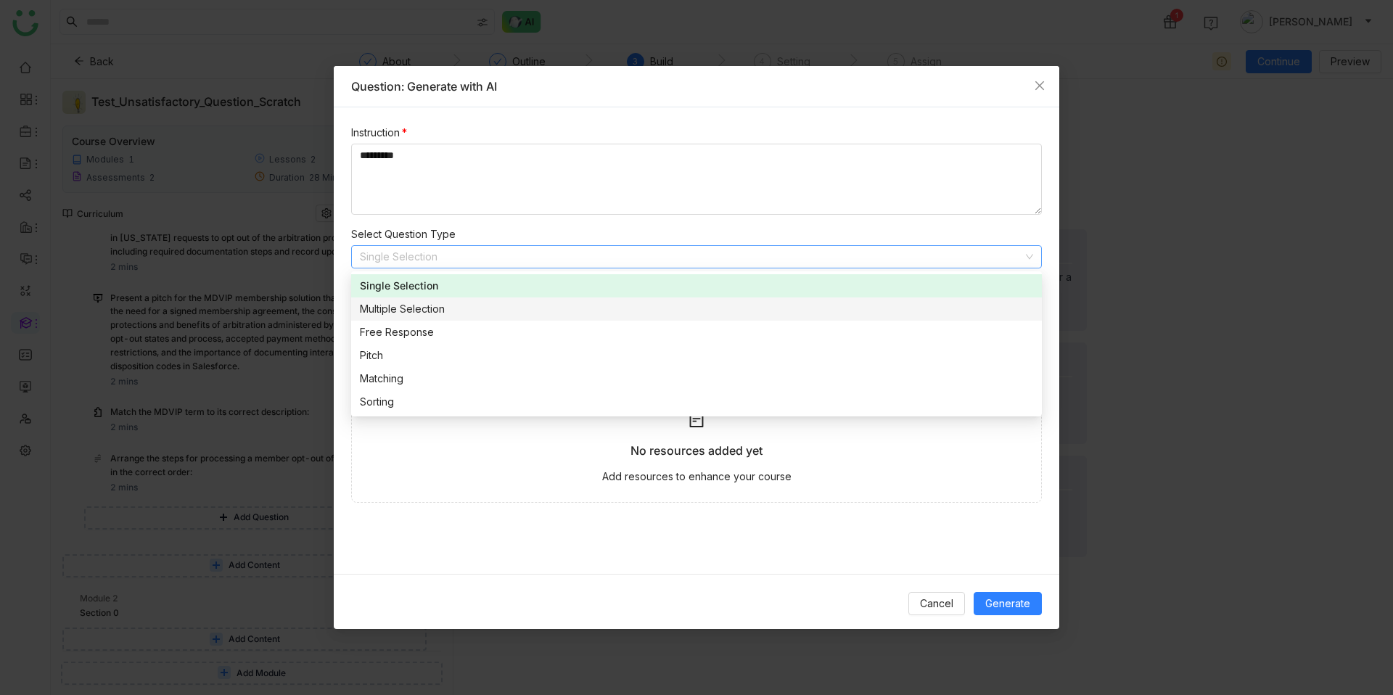
click at [587, 307] on div "Multiple Selection" at bounding box center [696, 309] width 673 height 16
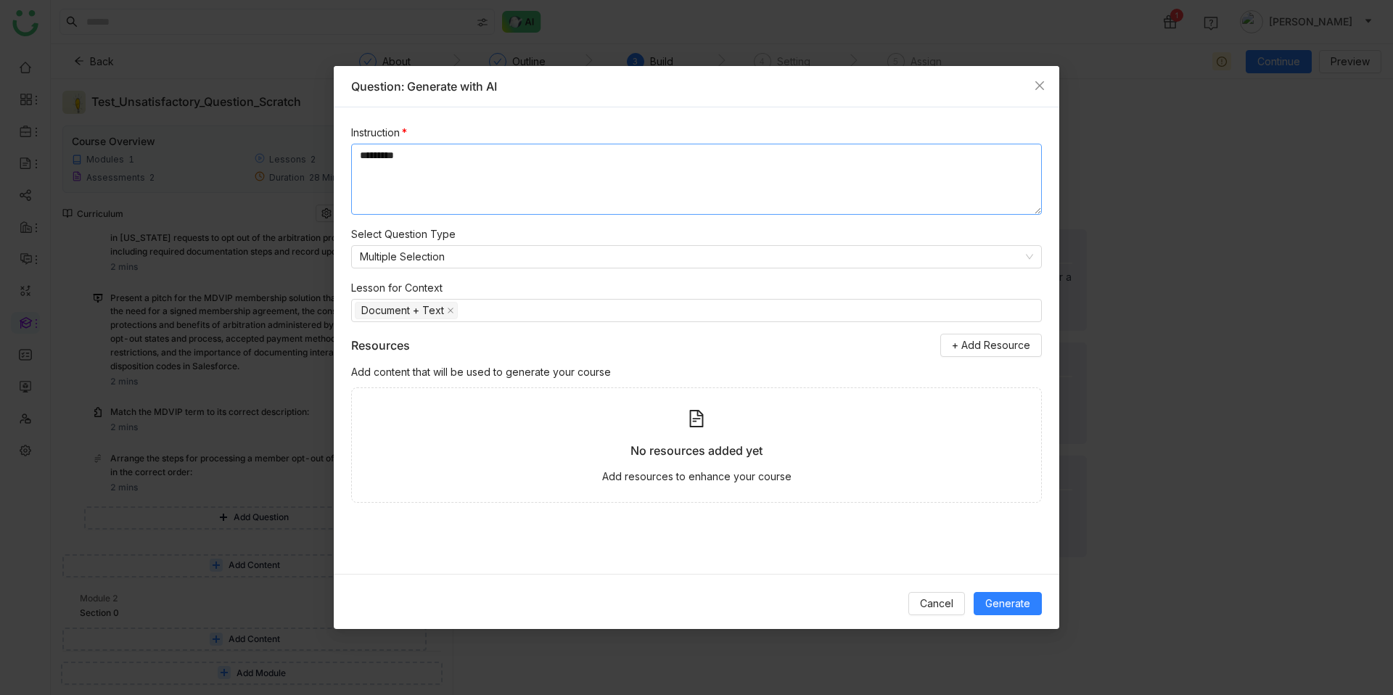
click at [528, 155] on textarea "********" at bounding box center [696, 179] width 691 height 71
type textarea "**********"
click at [1021, 605] on span "Generate" at bounding box center [1007, 604] width 45 height 16
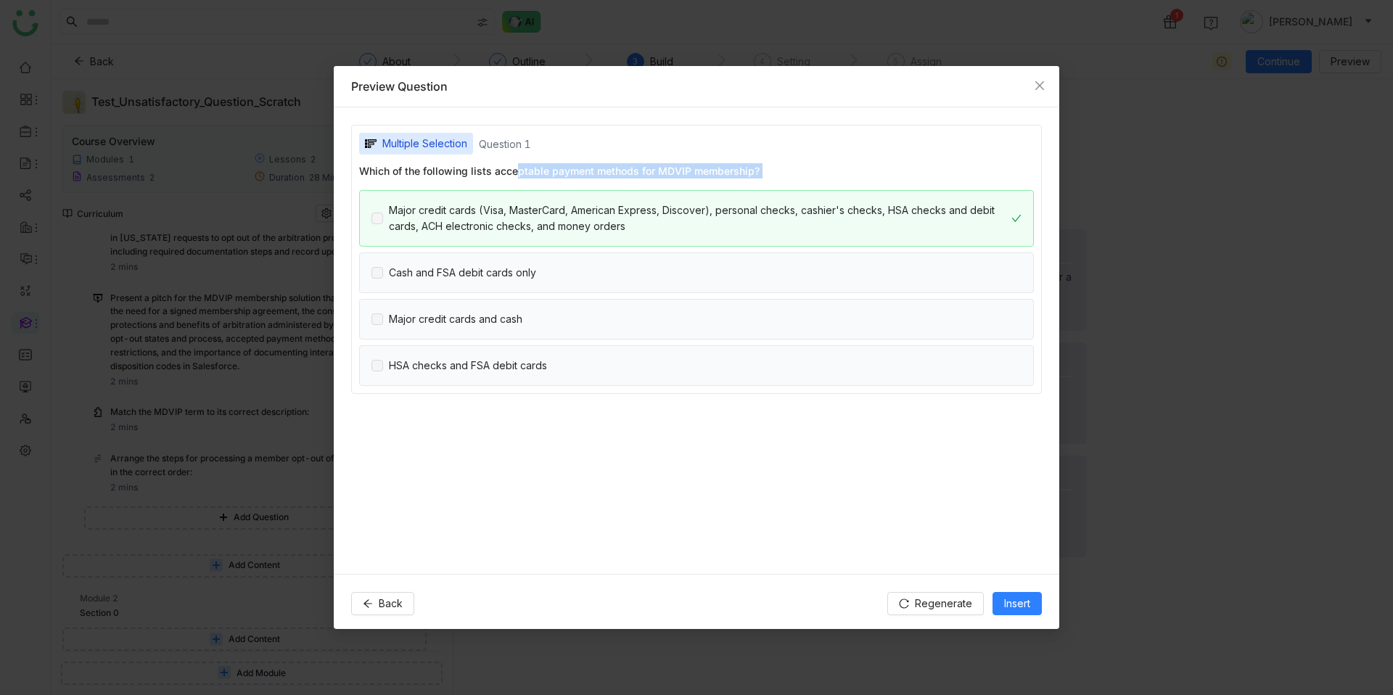
drag, startPoint x: 509, startPoint y: 176, endPoint x: 872, endPoint y: 186, distance: 363.6
click at [866, 186] on div "Which of the following lists acceptable payment methods for MDVIP membership? M…" at bounding box center [696, 274] width 675 height 223
click at [872, 186] on div "Which of the following lists acceptable payment methods for MDVIP membership? M…" at bounding box center [696, 274] width 675 height 223
click at [998, 605] on button "Insert" at bounding box center [1017, 603] width 49 height 23
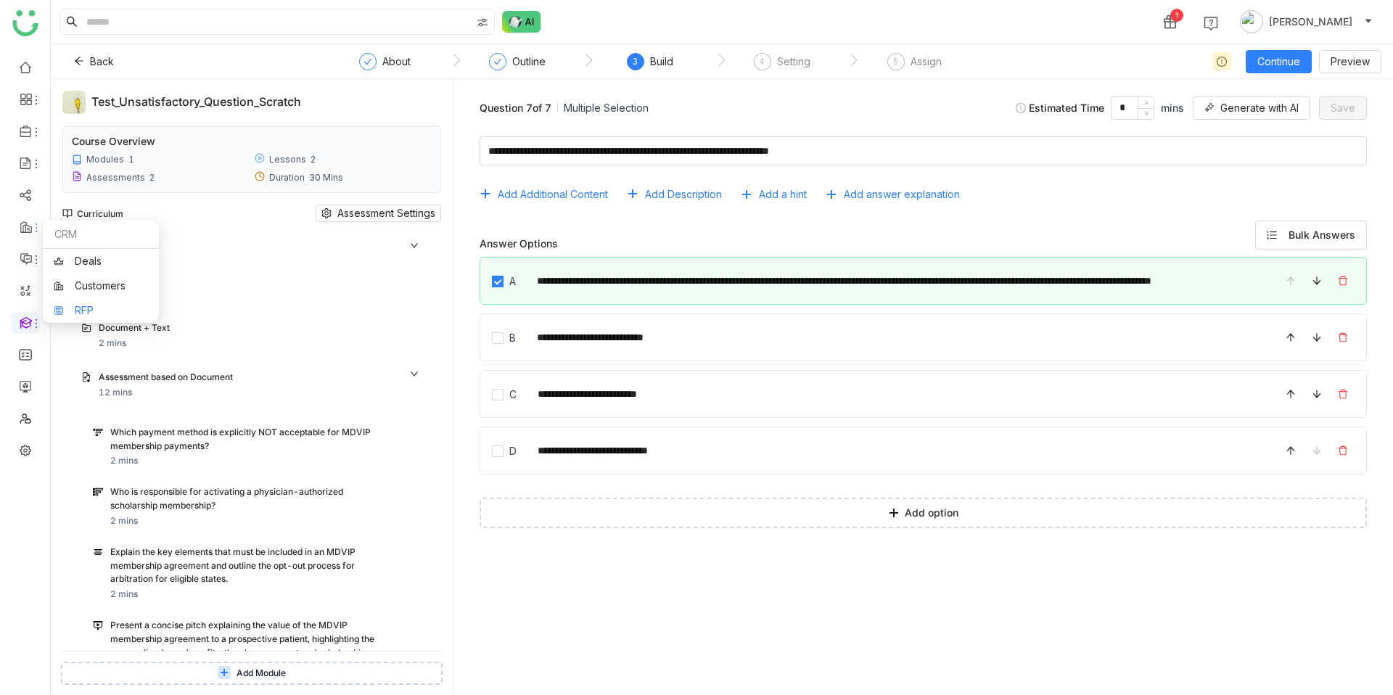
click at [77, 305] on link "RFP" at bounding box center [101, 310] width 94 height 10
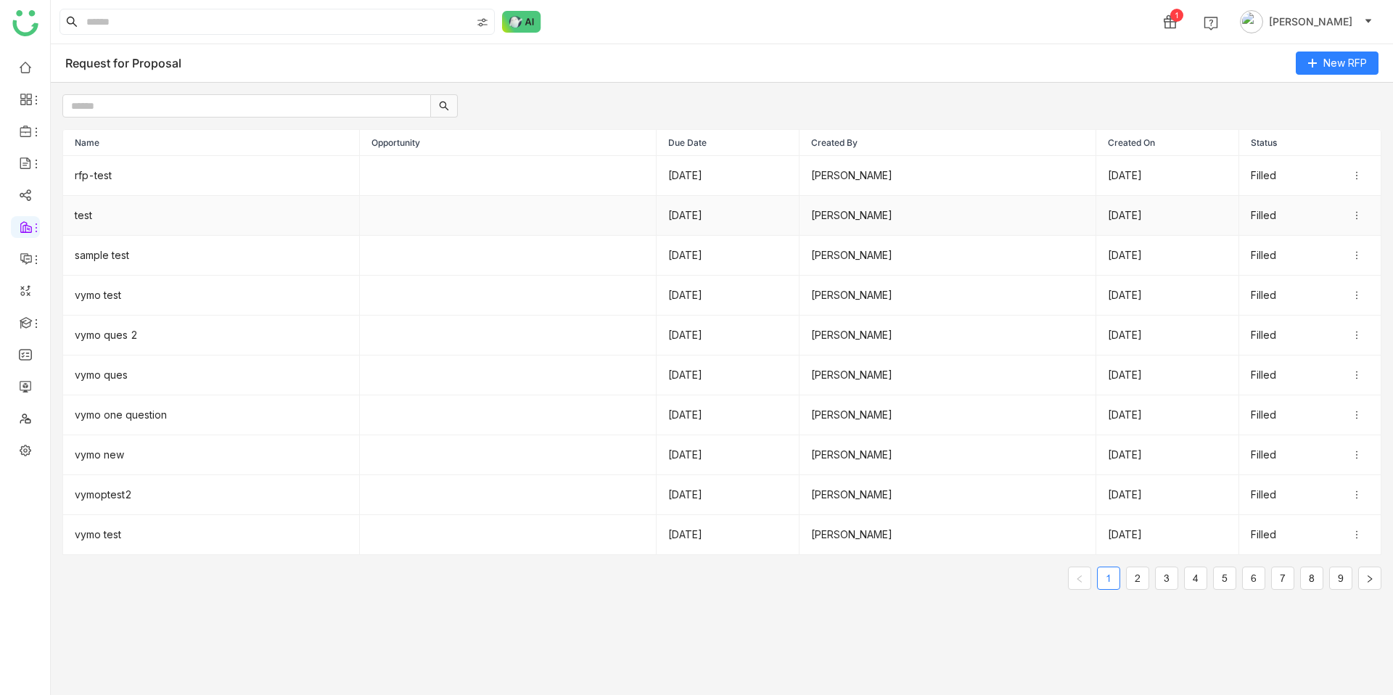
click at [177, 214] on td "test" at bounding box center [211, 216] width 297 height 40
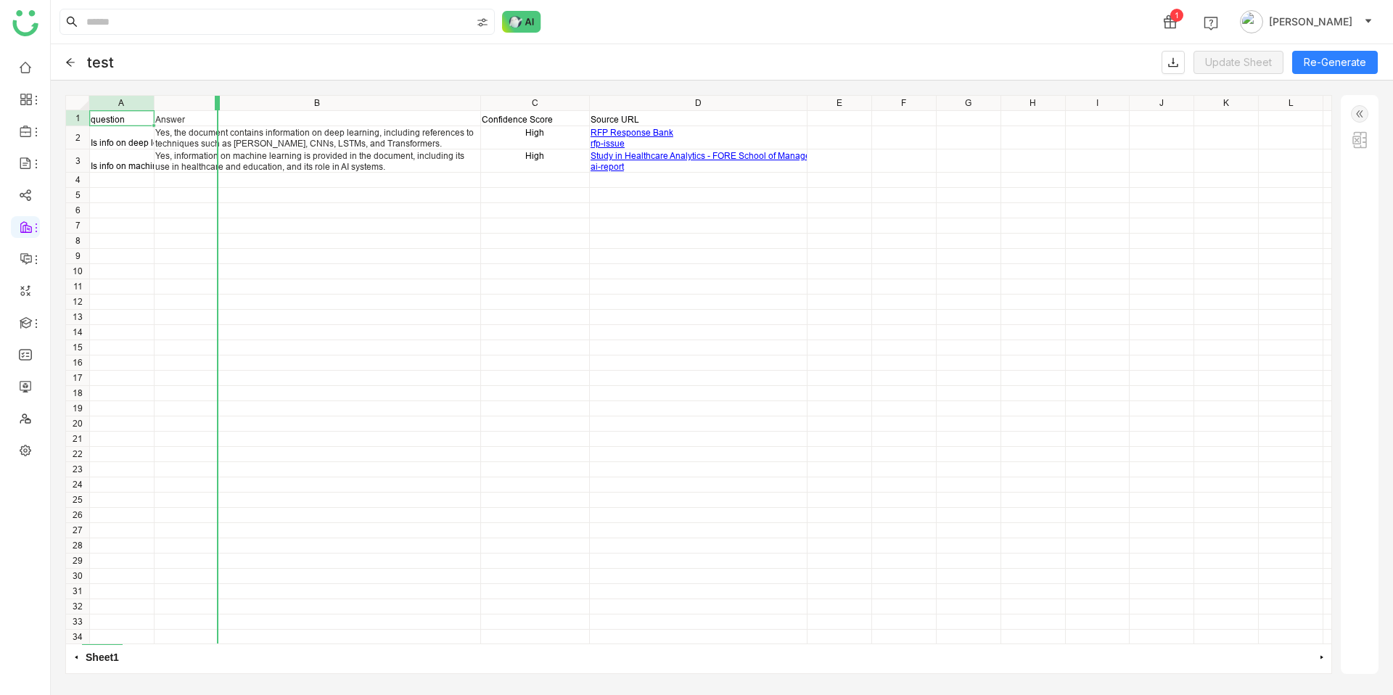
drag, startPoint x: 155, startPoint y: 97, endPoint x: 235, endPoint y: 96, distance: 79.8
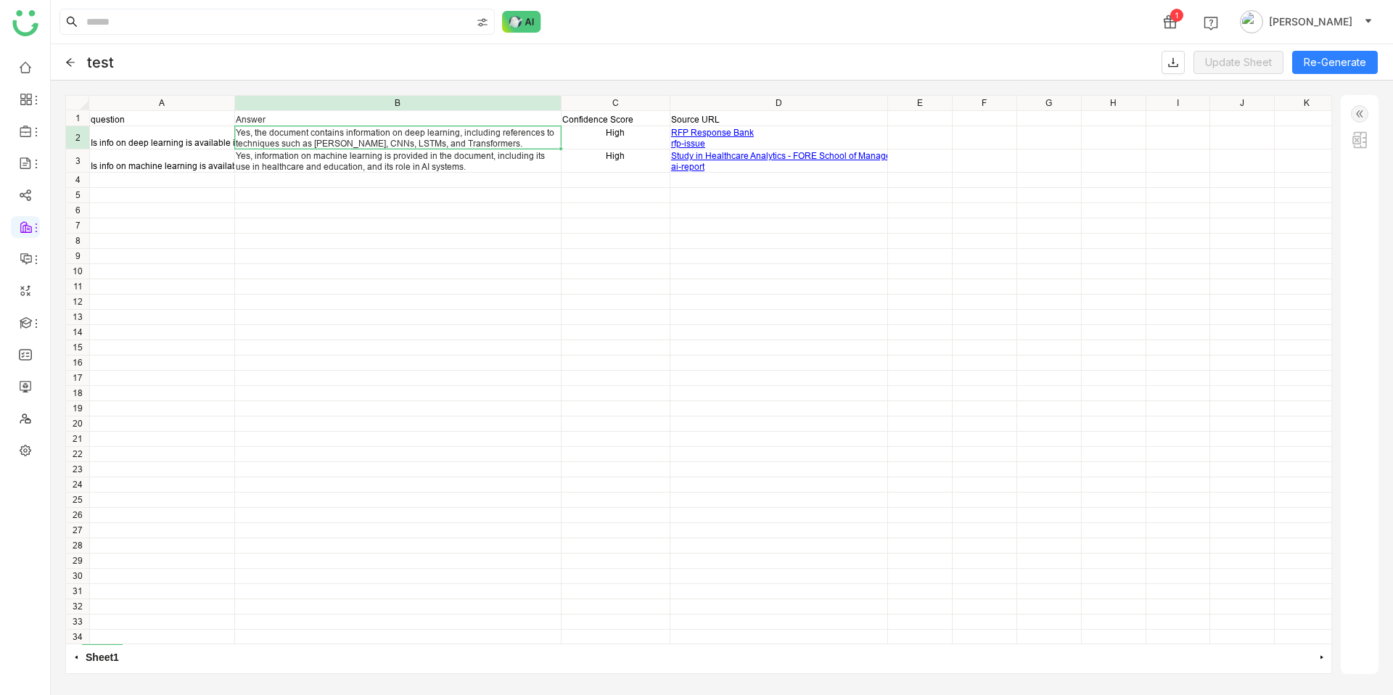
click at [277, 144] on div "Yes, the document contains information on deep learning, including references t…" at bounding box center [398, 138] width 324 height 22
click at [285, 176] on div "question Answer Confidence Score Source URL Is info on deep learning is availab…" at bounding box center [698, 370] width 1265 height 548
click at [317, 159] on div "Yes, information on machine learning is provided in the document, including its…" at bounding box center [398, 161] width 324 height 22
click at [1357, 141] on img at bounding box center [1359, 139] width 17 height 17
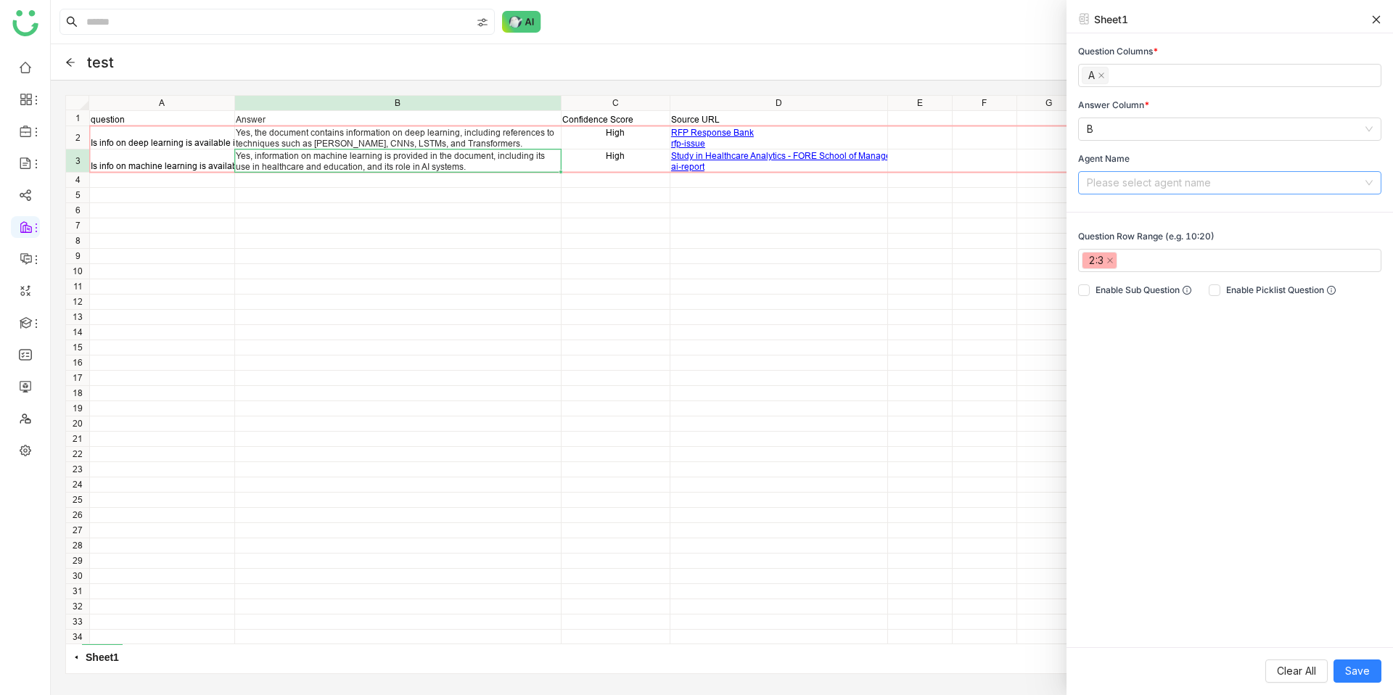
click at [1249, 179] on input at bounding box center [1225, 183] width 276 height 22
type input "***"
click at [1156, 220] on nz-option-item "vymo agent" at bounding box center [1229, 211] width 303 height 23
click at [1317, 180] on nz-select-item "vymo agent" at bounding box center [1230, 183] width 286 height 22
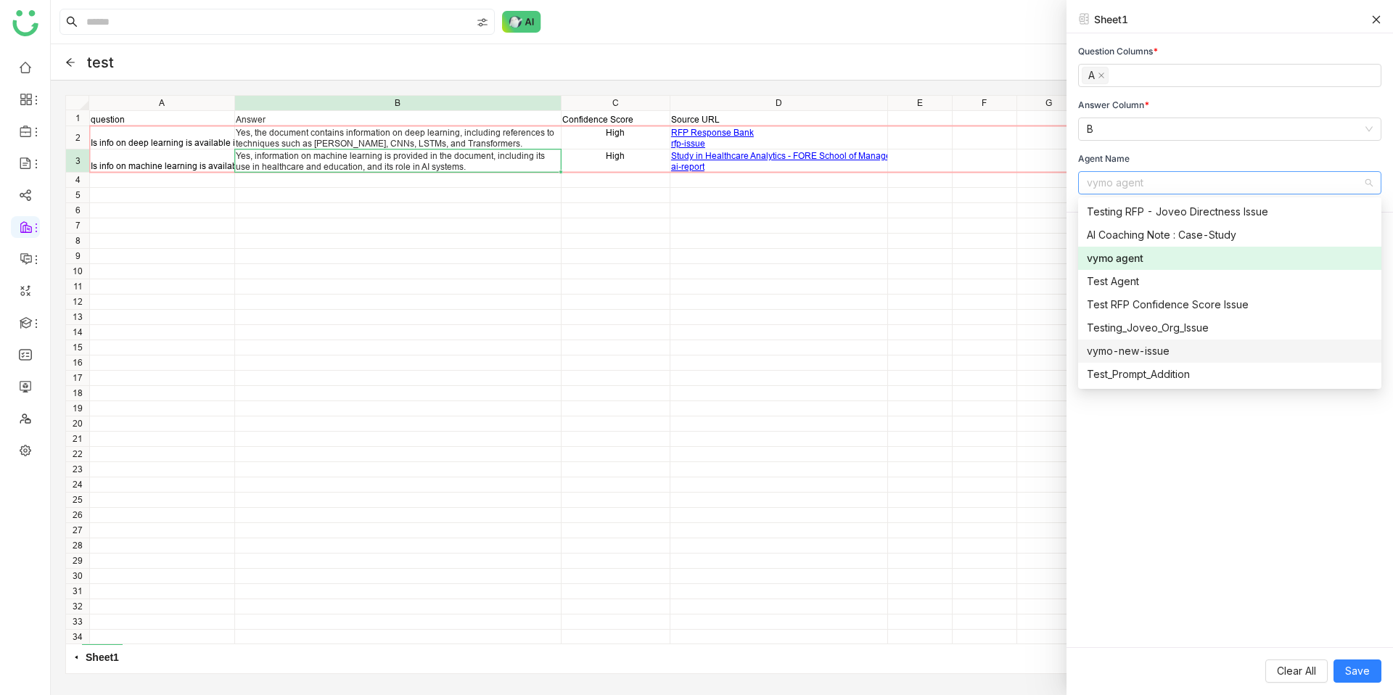
click at [1205, 353] on div "vymo-new-issue" at bounding box center [1230, 351] width 286 height 16
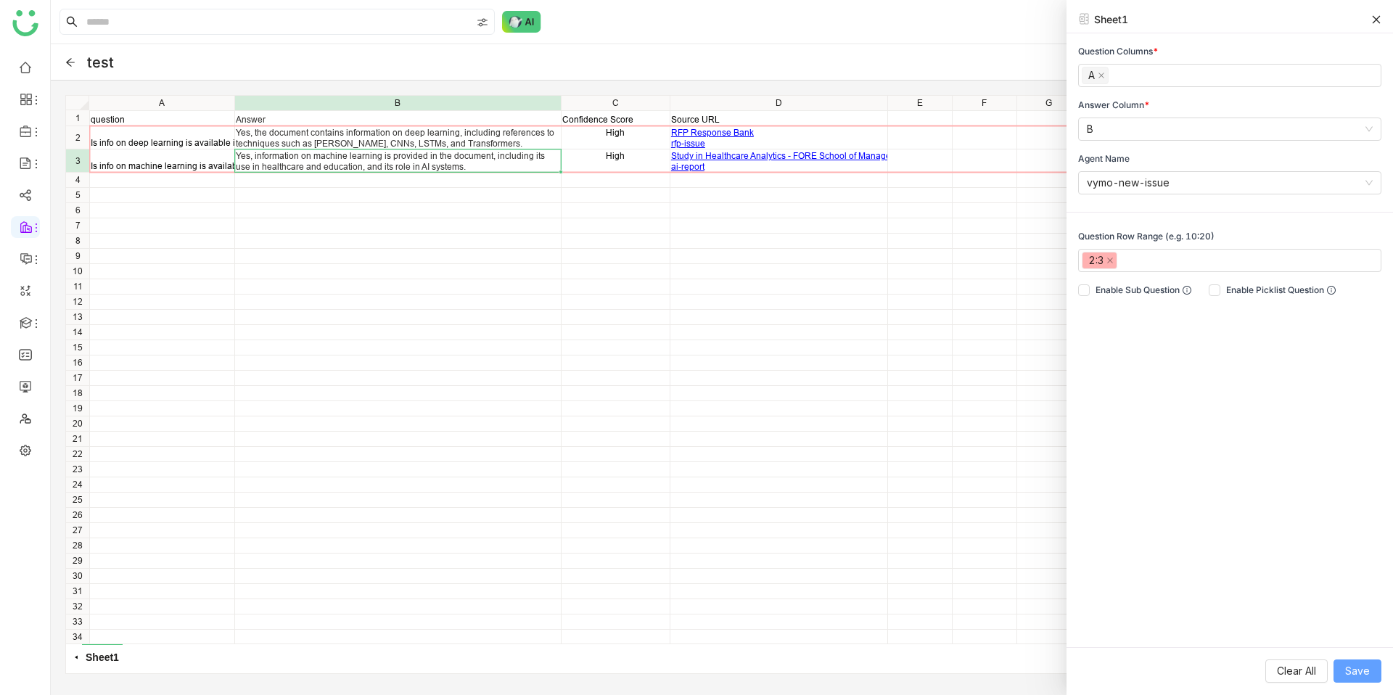
click at [1363, 673] on span "Save" at bounding box center [1357, 671] width 25 height 16
click at [1370, 673] on button "Save" at bounding box center [1358, 670] width 48 height 23
click at [1382, 21] on div "Sheet1" at bounding box center [1230, 23] width 326 height 22
click at [1379, 18] on icon at bounding box center [1376, 20] width 10 height 10
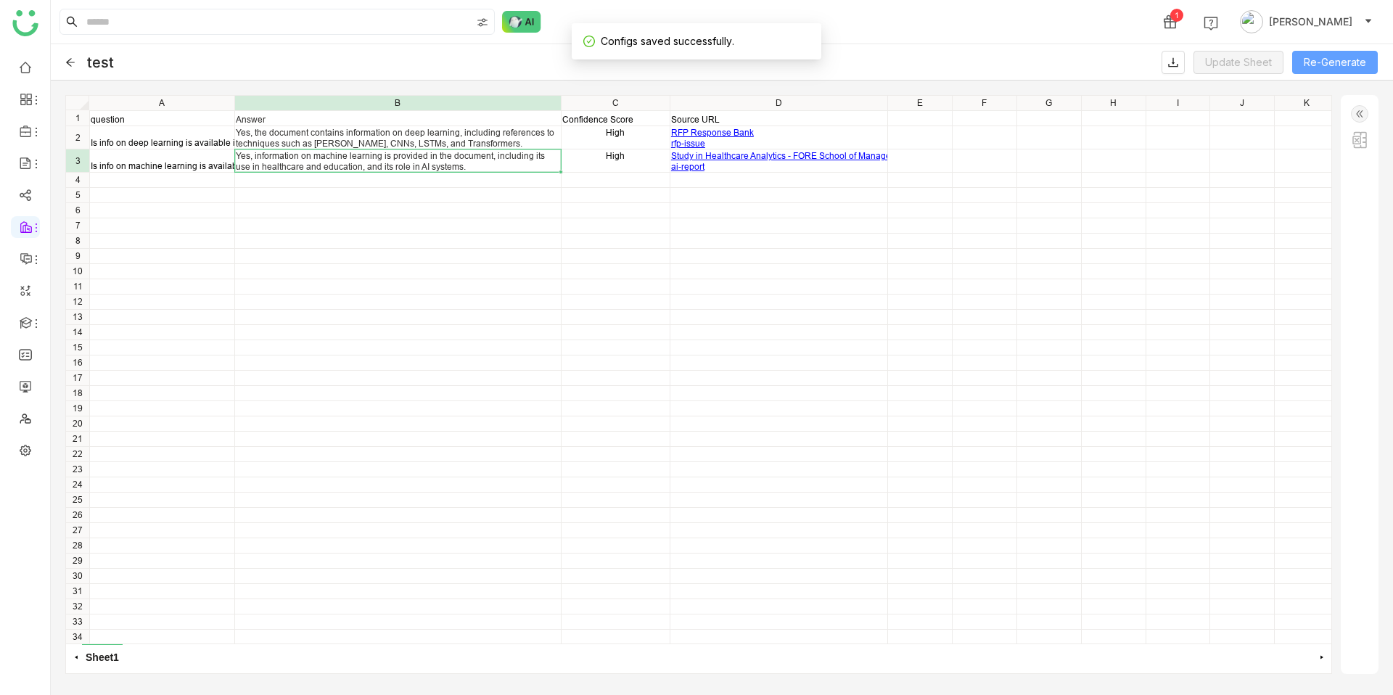
click at [1349, 61] on button "Re-Generate" at bounding box center [1335, 62] width 86 height 23
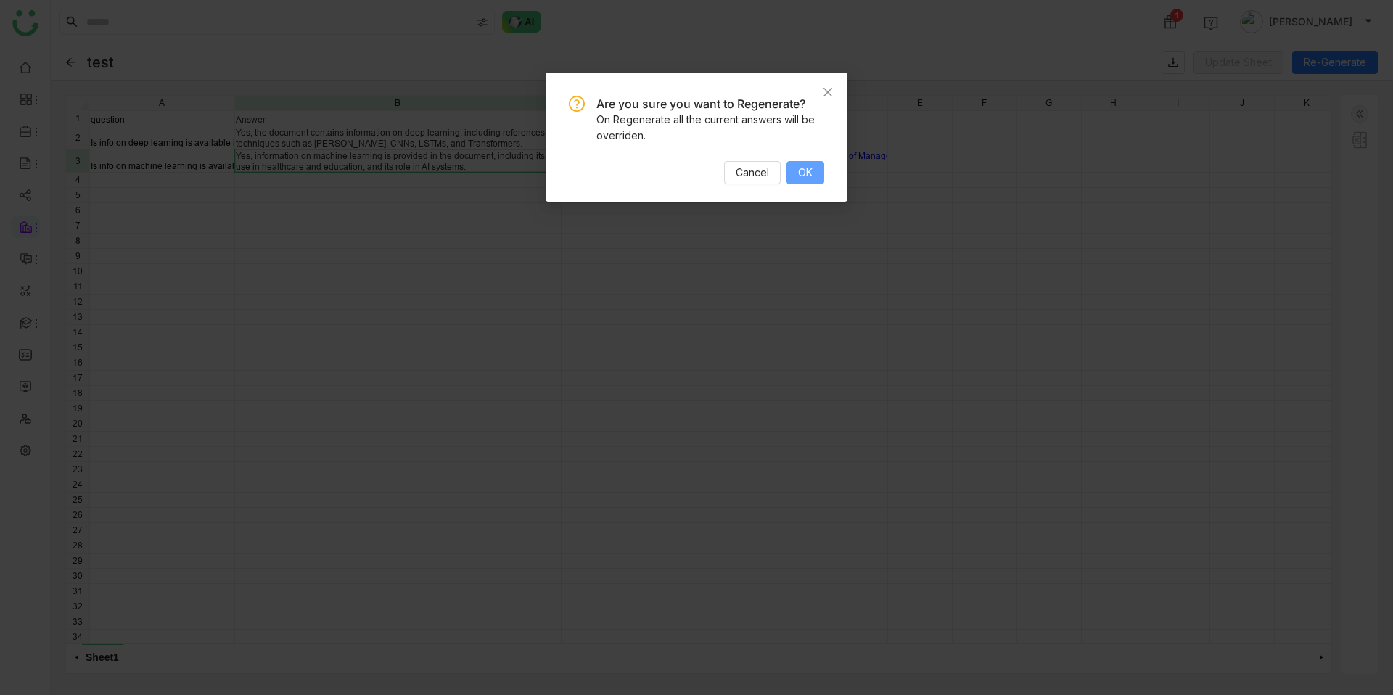
click at [814, 170] on button "OK" at bounding box center [805, 172] width 38 height 23
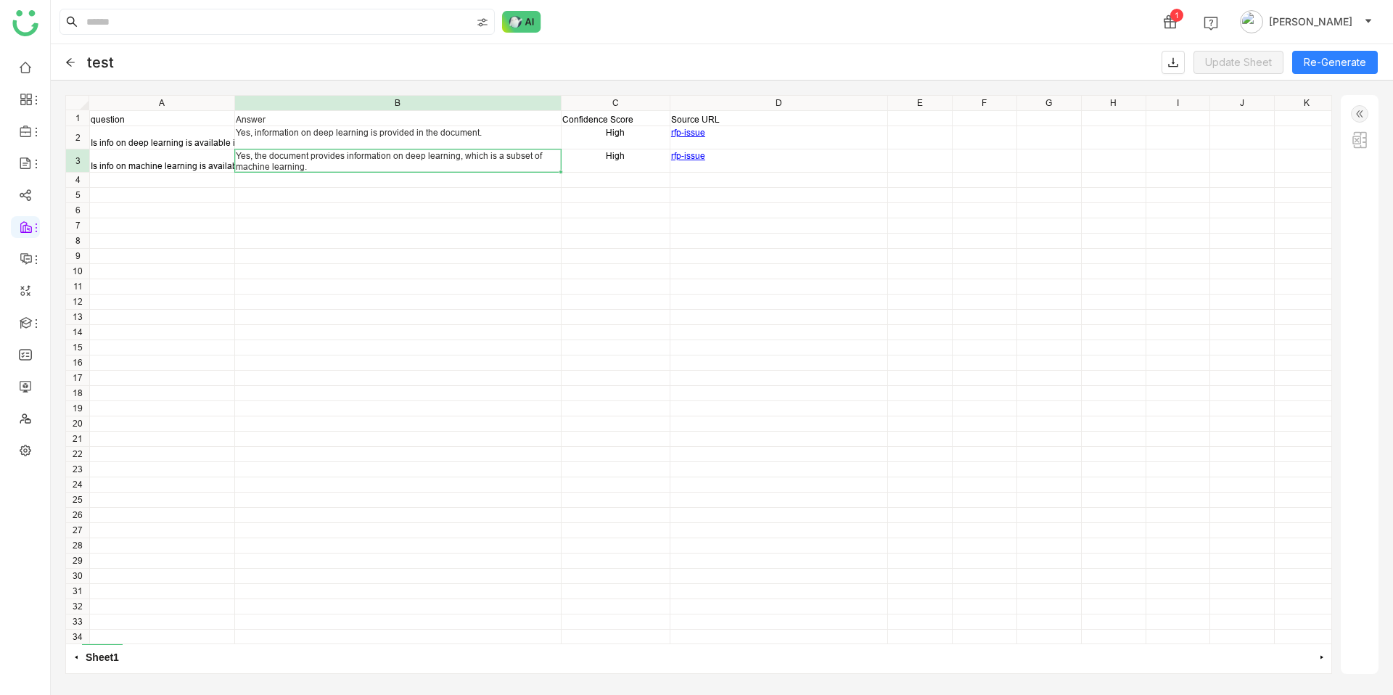
click at [1362, 150] on div at bounding box center [1360, 384] width 38 height 579
click at [1362, 139] on img at bounding box center [1359, 139] width 17 height 17
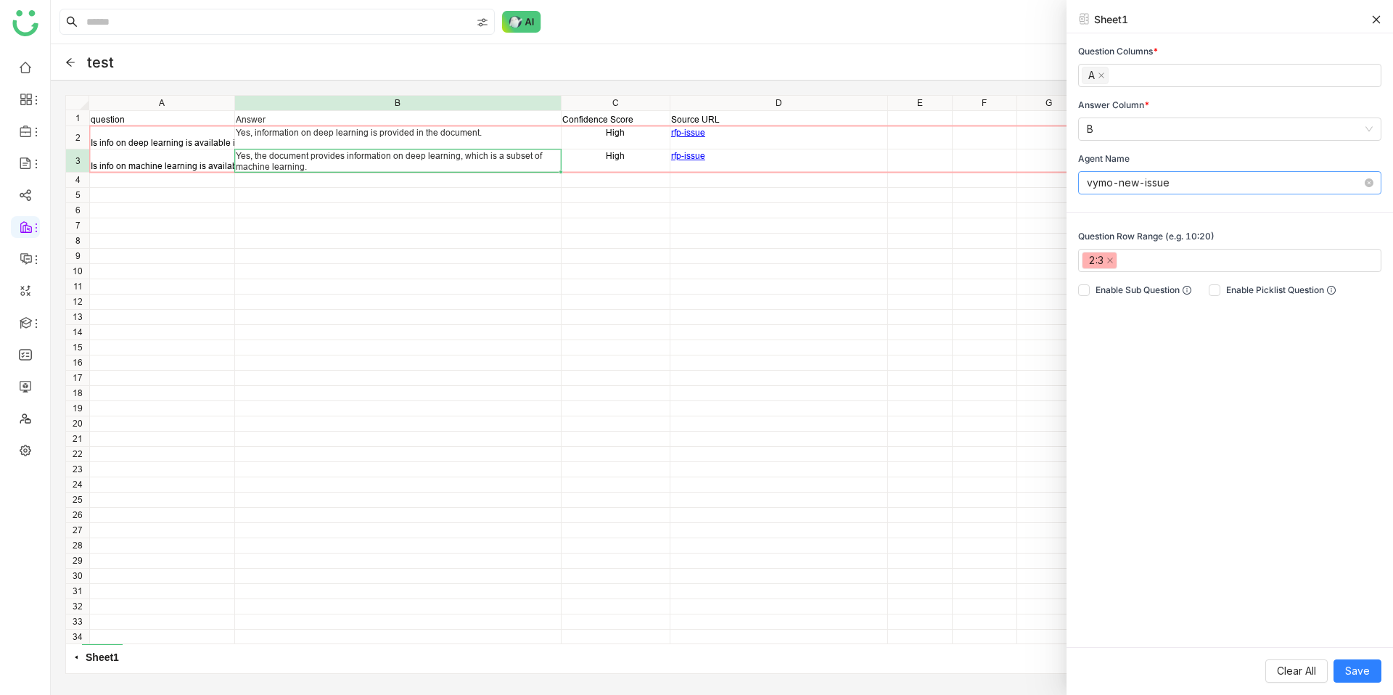
click at [1374, 183] on nz-select-top-control "vymo-new-issue" at bounding box center [1229, 182] width 303 height 23
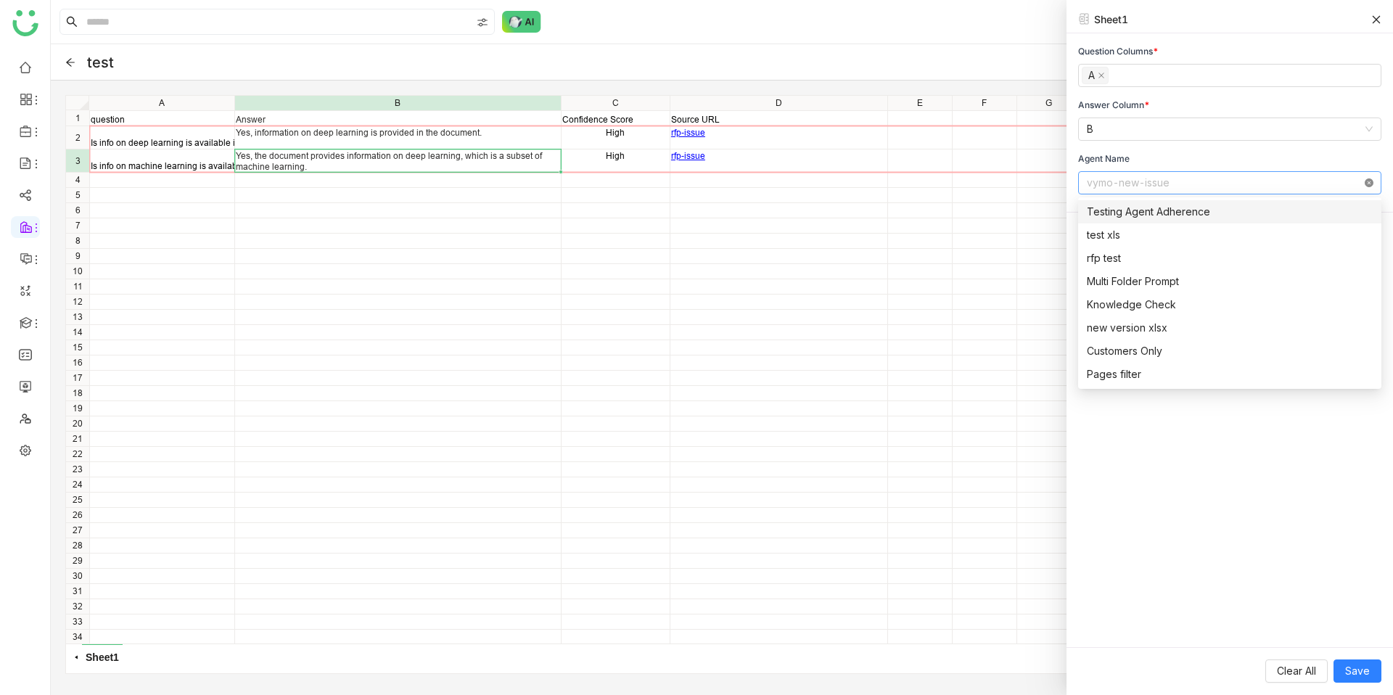
click at [1370, 183] on icon at bounding box center [1369, 182] width 9 height 9
click at [1302, 562] on div "Question Columns * A Answer Column * B Agent Name Please select agent name Ques…" at bounding box center [1230, 340] width 326 height 614
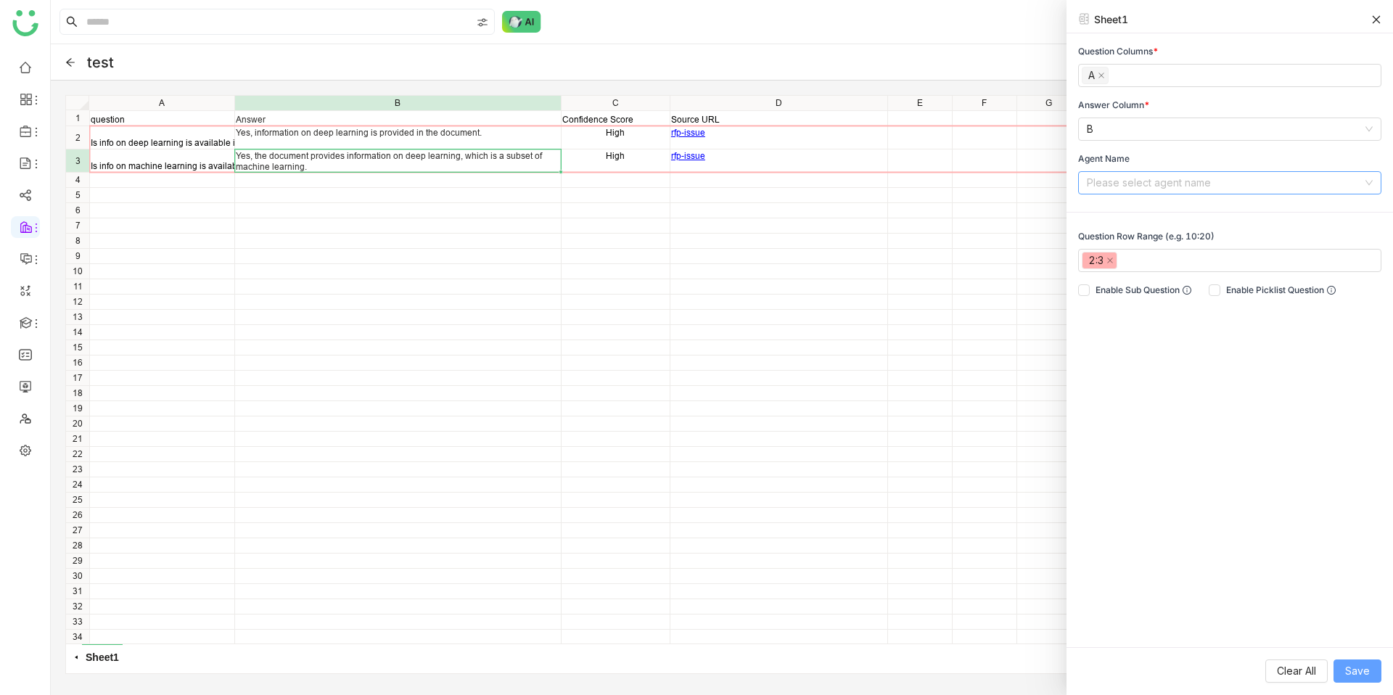
click at [1362, 666] on span "Save" at bounding box center [1357, 671] width 25 height 16
click at [1376, 17] on icon at bounding box center [1376, 20] width 10 height 10
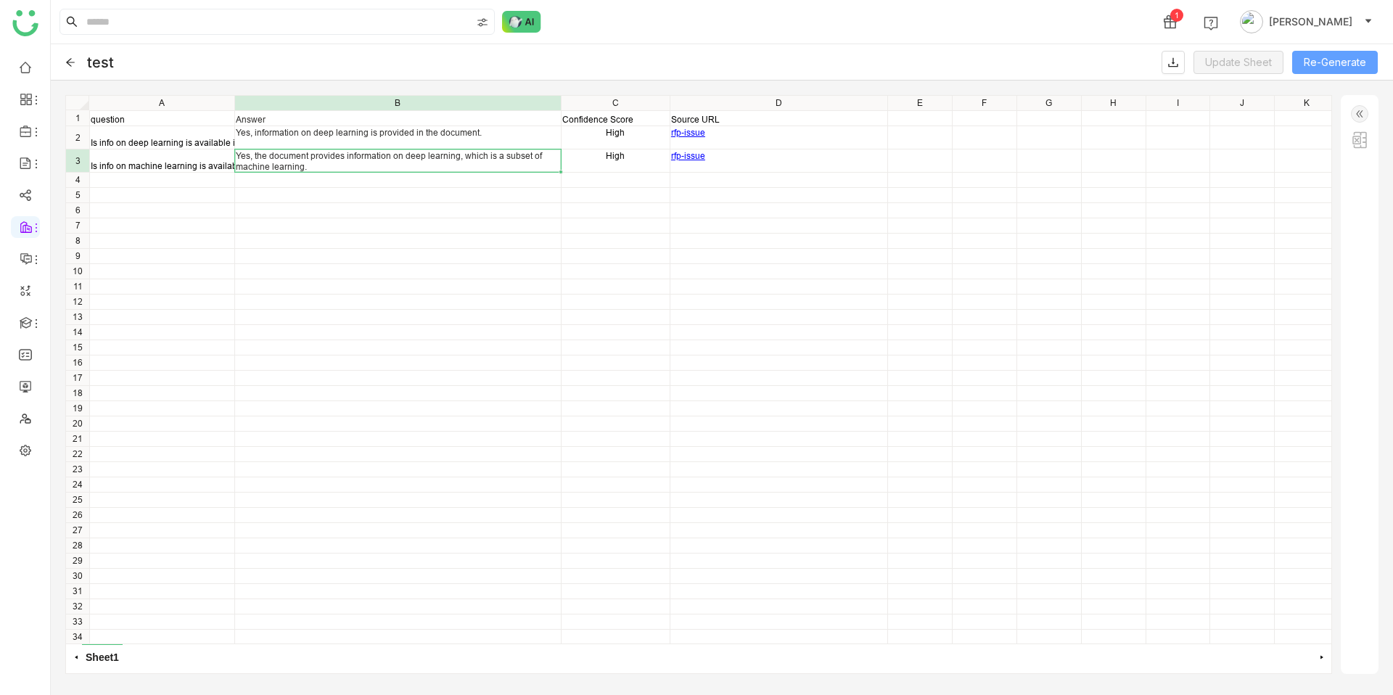
click at [1328, 57] on button "Re-Generate" at bounding box center [1335, 62] width 86 height 23
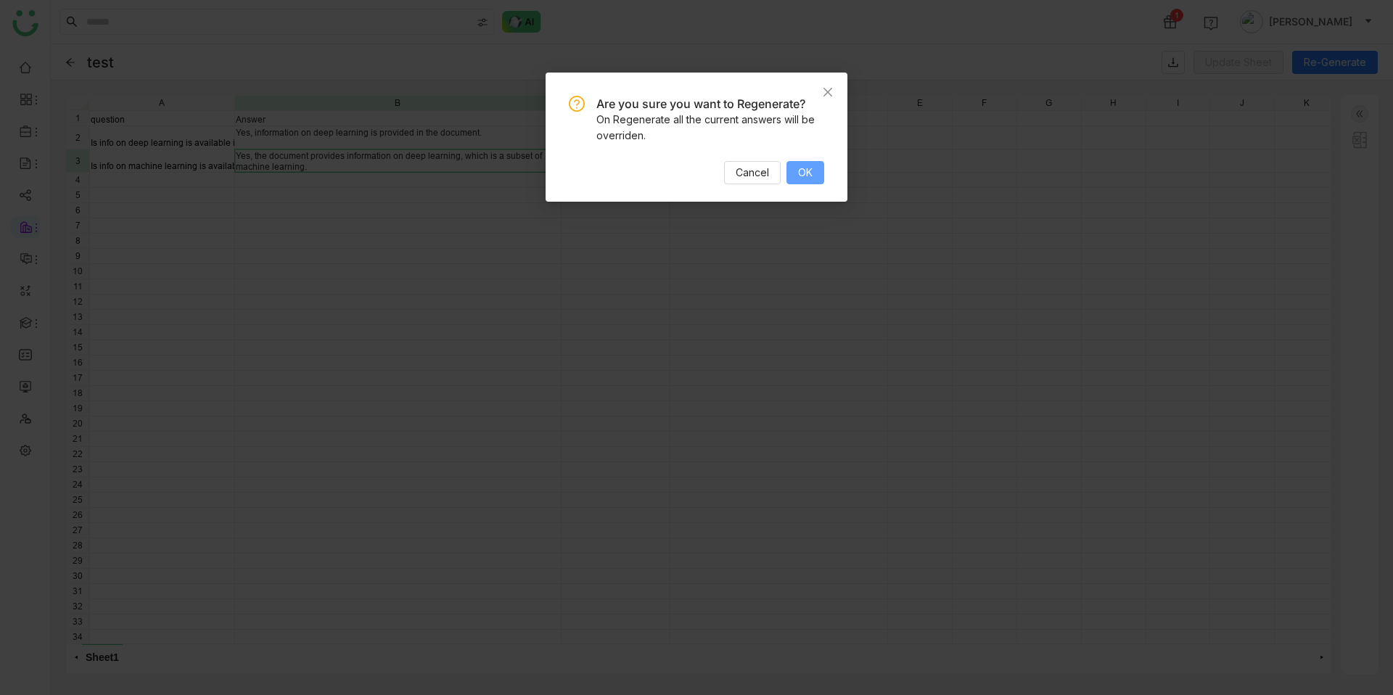
click at [821, 180] on button "OK" at bounding box center [805, 172] width 38 height 23
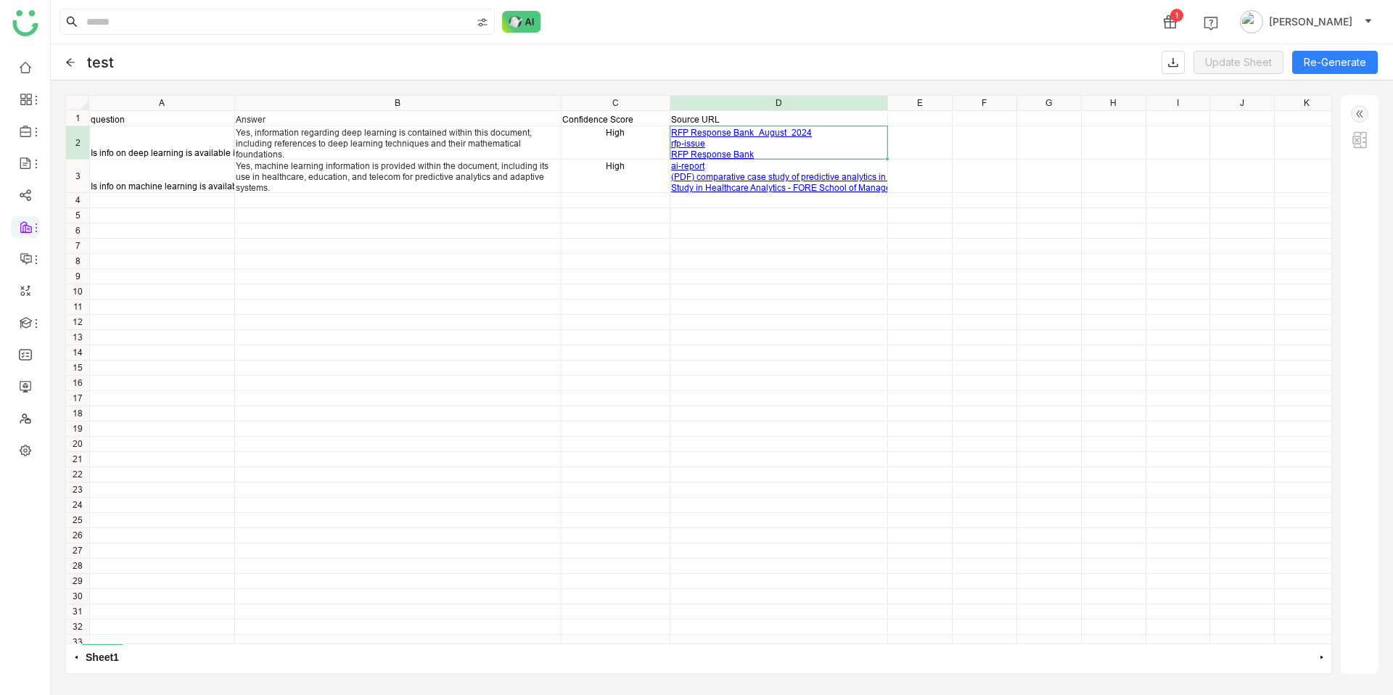
click at [715, 139] on div "RFP Response Bank_August_2024 rfp-issue RFP Response Bank RFP Response Bank_cle…" at bounding box center [778, 149] width 215 height 44
click at [700, 142] on link "rfp-issue" at bounding box center [688, 143] width 34 height 11
click at [32, 456] on link at bounding box center [25, 449] width 13 height 12
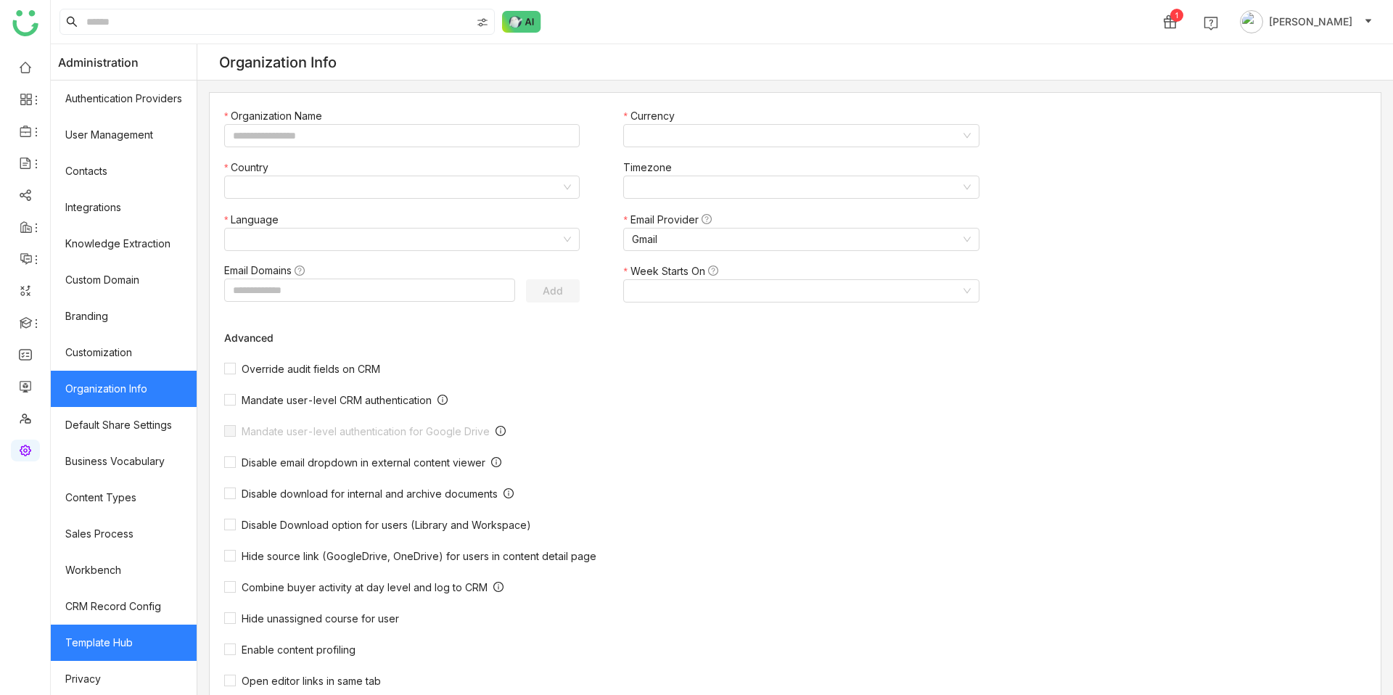
type input "*******"
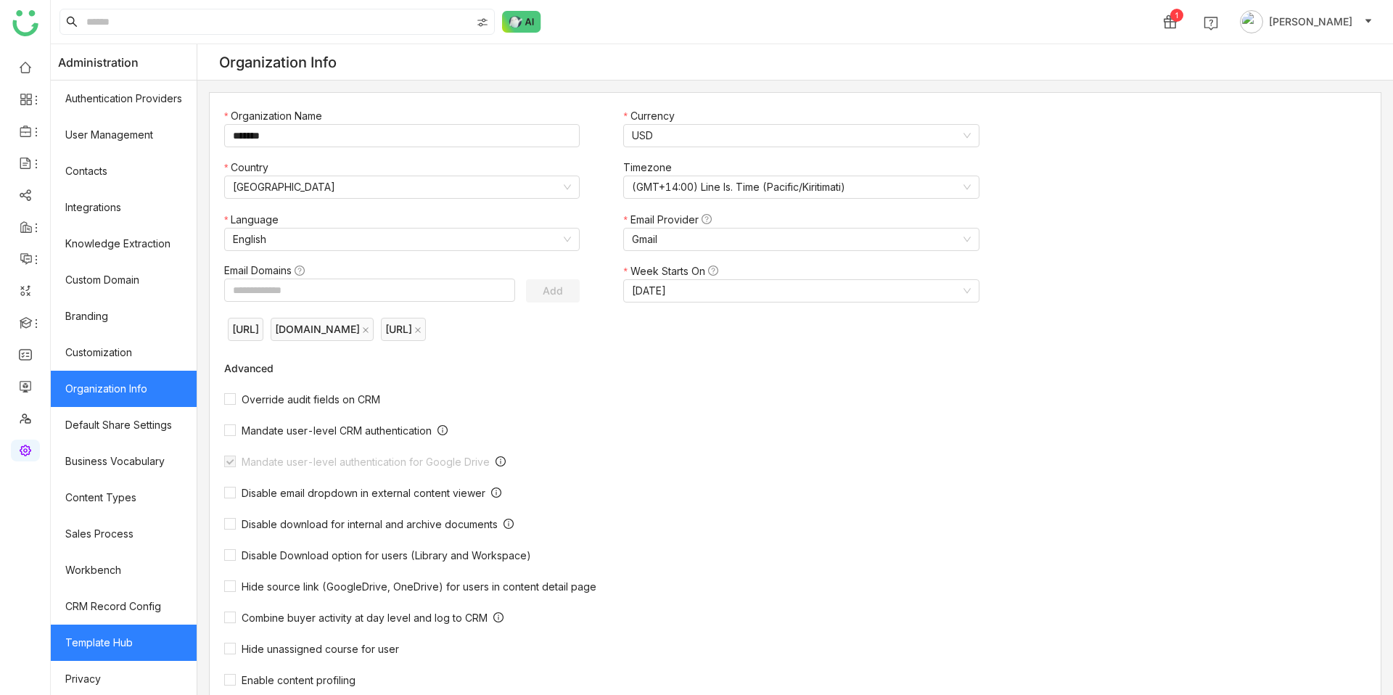
scroll to position [75, 0]
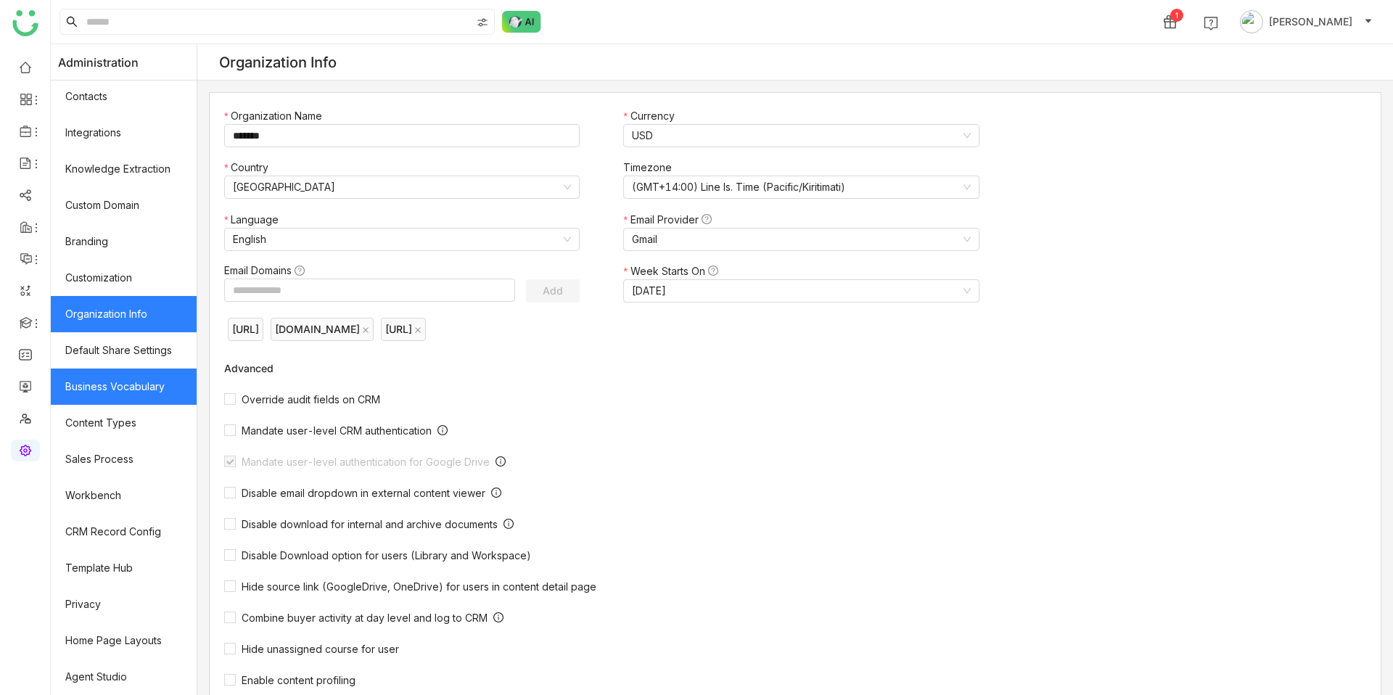
click at [146, 398] on link "Business Vocabulary" at bounding box center [124, 387] width 146 height 36
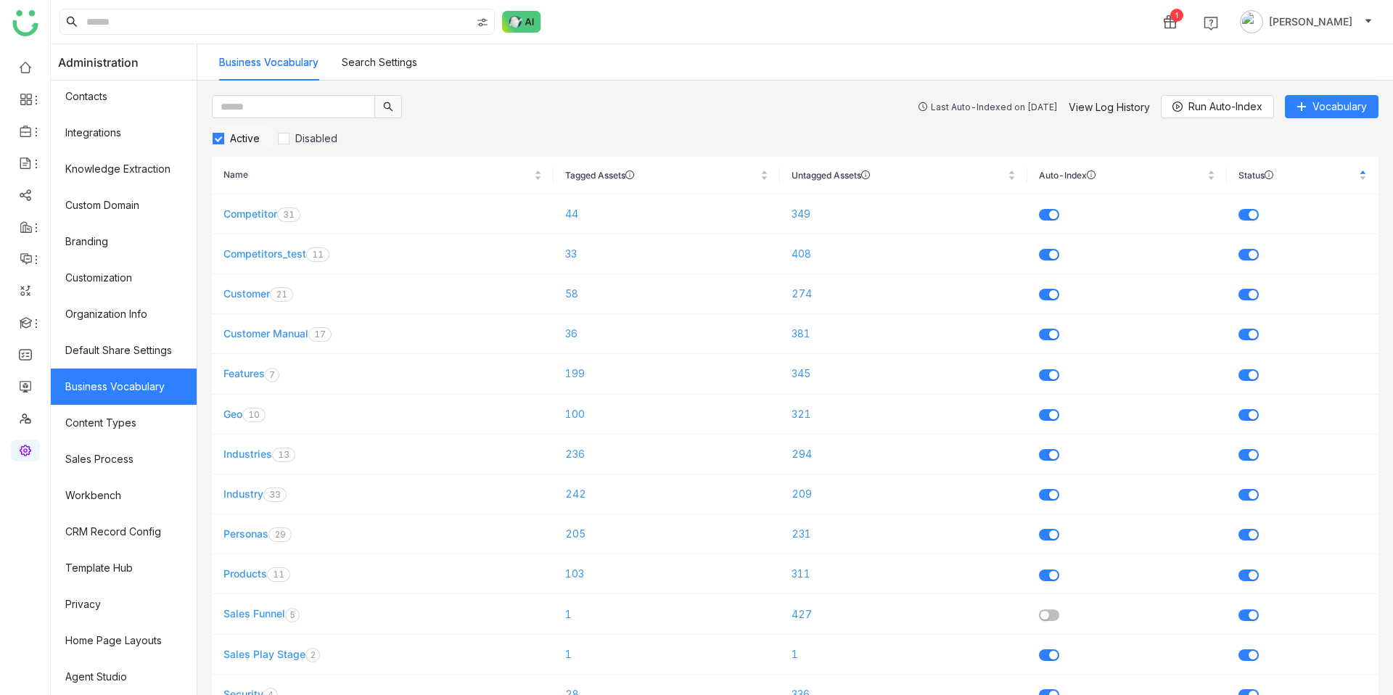
click at [983, 105] on div "Last Auto-Indexed on Oct 15, 2025" at bounding box center [994, 107] width 127 height 11
click at [1109, 101] on link "View Log History" at bounding box center [1109, 107] width 81 height 12
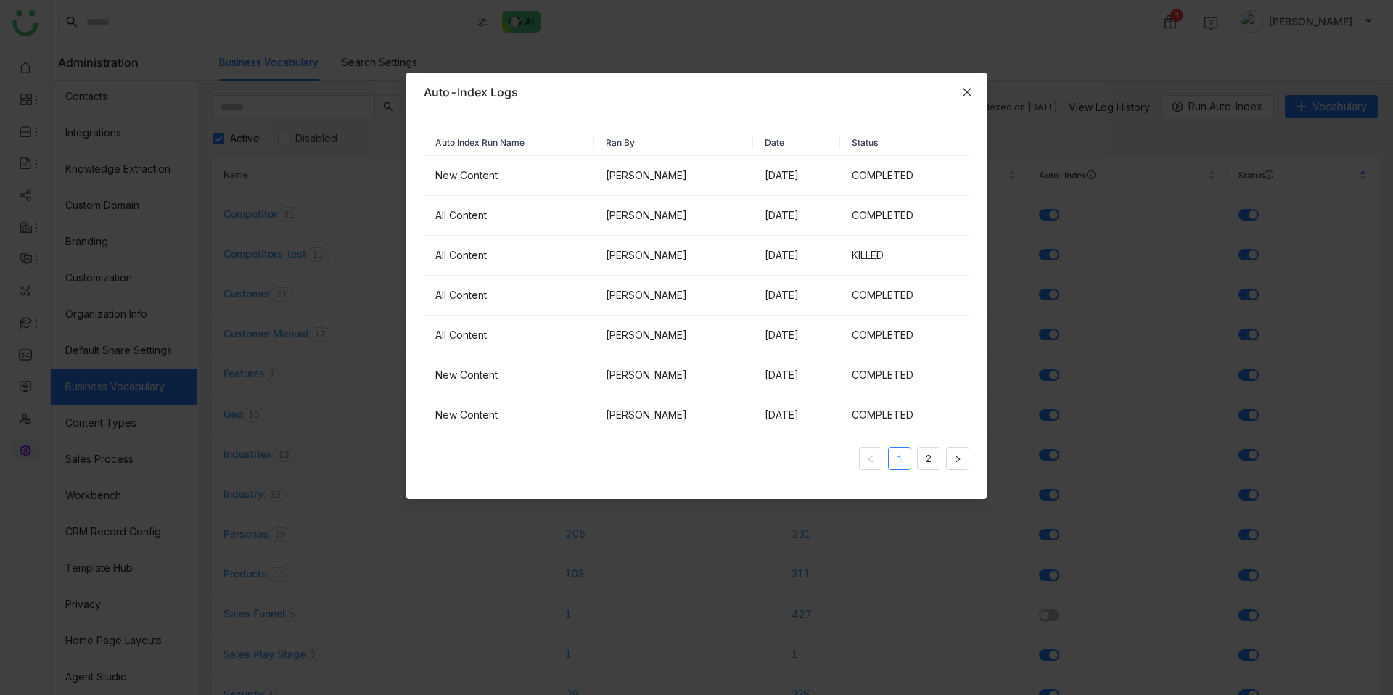
click at [964, 95] on icon "Close" at bounding box center [967, 92] width 9 height 9
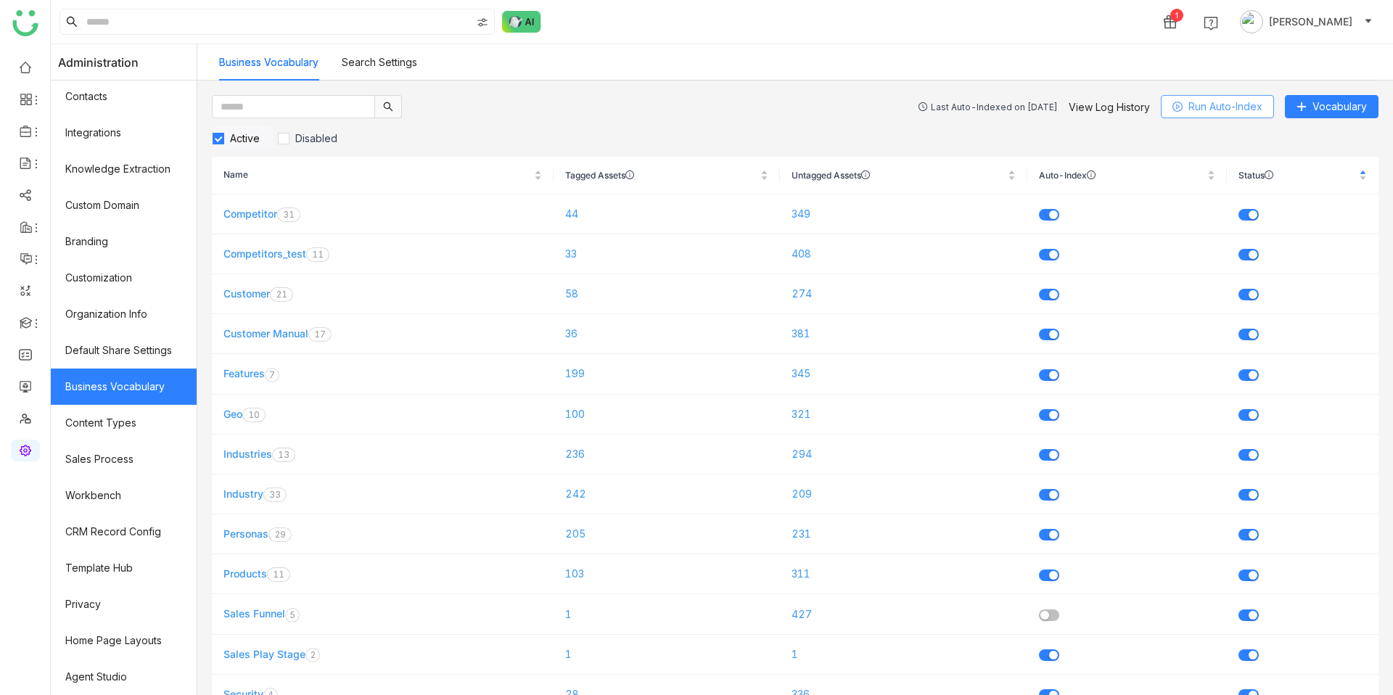
click at [1193, 107] on span "Run Auto-Index" at bounding box center [1225, 107] width 74 height 16
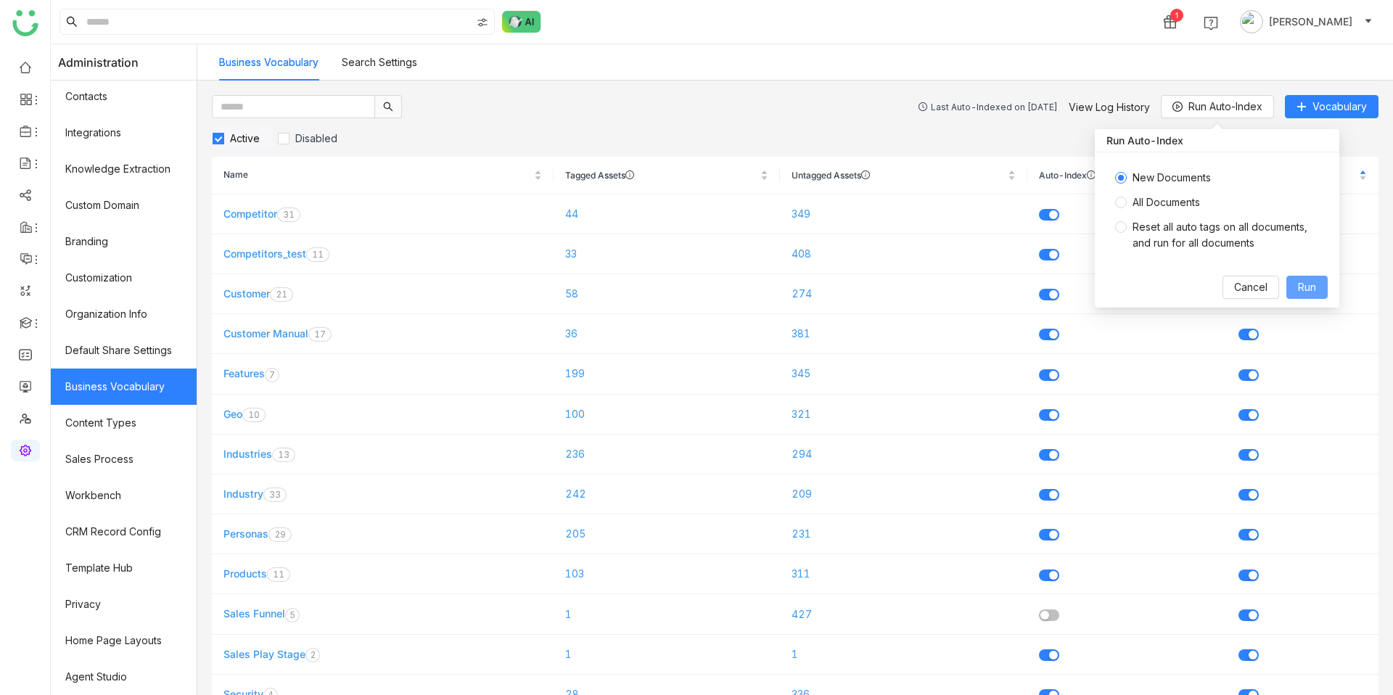
click at [1300, 284] on span "Run" at bounding box center [1307, 287] width 18 height 16
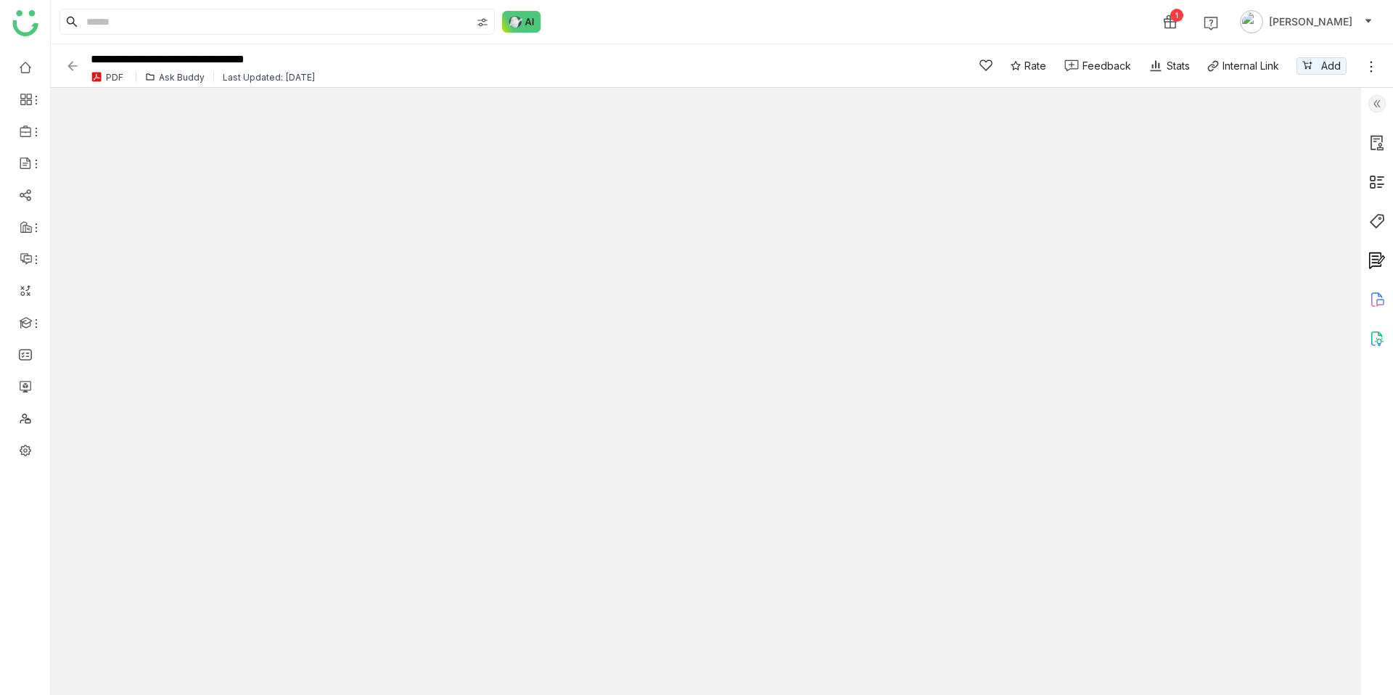
click at [1373, 338] on img at bounding box center [1376, 338] width 17 height 17
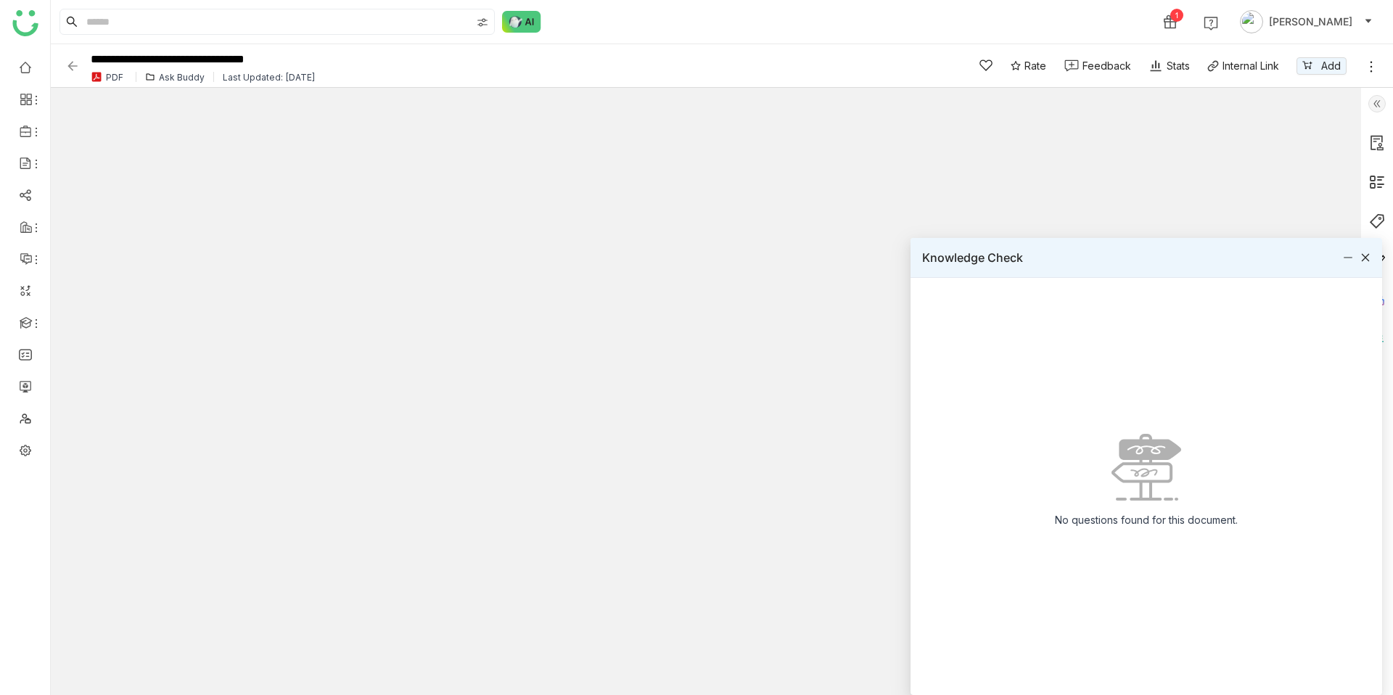
click at [1365, 258] on icon at bounding box center [1365, 257] width 10 height 10
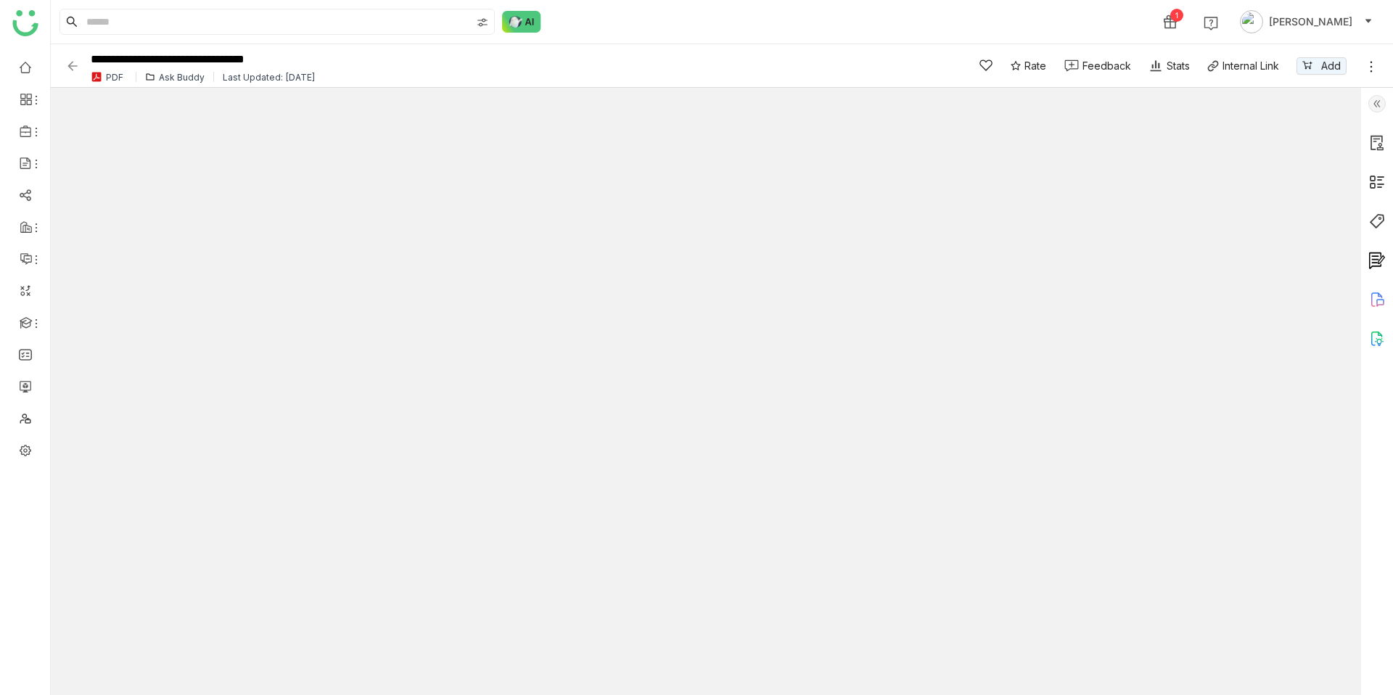
type input "*"
click at [1375, 336] on img at bounding box center [1376, 338] width 17 height 17
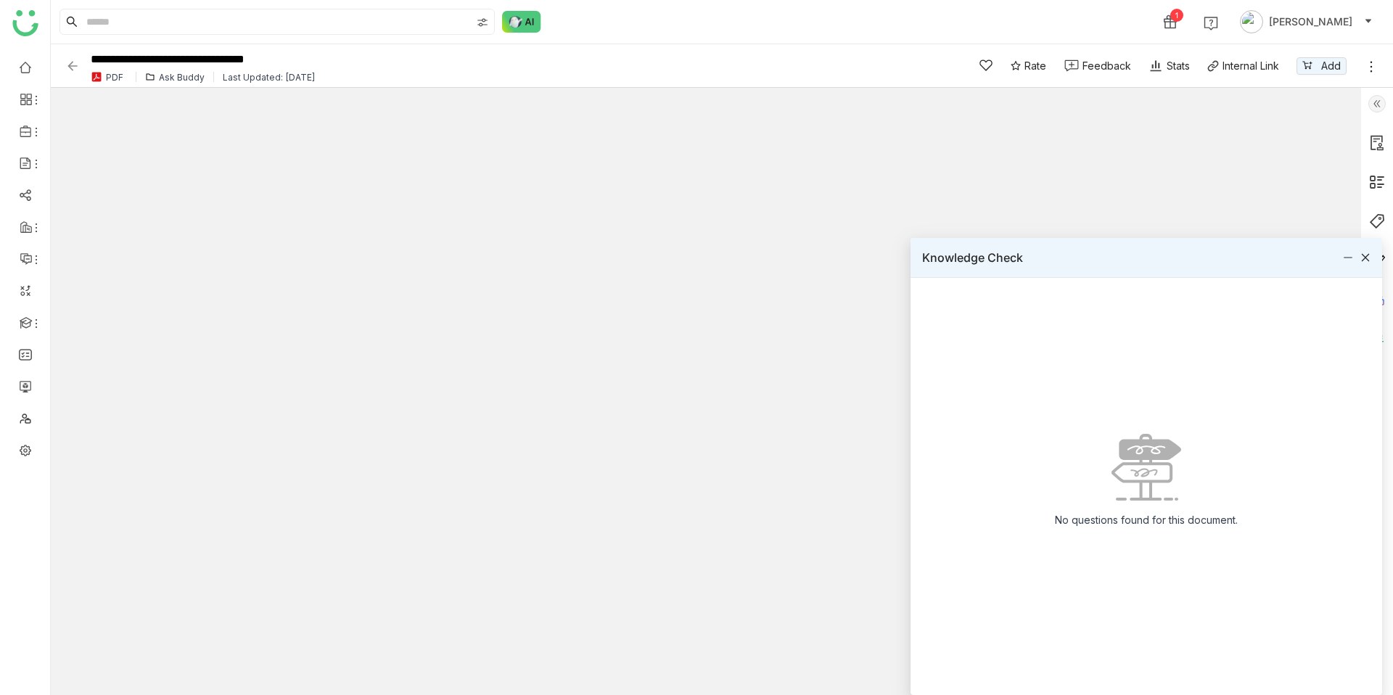
click at [1361, 258] on icon at bounding box center [1365, 257] width 10 height 10
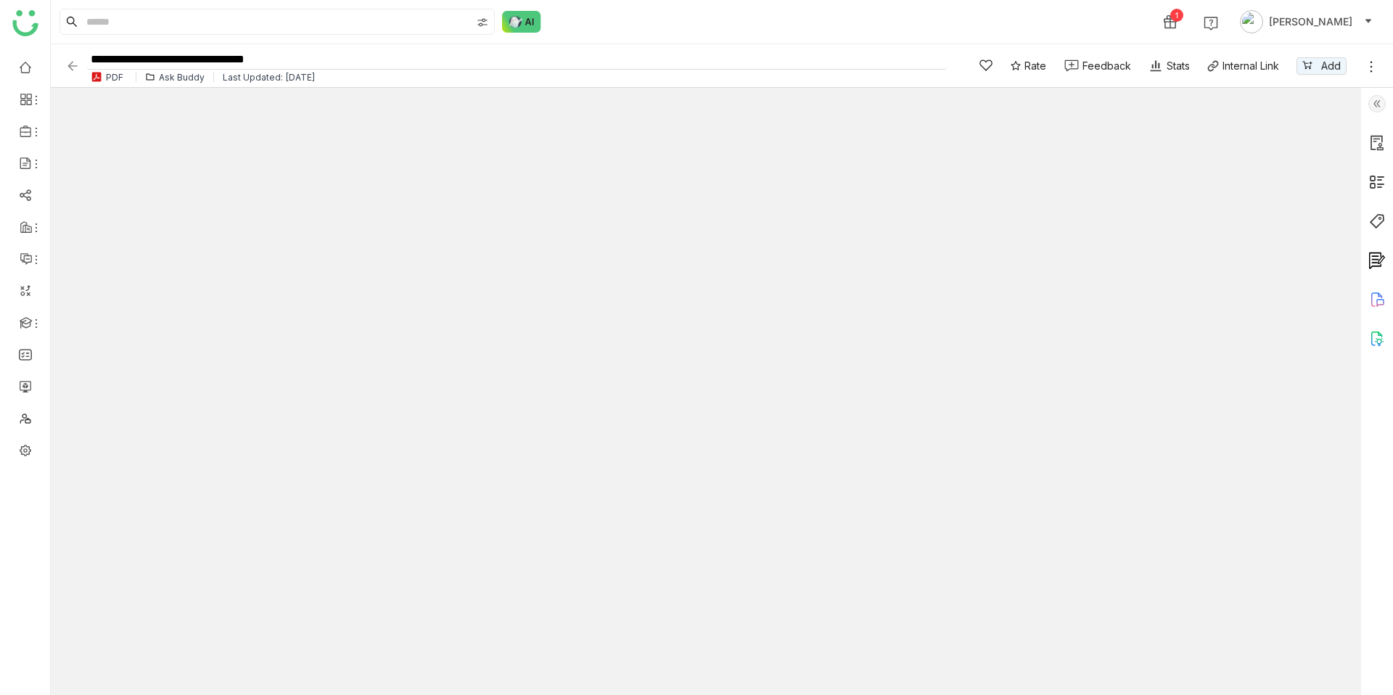
drag, startPoint x: 196, startPoint y: 57, endPoint x: 495, endPoint y: 56, distance: 298.9
click at [495, 56] on input "**********" at bounding box center [517, 60] width 860 height 20
type input "**********"
click at [684, 33] on div "1 [PERSON_NAME]" at bounding box center [722, 22] width 1342 height 44
click at [1378, 340] on img at bounding box center [1376, 338] width 17 height 17
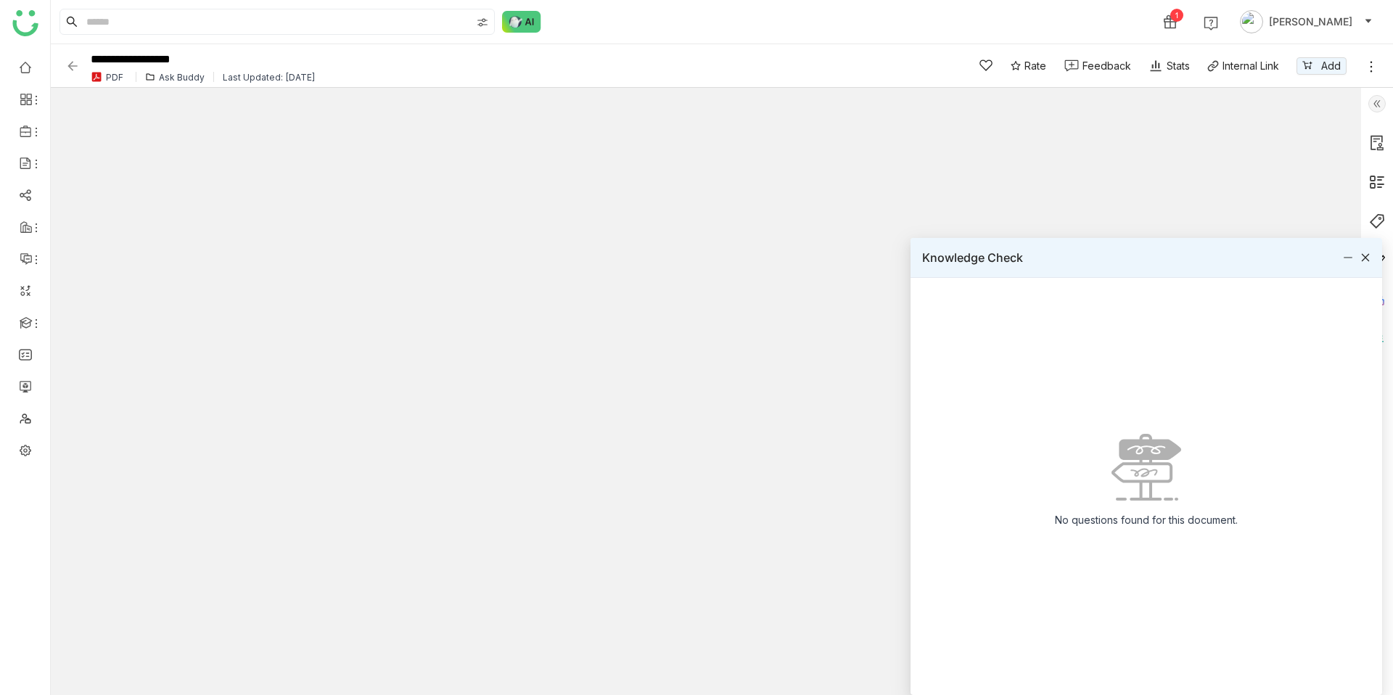
click at [1369, 260] on icon at bounding box center [1365, 257] width 10 height 10
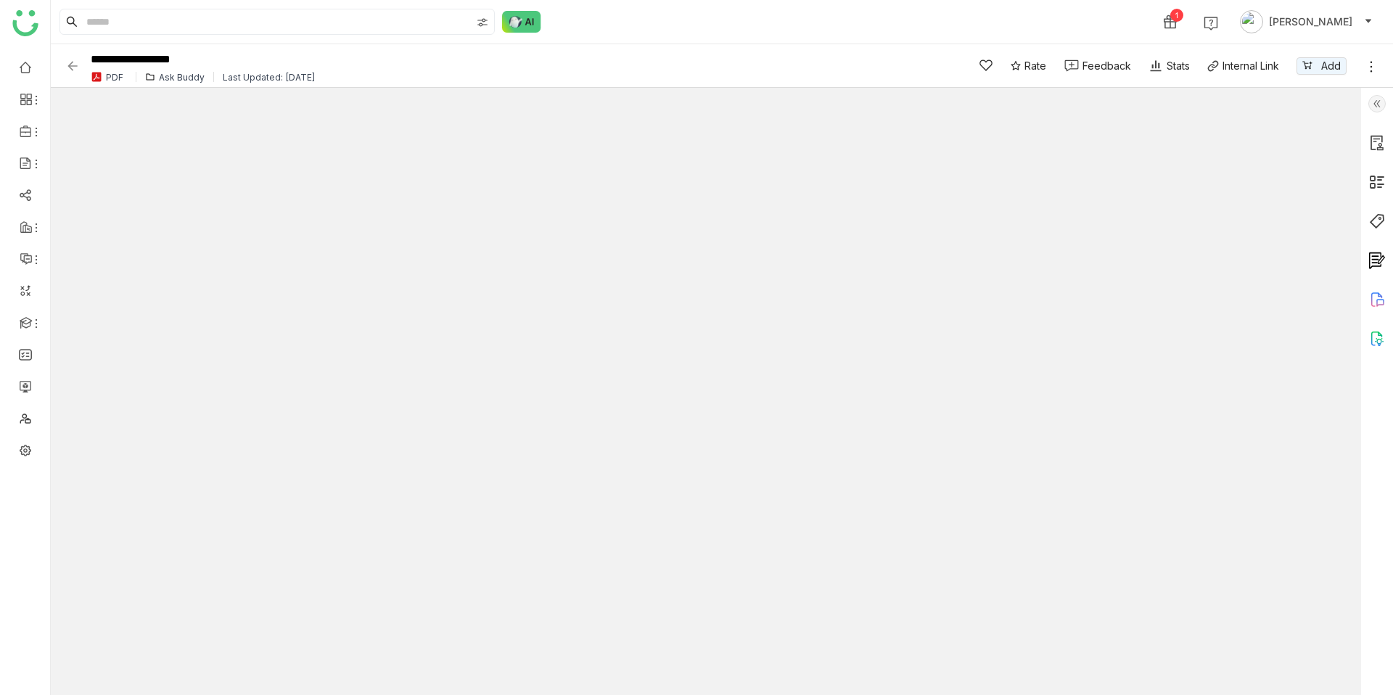
click at [1385, 330] on img at bounding box center [1376, 338] width 17 height 17
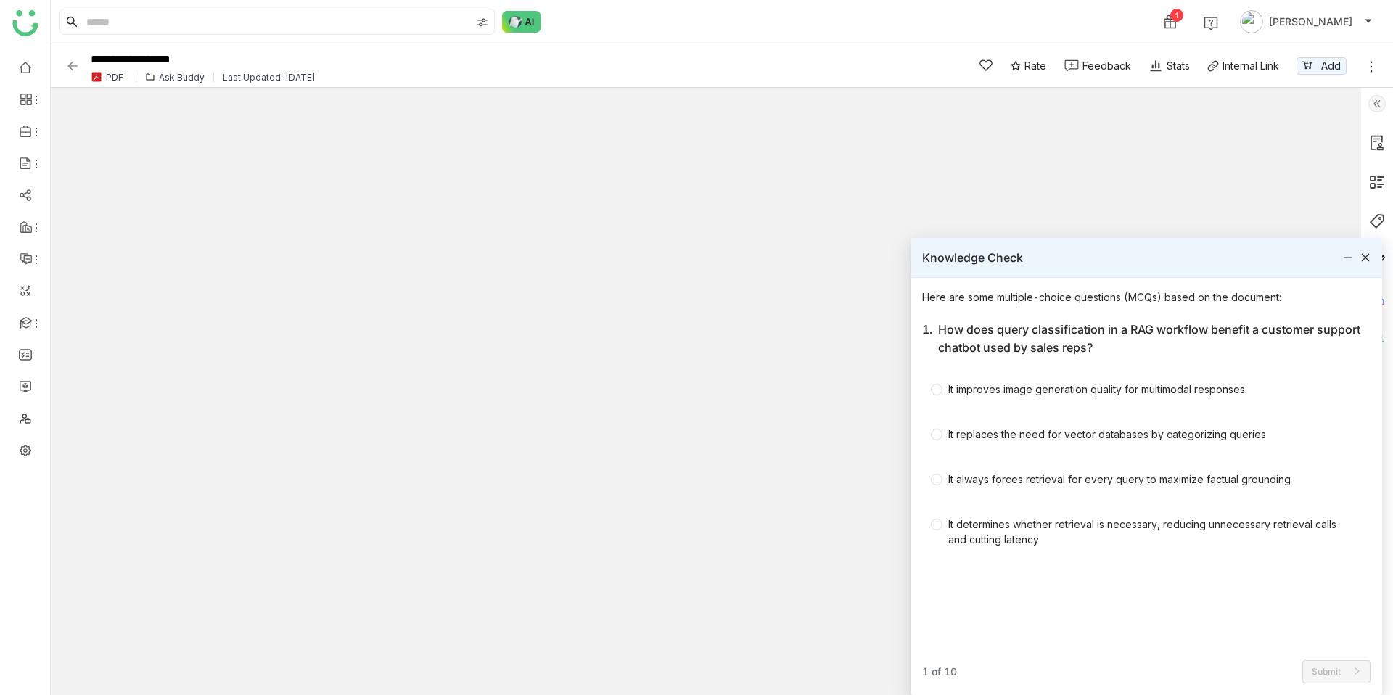
click at [1370, 255] on icon at bounding box center [1365, 257] width 10 height 10
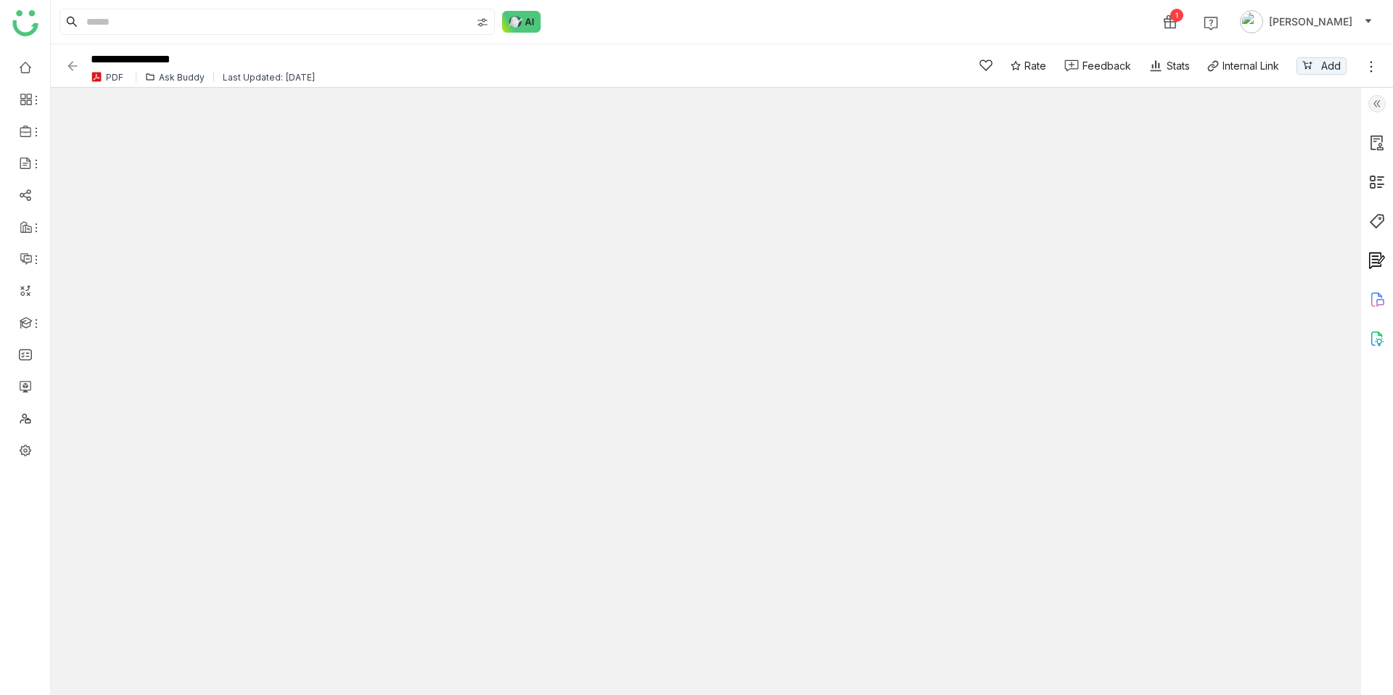
click at [73, 65] on img at bounding box center [72, 66] width 15 height 15
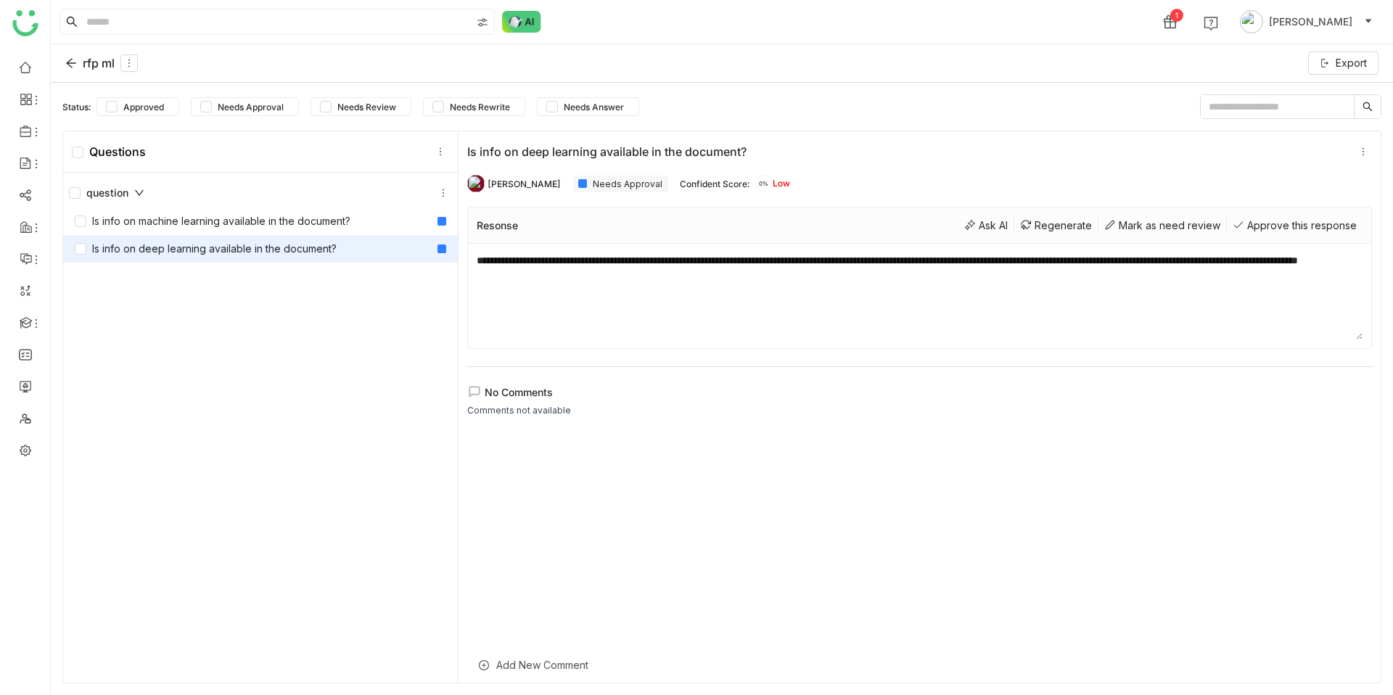
drag, startPoint x: 747, startPoint y: 279, endPoint x: 441, endPoint y: 258, distance: 306.8
click at [441, 258] on div "**********" at bounding box center [721, 407] width 1319 height 553
click at [732, 299] on textarea "**********" at bounding box center [920, 295] width 886 height 87
drag, startPoint x: 763, startPoint y: 282, endPoint x: 513, endPoint y: 250, distance: 252.3
click at [513, 250] on div "**********" at bounding box center [919, 296] width 903 height 104
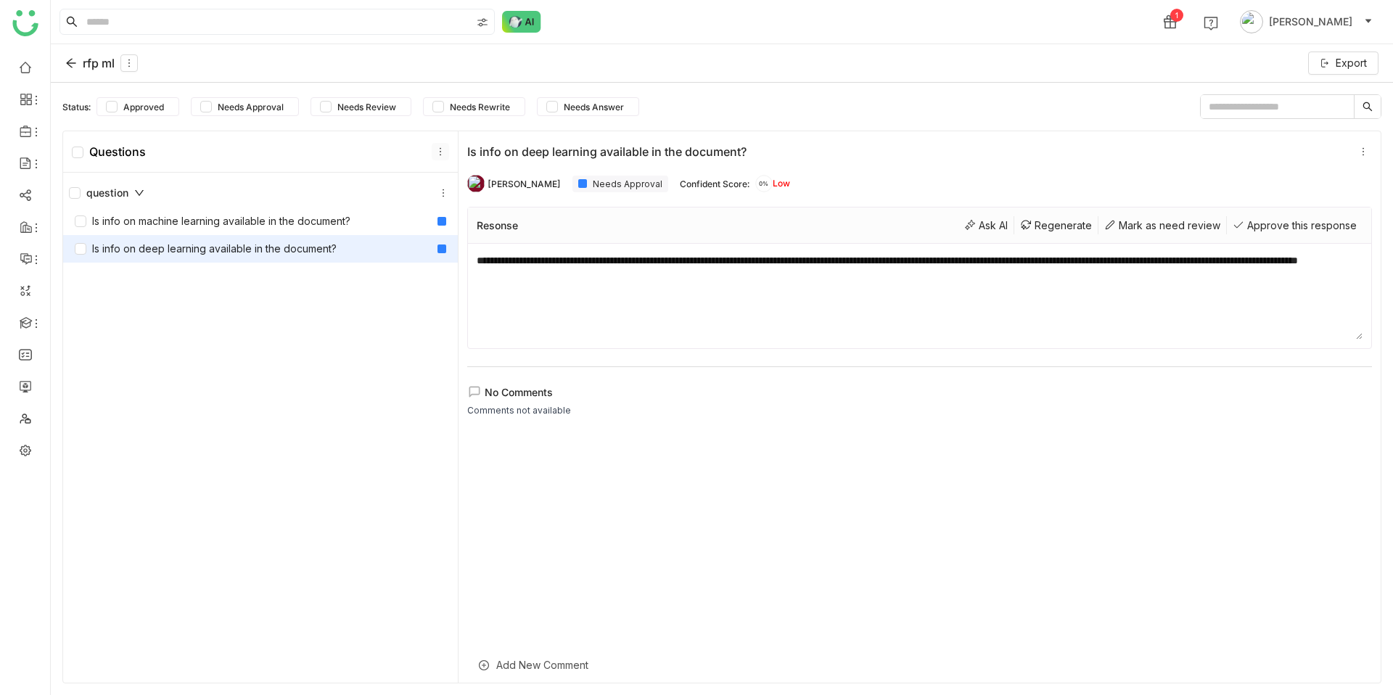
click at [433, 149] on icon at bounding box center [440, 152] width 16 height 10
click at [440, 157] on button at bounding box center [440, 151] width 17 height 17
click at [440, 152] on icon at bounding box center [440, 152] width 10 height 10
click at [919, 125] on div "**********" at bounding box center [722, 389] width 1342 height 612
click at [1360, 154] on icon at bounding box center [1363, 152] width 10 height 10
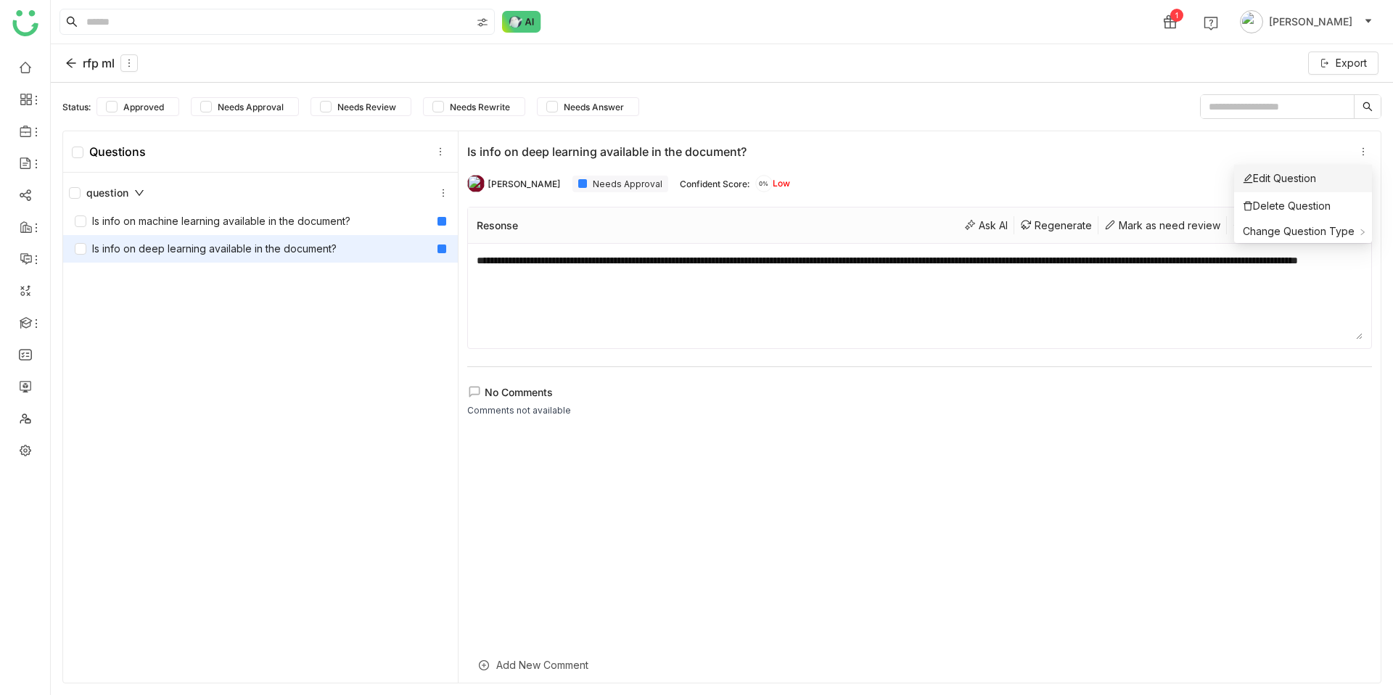
click at [1336, 176] on li "Edit Question" at bounding box center [1303, 179] width 138 height 28
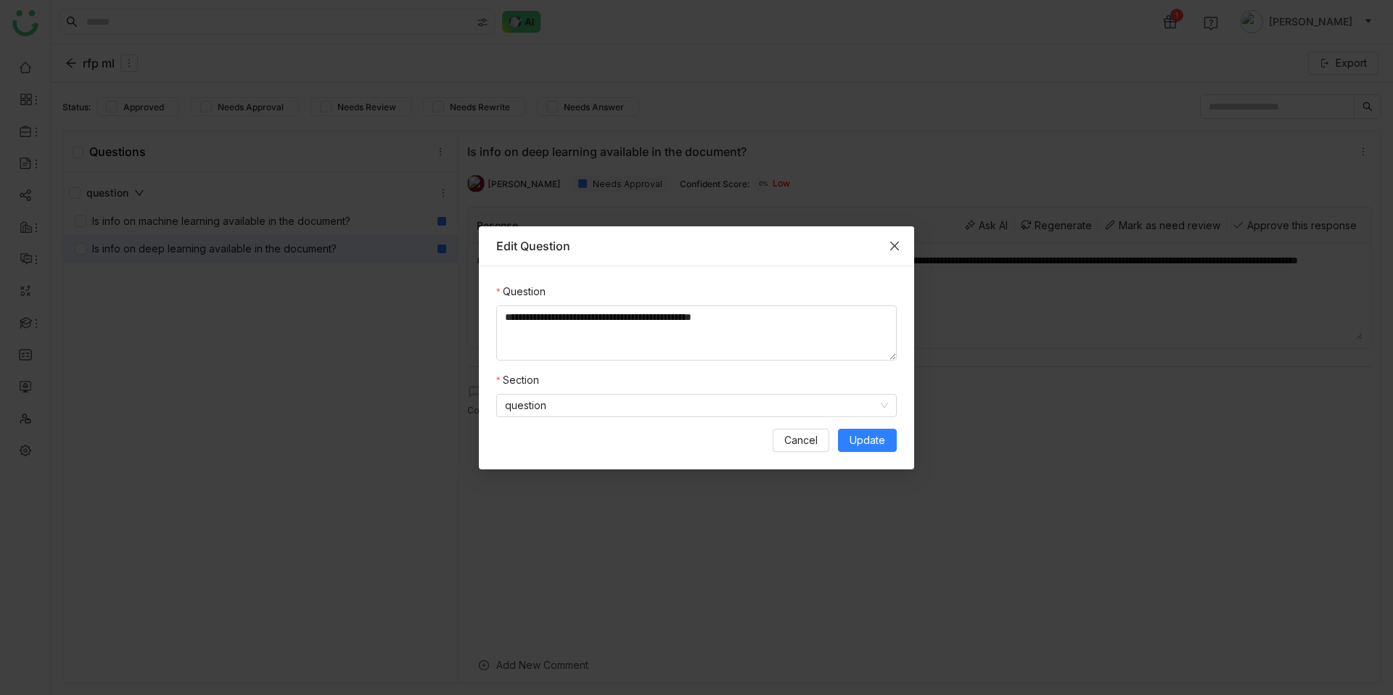
click at [893, 247] on icon "Close" at bounding box center [894, 245] width 9 height 9
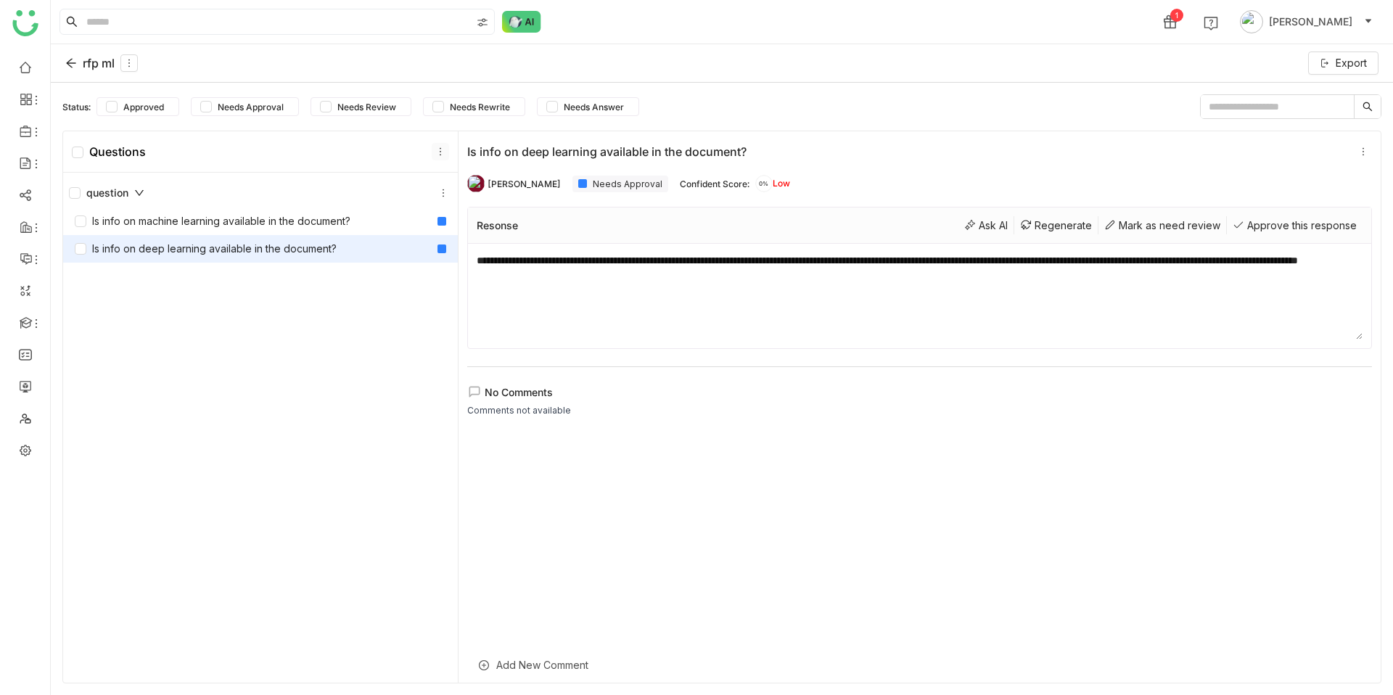
click at [443, 154] on icon at bounding box center [440, 152] width 10 height 10
click at [542, 282] on textarea "**********" at bounding box center [920, 295] width 886 height 87
click at [316, 227] on div "Is info on machine learning available in the document?" at bounding box center [213, 221] width 276 height 16
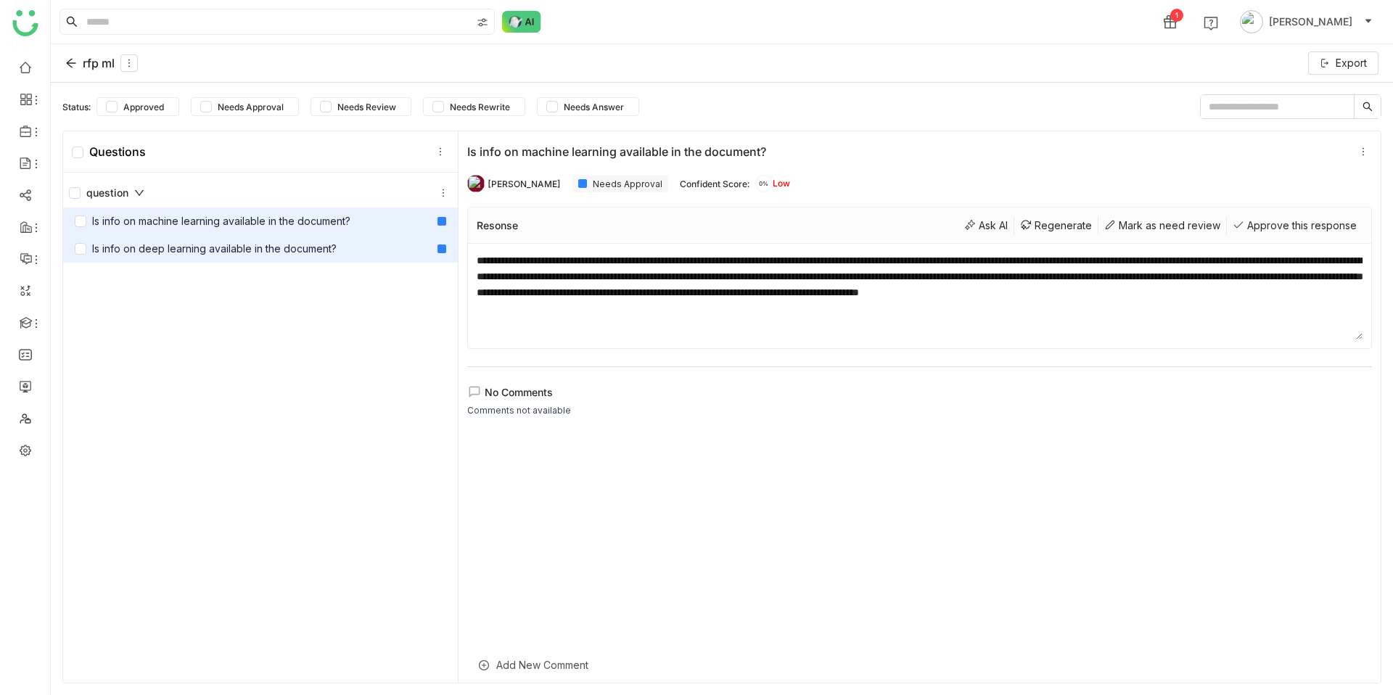
click at [316, 247] on div "Is info on deep learning available in the document?" at bounding box center [206, 249] width 262 height 16
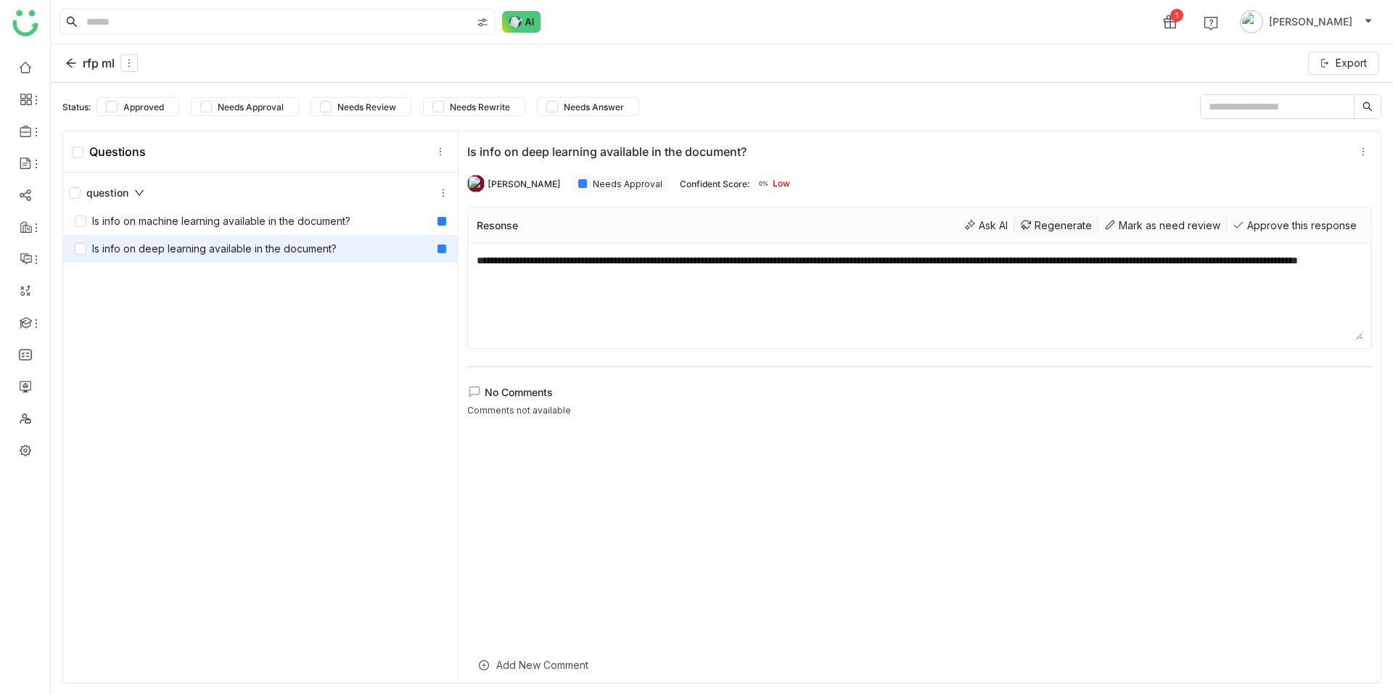
click at [1052, 219] on div "Regenerate" at bounding box center [1056, 225] width 84 height 18
click at [1062, 220] on div "Regenerate" at bounding box center [1056, 225] width 84 height 18
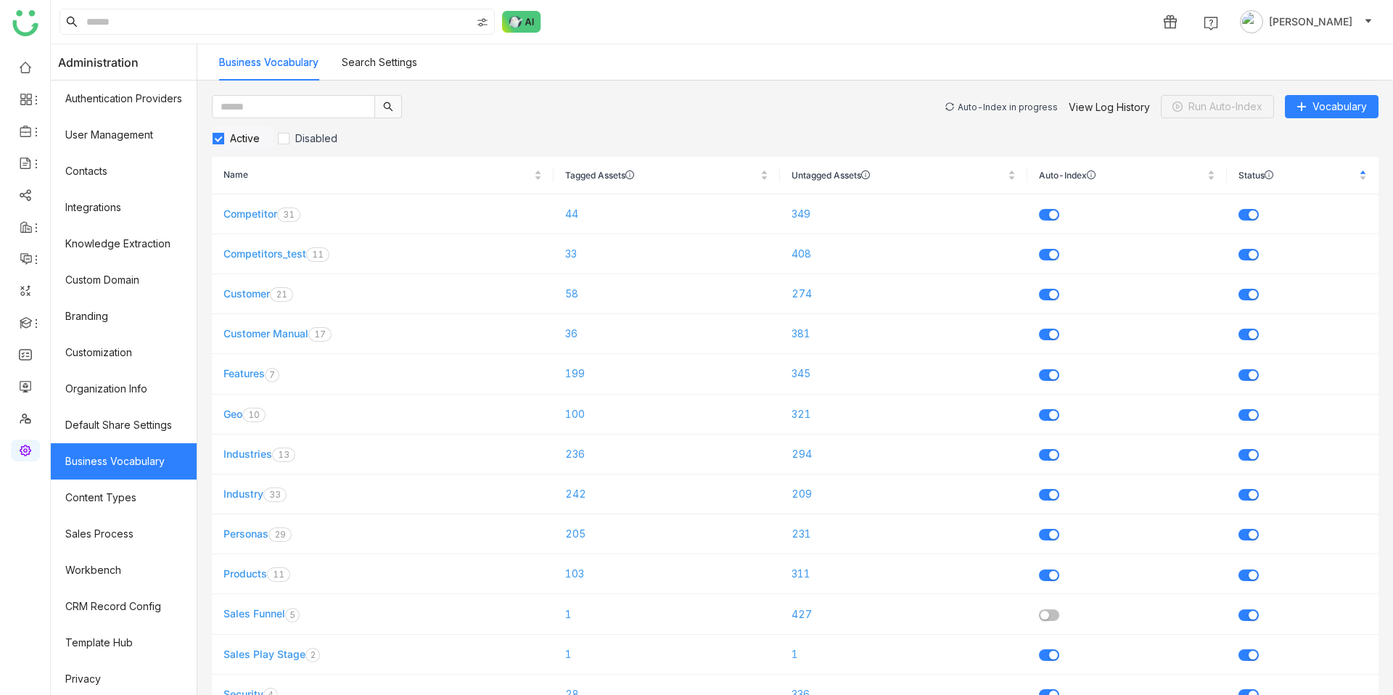
click at [985, 108] on div "Auto-Index in progress" at bounding box center [1008, 107] width 100 height 11
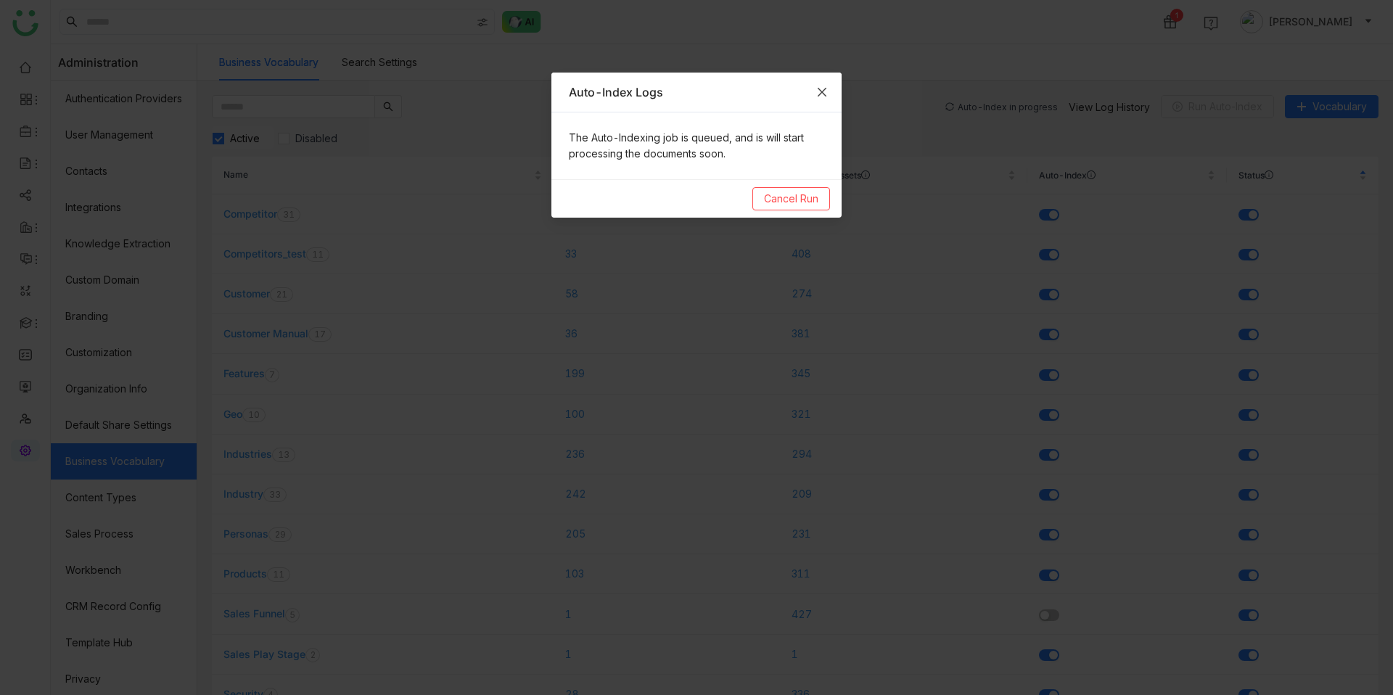
click at [821, 93] on icon "Close" at bounding box center [822, 92] width 12 height 12
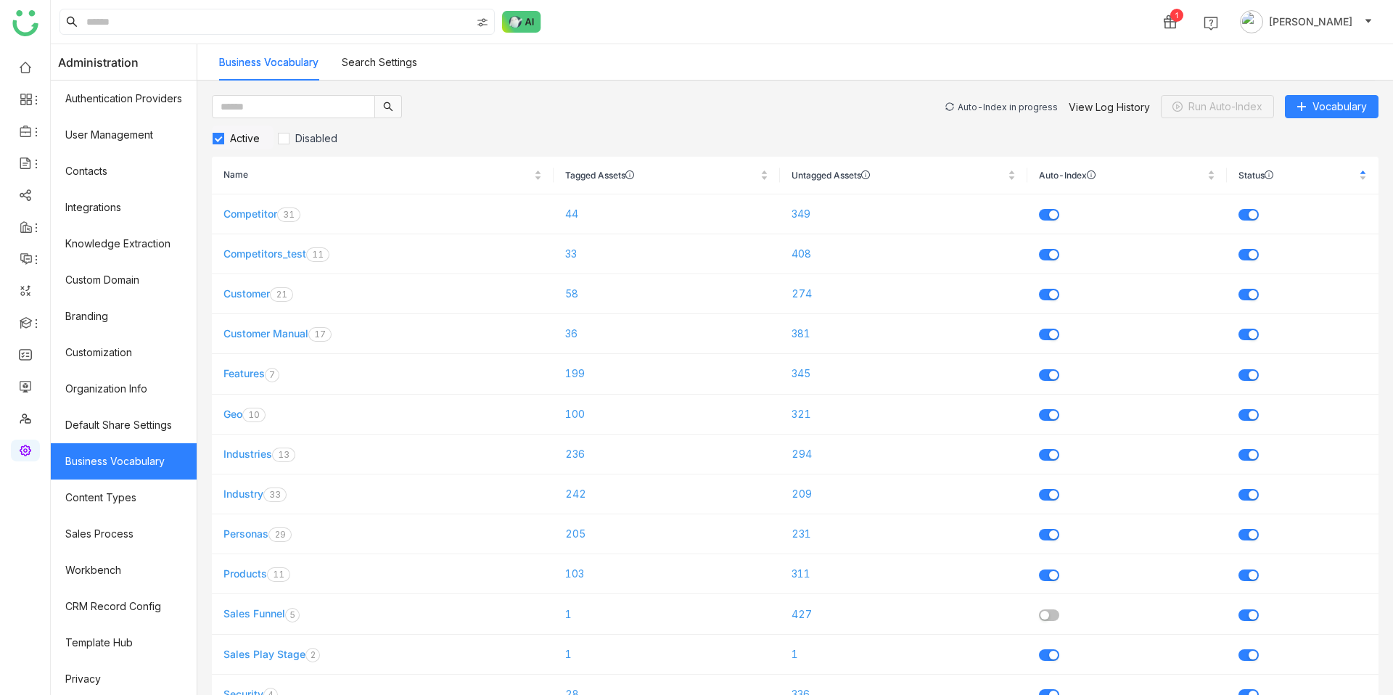
click at [975, 102] on div "Auto-Index in progress" at bounding box center [1008, 107] width 100 height 11
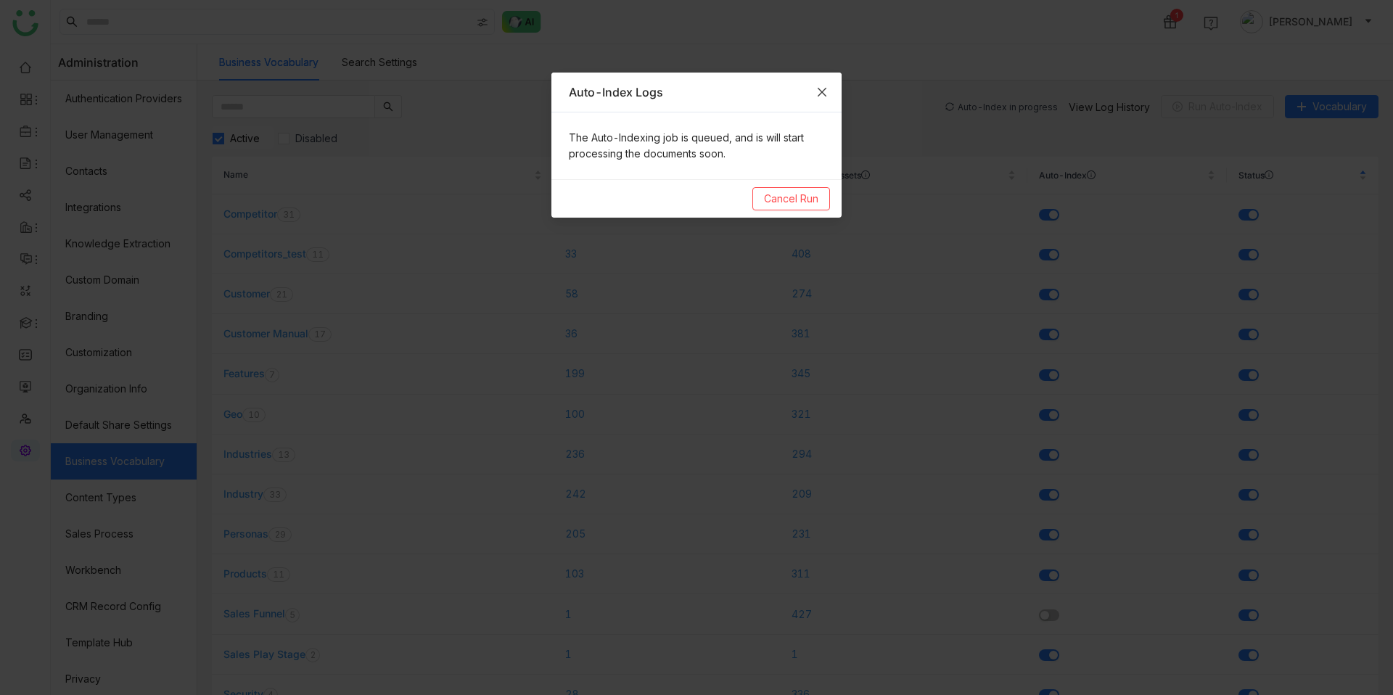
click at [822, 87] on icon "Close" at bounding box center [822, 92] width 12 height 12
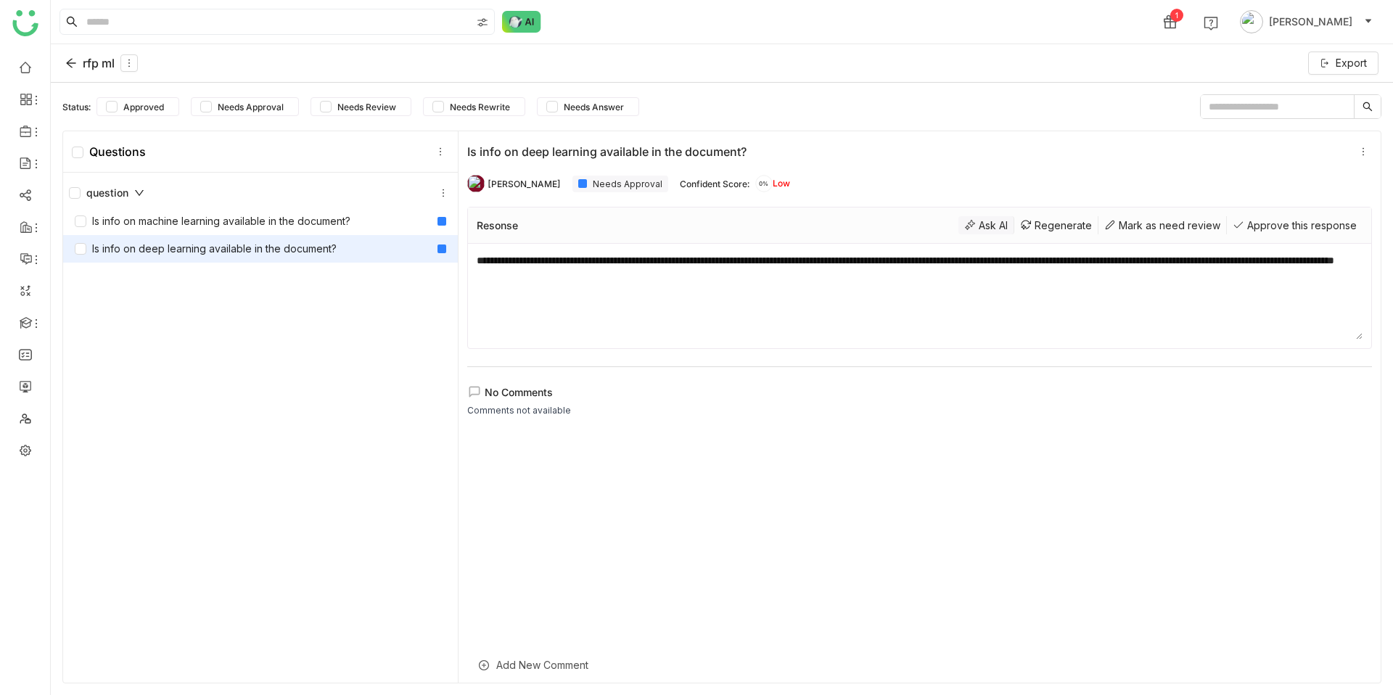
click at [992, 230] on div "Ask AI" at bounding box center [986, 225] width 56 height 18
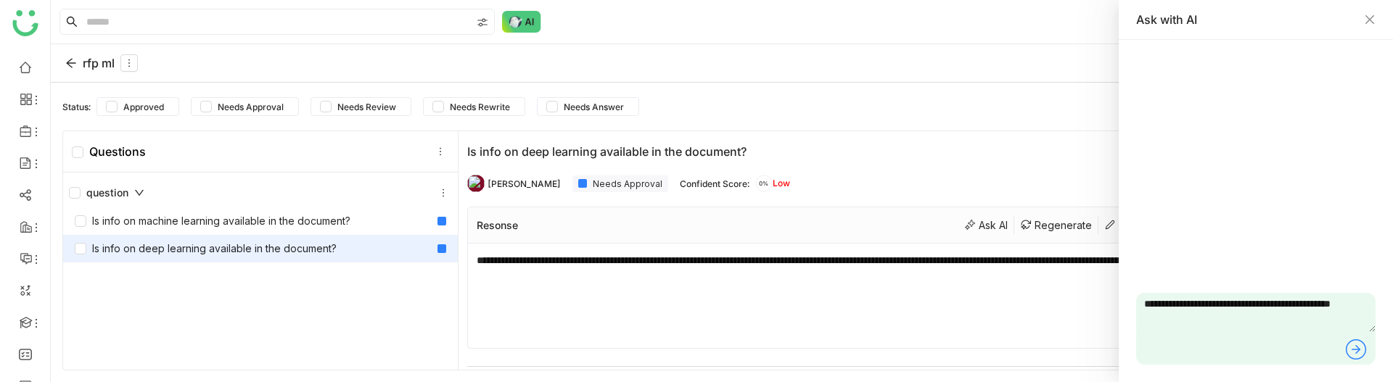
click at [1361, 349] on icon at bounding box center [1355, 349] width 23 height 23
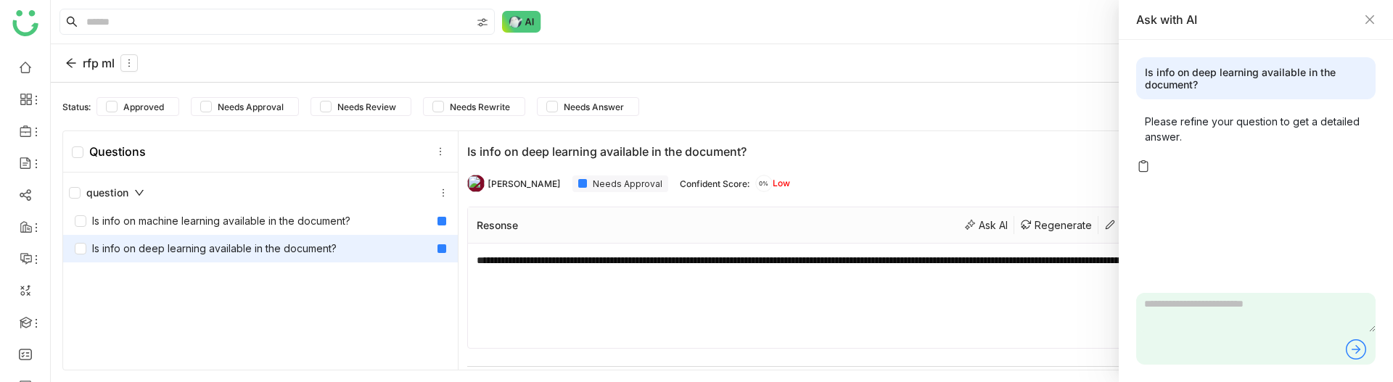
click at [587, 271] on textarea "**********" at bounding box center [920, 295] width 886 height 87
click at [1226, 71] on div "Is info on deep learning available in the document?" at bounding box center [1255, 78] width 239 height 42
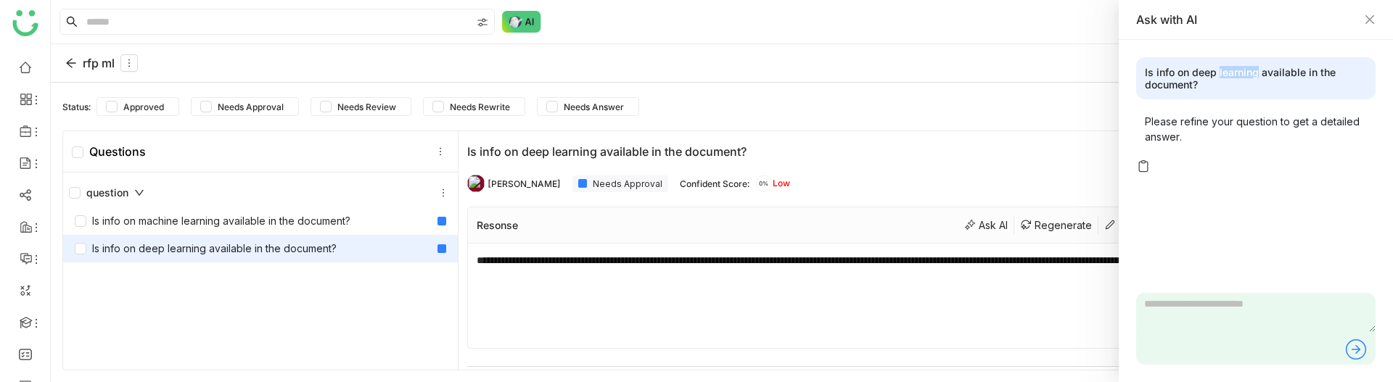
click at [1226, 71] on div "Is info on deep learning available in the document?" at bounding box center [1255, 78] width 239 height 42
copy div "Is info on deep learning available in the document?"
click at [1193, 316] on textarea at bounding box center [1255, 312] width 239 height 39
paste textarea "**********"
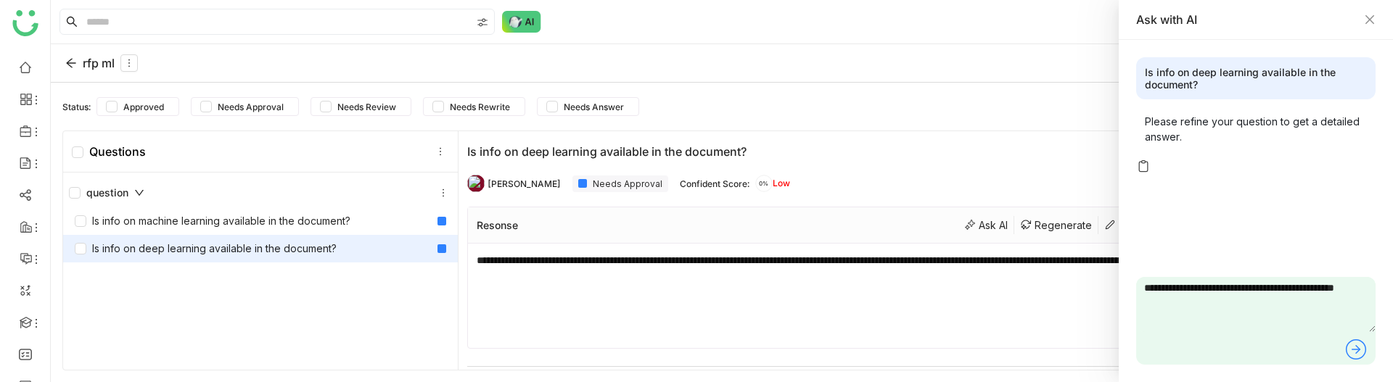
type textarea "**********"
click at [1357, 342] on icon at bounding box center [1355, 349] width 23 height 23
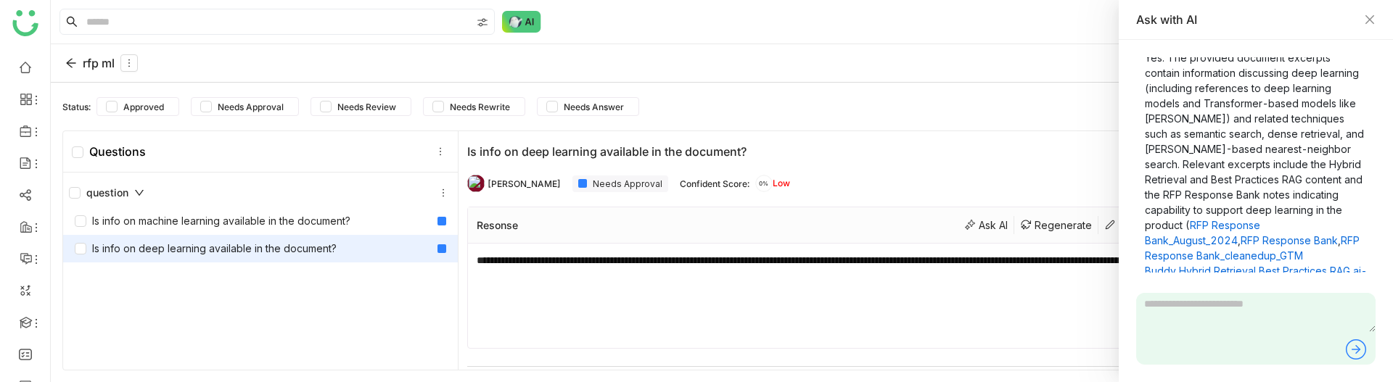
scroll to position [302, 0]
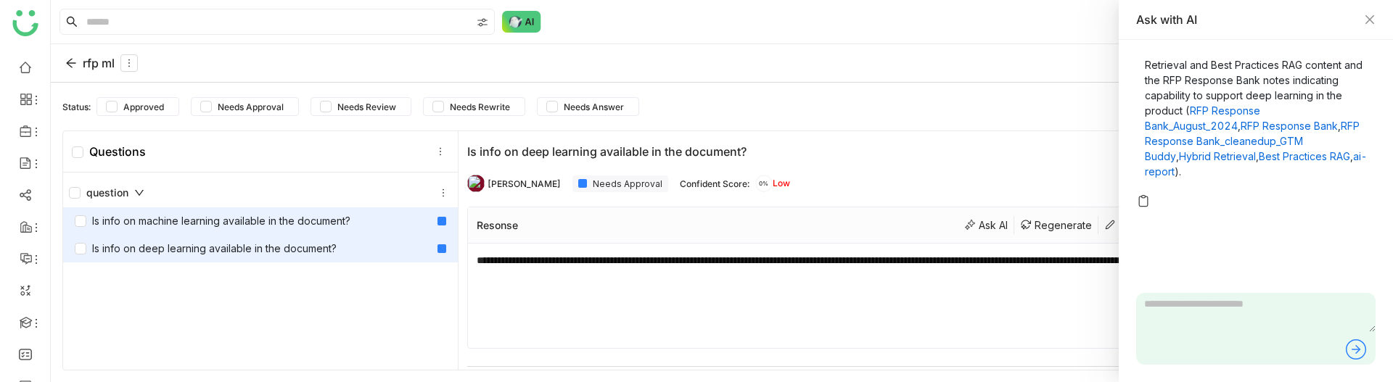
click at [342, 230] on div "Is info on machine learning available in the document?" at bounding box center [260, 221] width 395 height 28
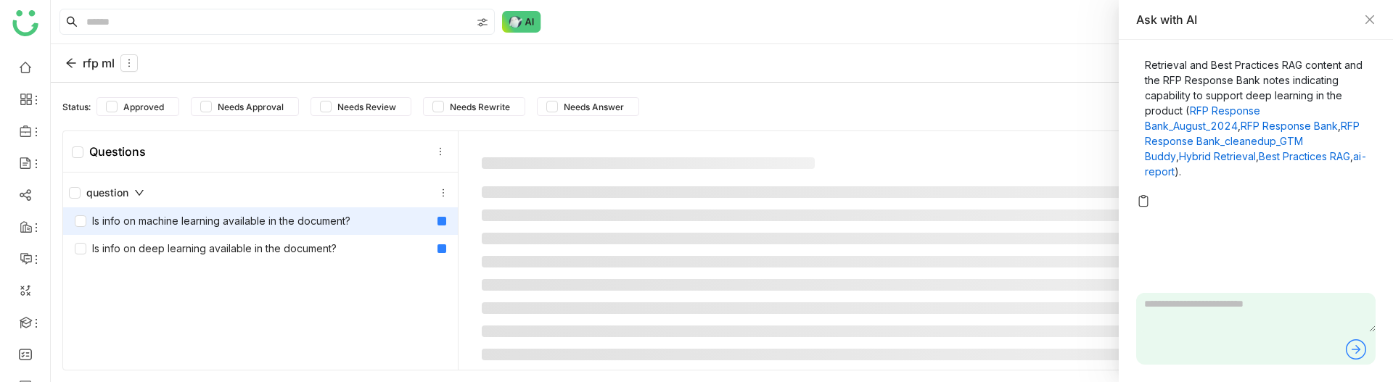
type textarea "**********"
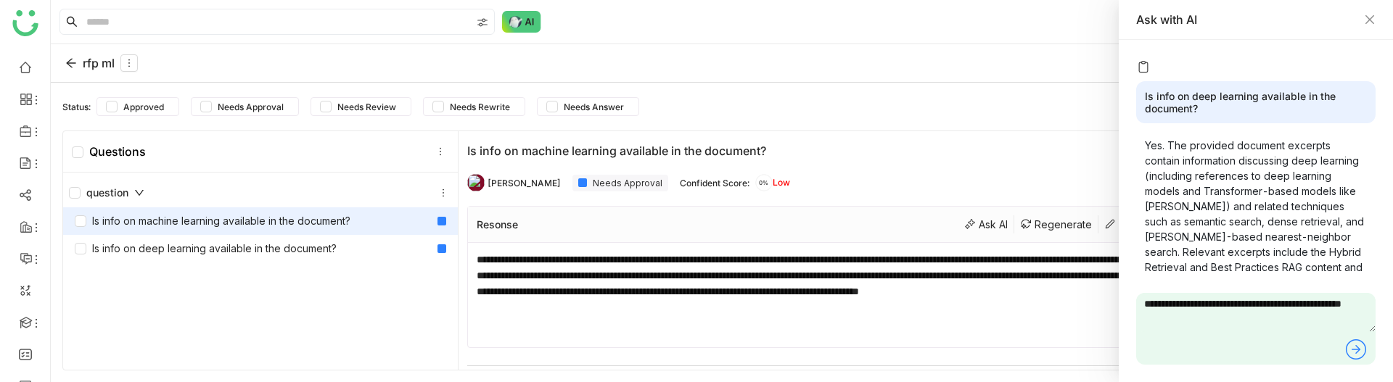
scroll to position [302, 0]
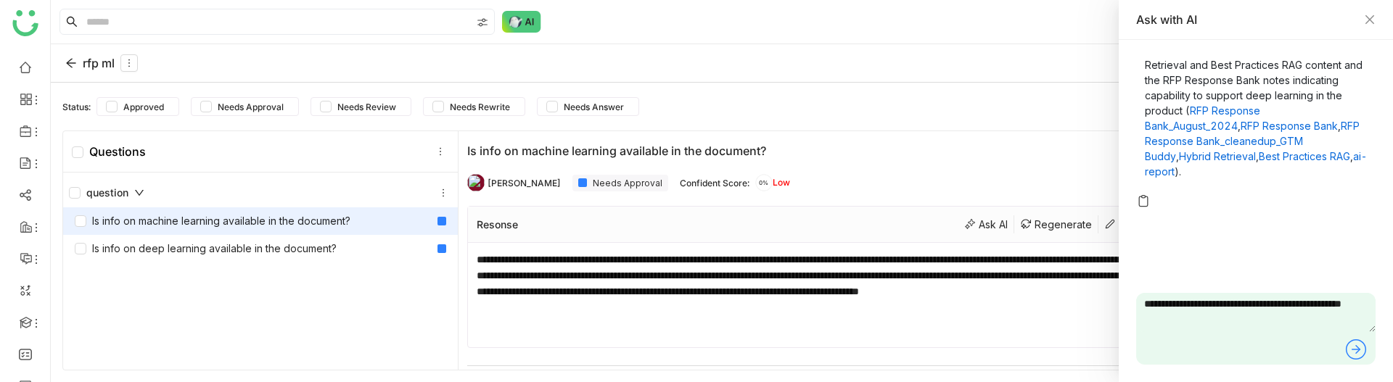
click at [1352, 346] on icon at bounding box center [1355, 349] width 23 height 23
